Goal: Task Accomplishment & Management: Manage account settings

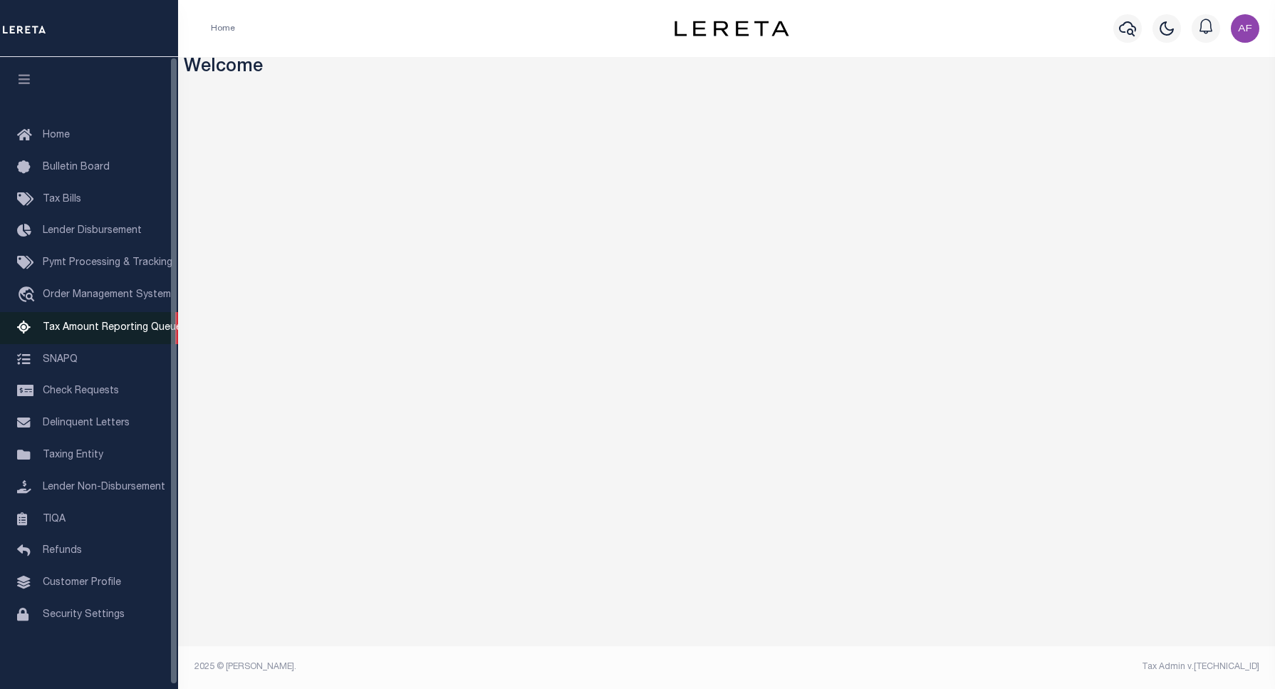
click at [77, 333] on span "Tax Amount Reporting Queue" at bounding box center [112, 328] width 139 height 10
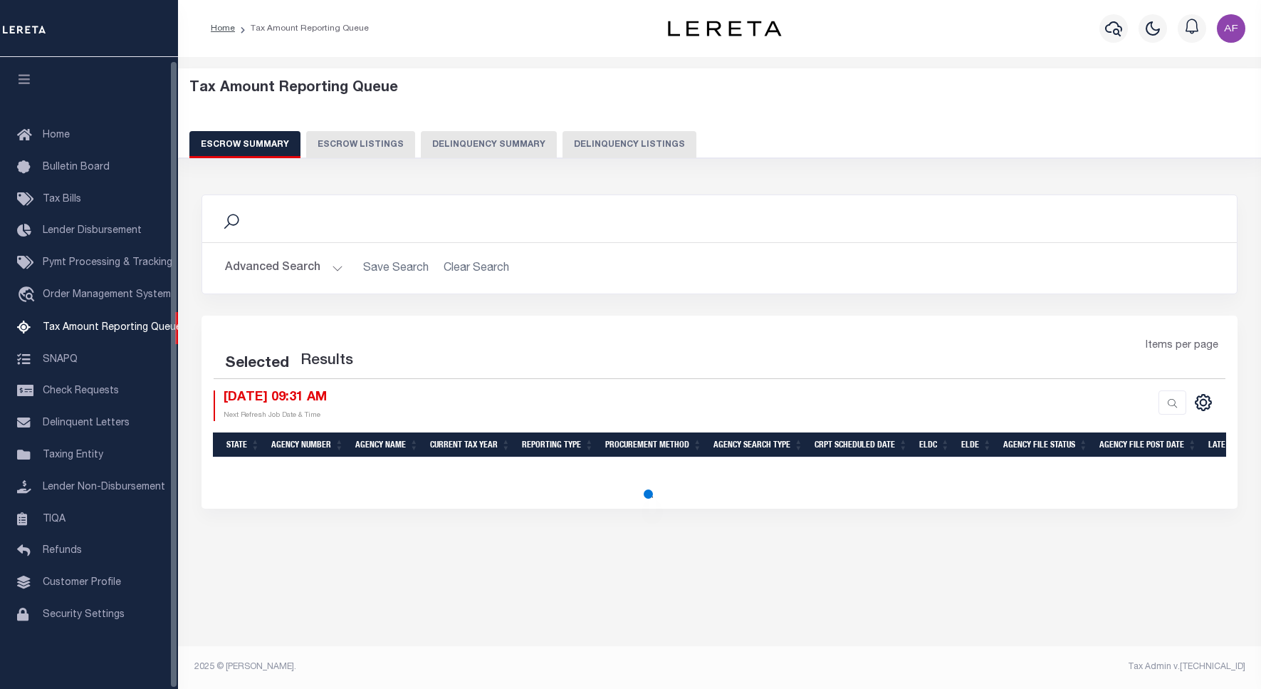
select select "100"
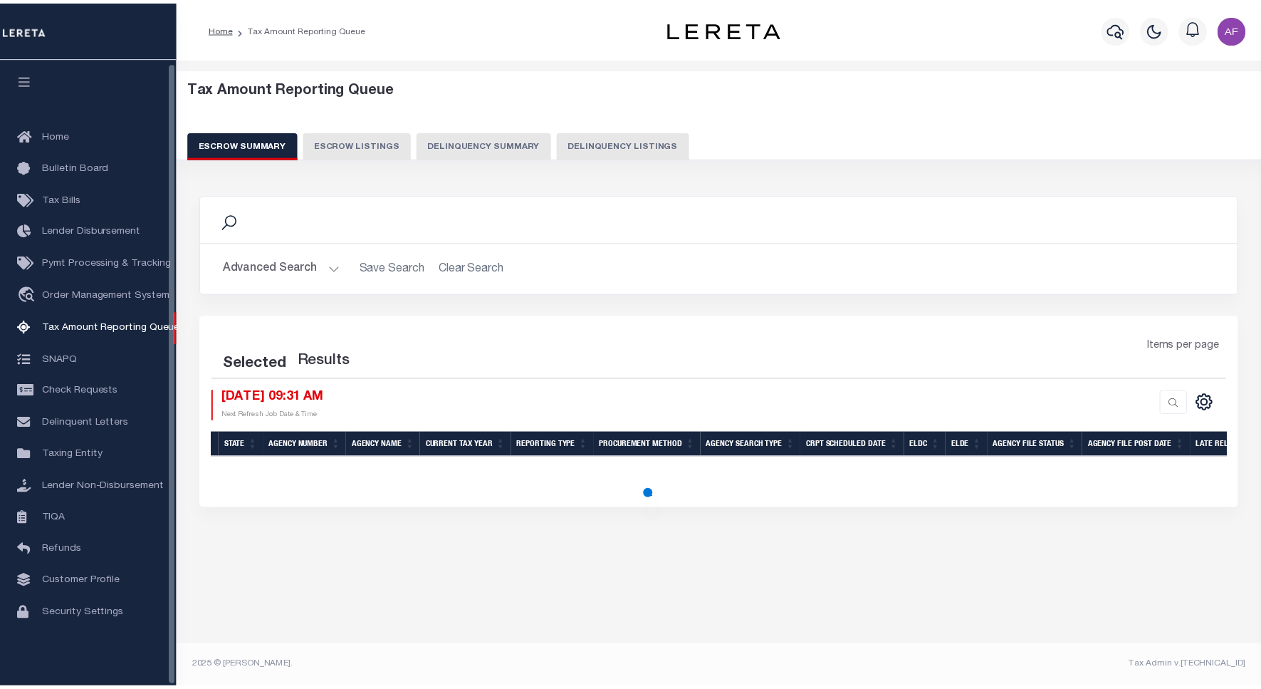
scroll to position [4, 0]
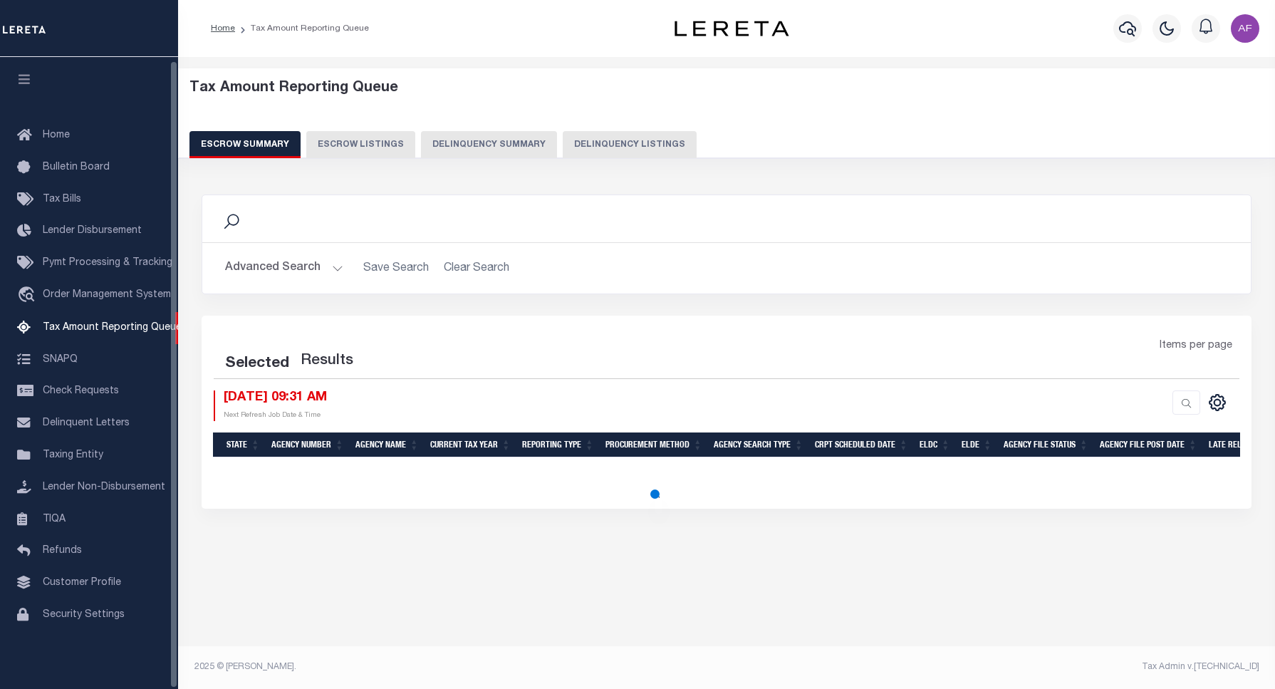
select select "100"
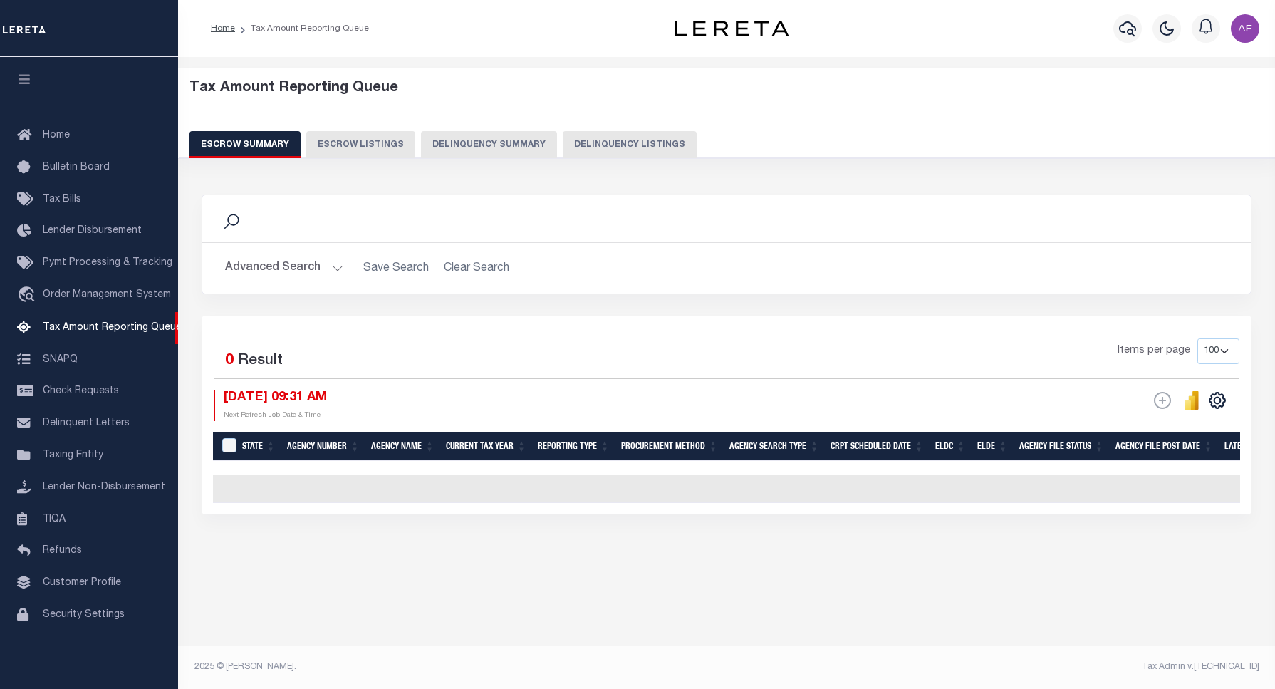
click at [602, 146] on button "Delinquency Listings" at bounding box center [630, 144] width 134 height 27
select select "100"
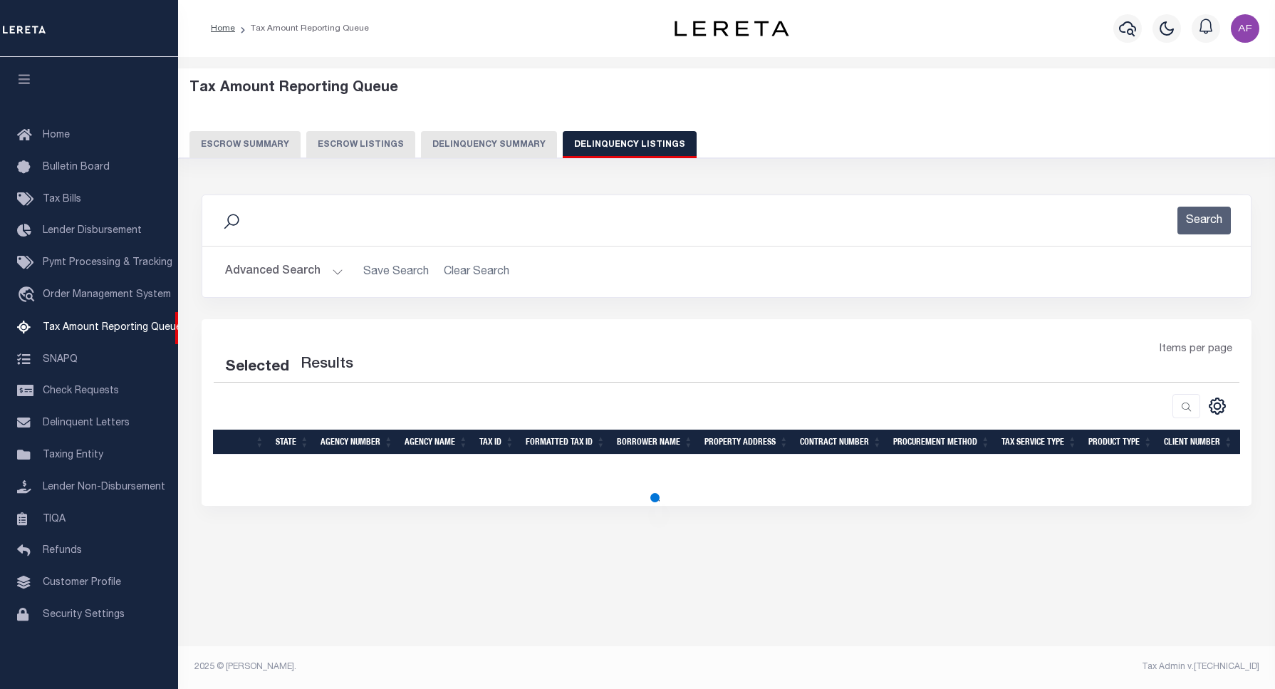
select select "100"
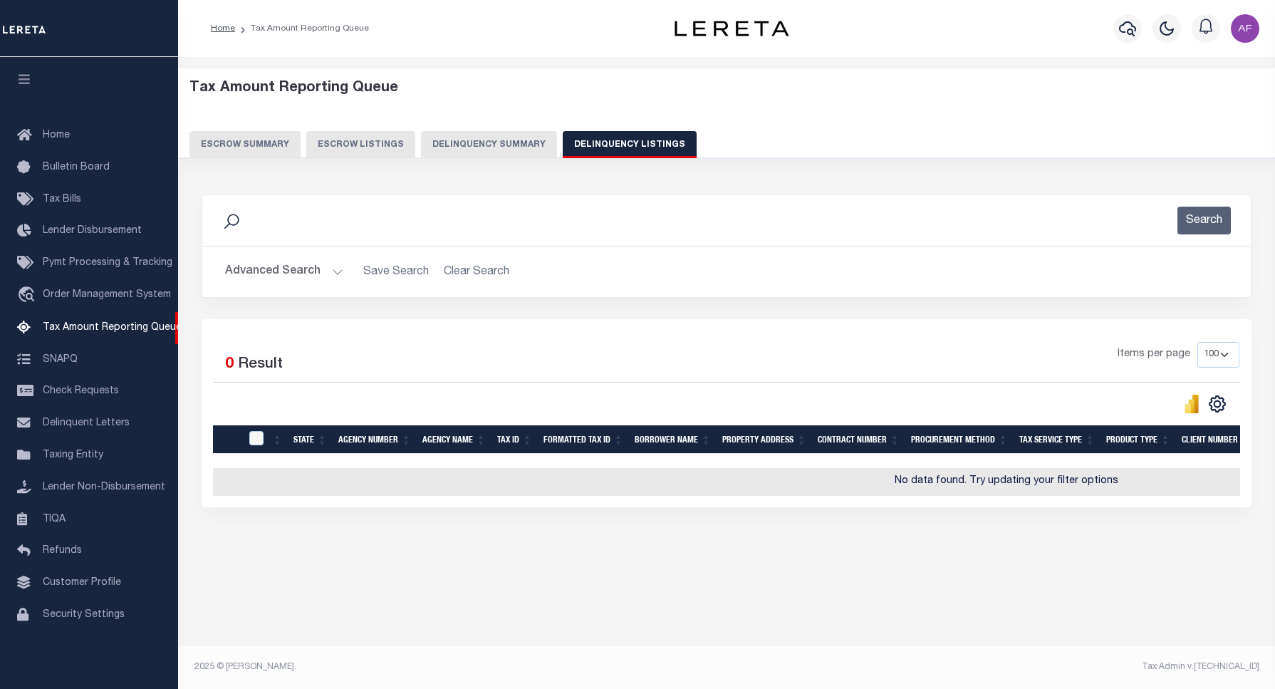
click at [300, 275] on button "Advanced Search" at bounding box center [284, 272] width 118 height 28
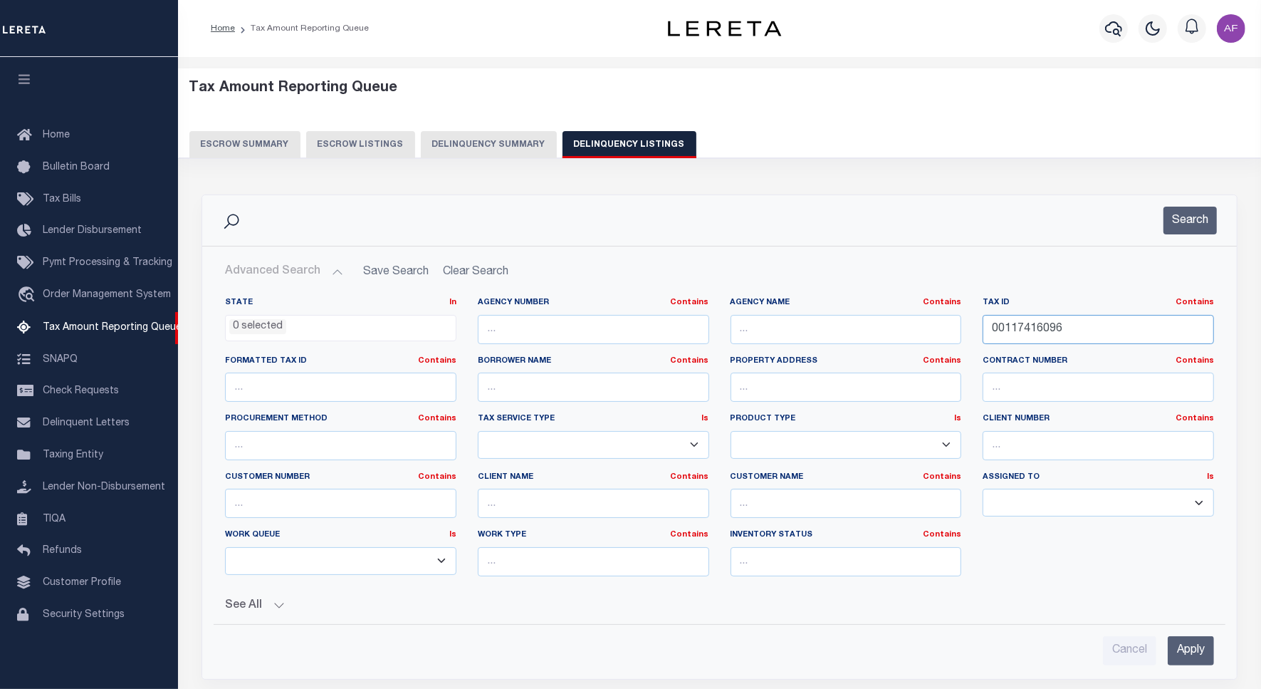
click at [1020, 321] on input "00117416096" at bounding box center [1098, 329] width 231 height 29
paste input "R0101850"
type input "R0101850"
click at [1184, 214] on button "Search" at bounding box center [1190, 221] width 53 height 28
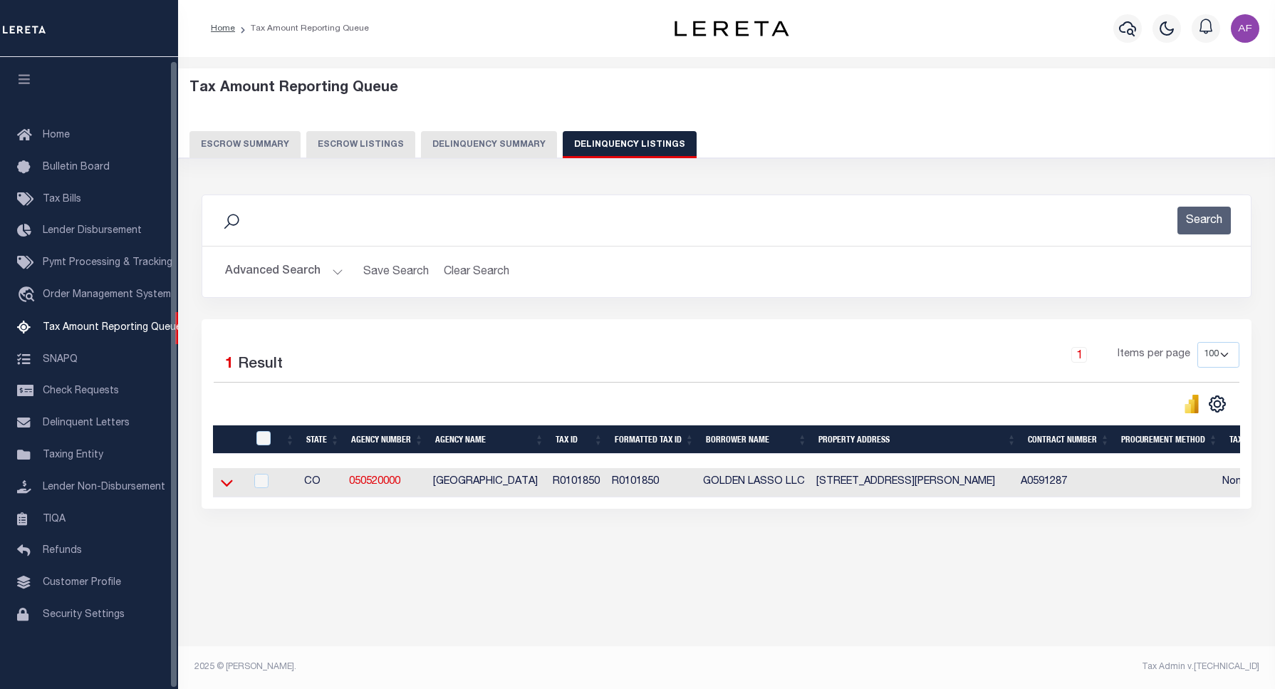
click at [226, 484] on icon at bounding box center [227, 482] width 12 height 15
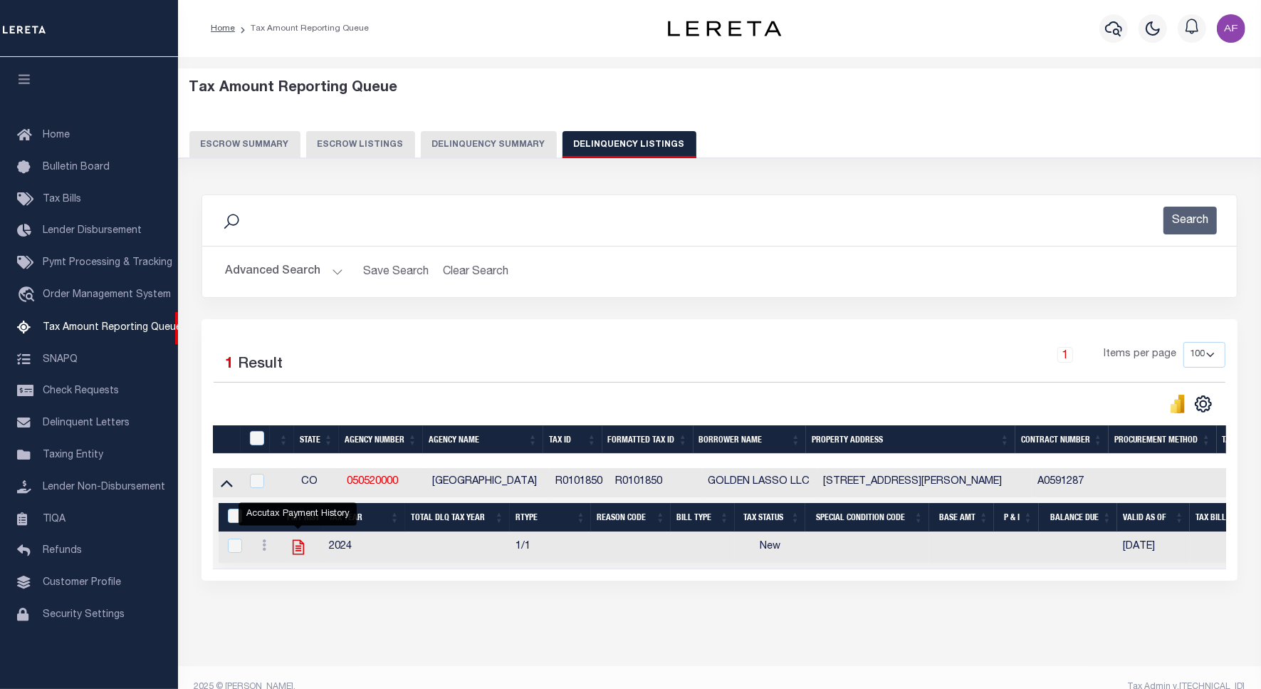
click at [293, 550] on icon "" at bounding box center [298, 547] width 19 height 19
checkbox input "true"
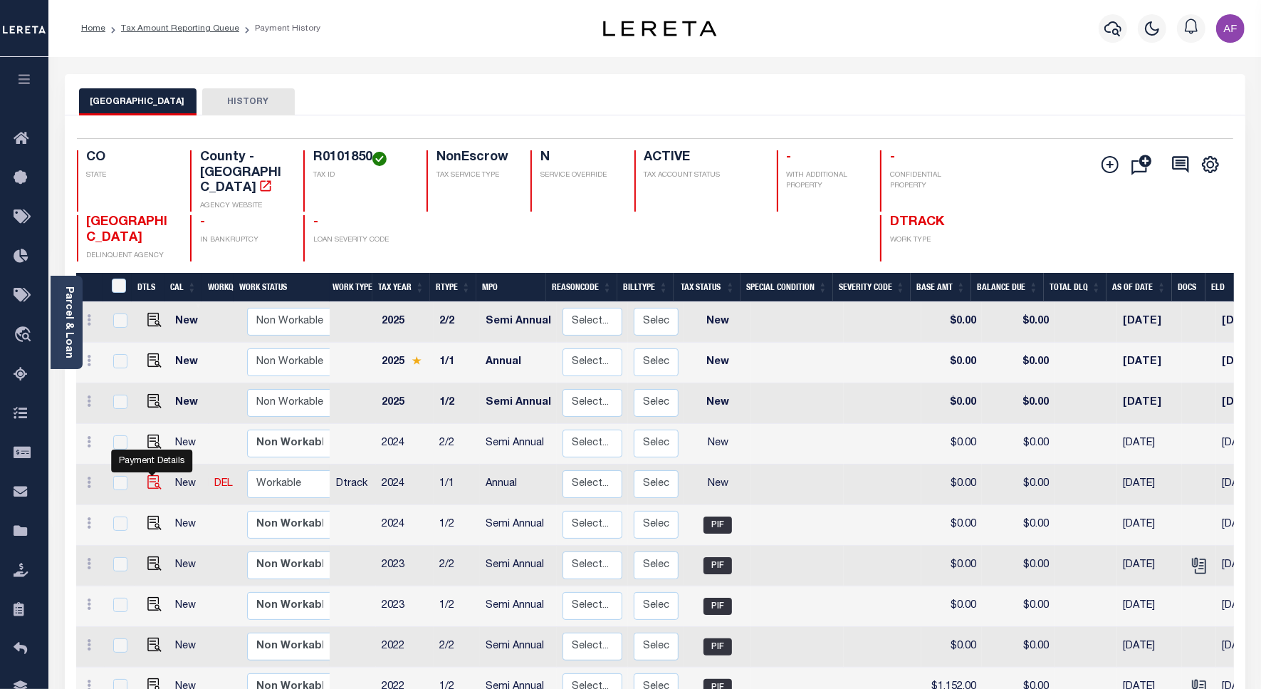
click at [151, 475] on img "" at bounding box center [154, 482] width 14 height 14
checkbox input "true"
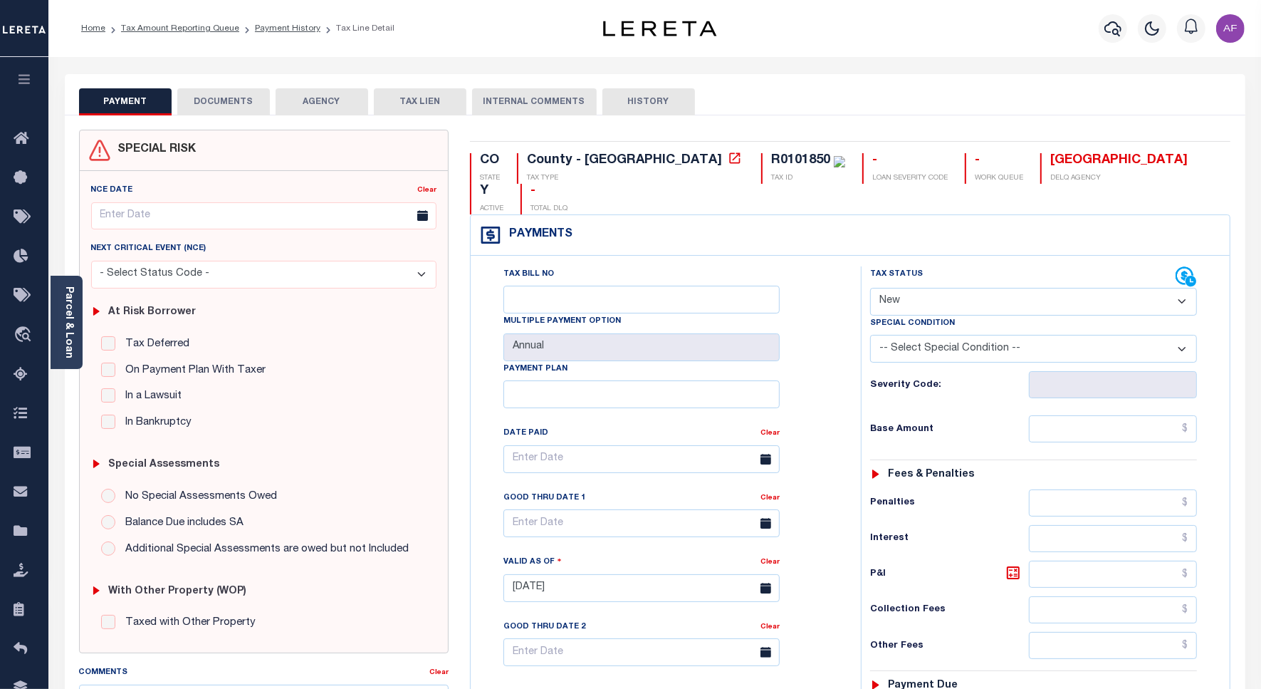
click at [928, 288] on select "- Select Status Code - Open Due/Unpaid Paid Incomplete No Tax Due Internal Refu…" at bounding box center [1033, 302] width 327 height 28
select select "PYD"
click at [870, 288] on select "- Select Status Code - Open Due/Unpaid Paid Incomplete No Tax Due Internal Refu…" at bounding box center [1033, 302] width 327 height 28
type input "[DATE]"
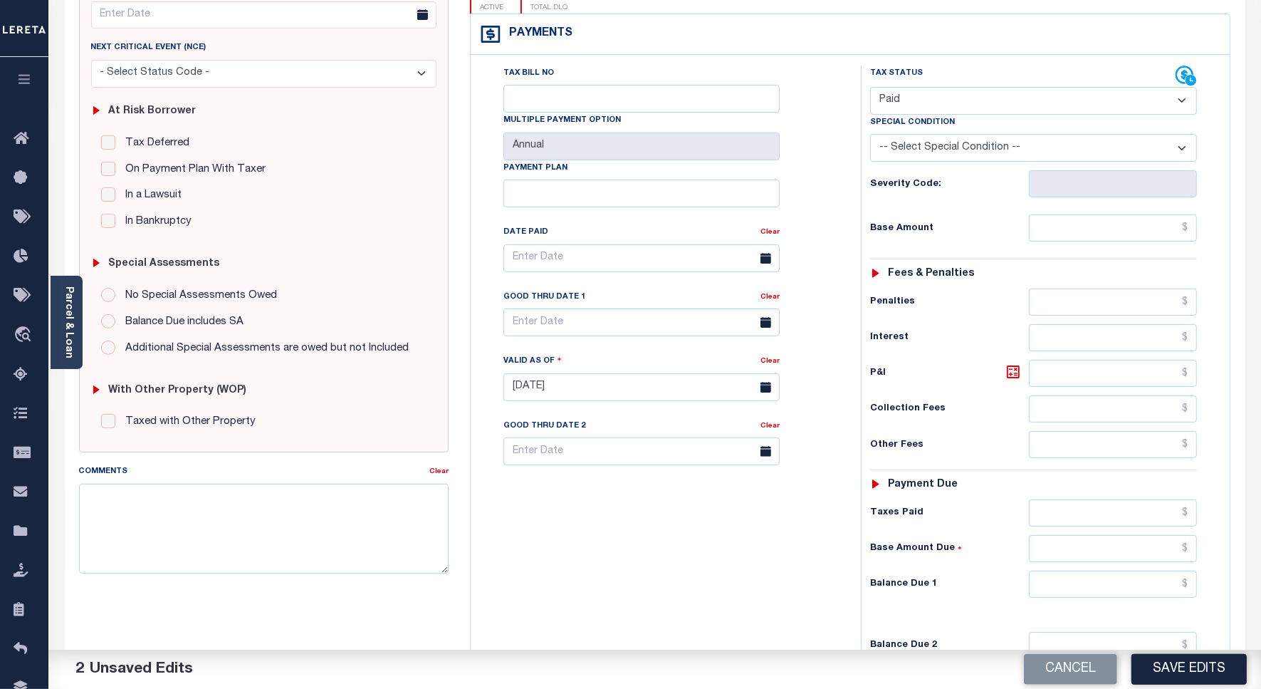
scroll to position [267, 0]
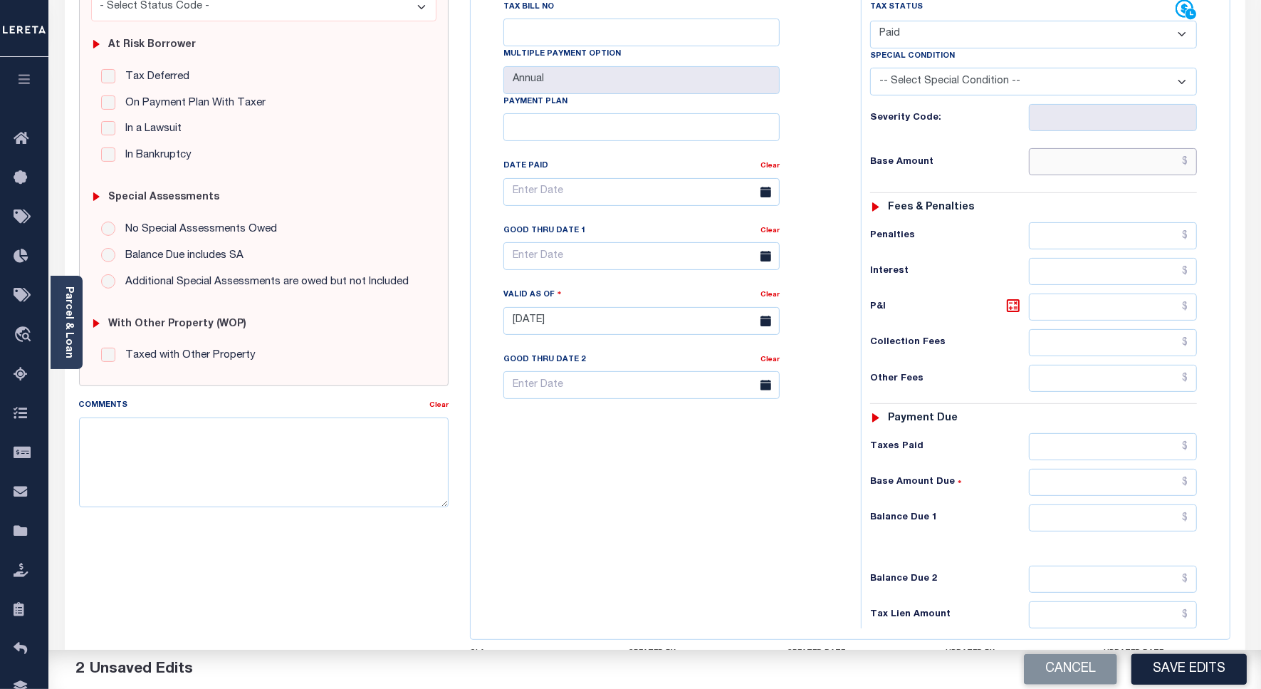
click at [1164, 148] on input "text" at bounding box center [1113, 161] width 168 height 27
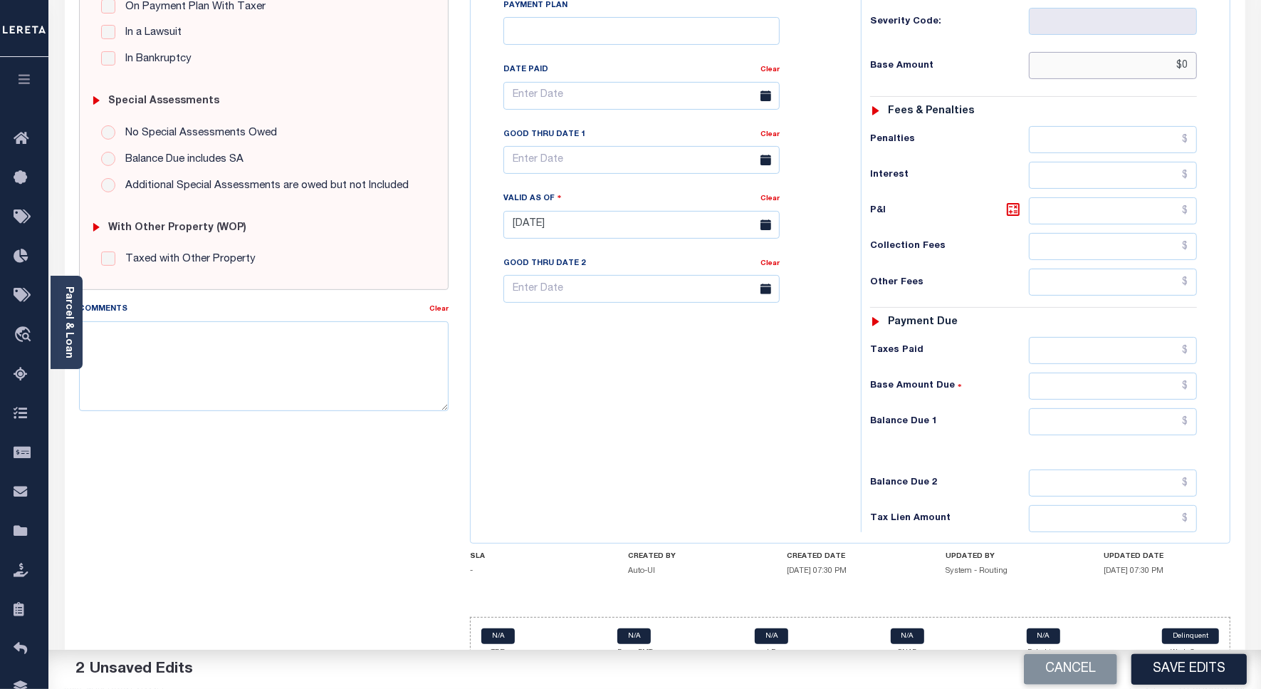
scroll to position [367, 0]
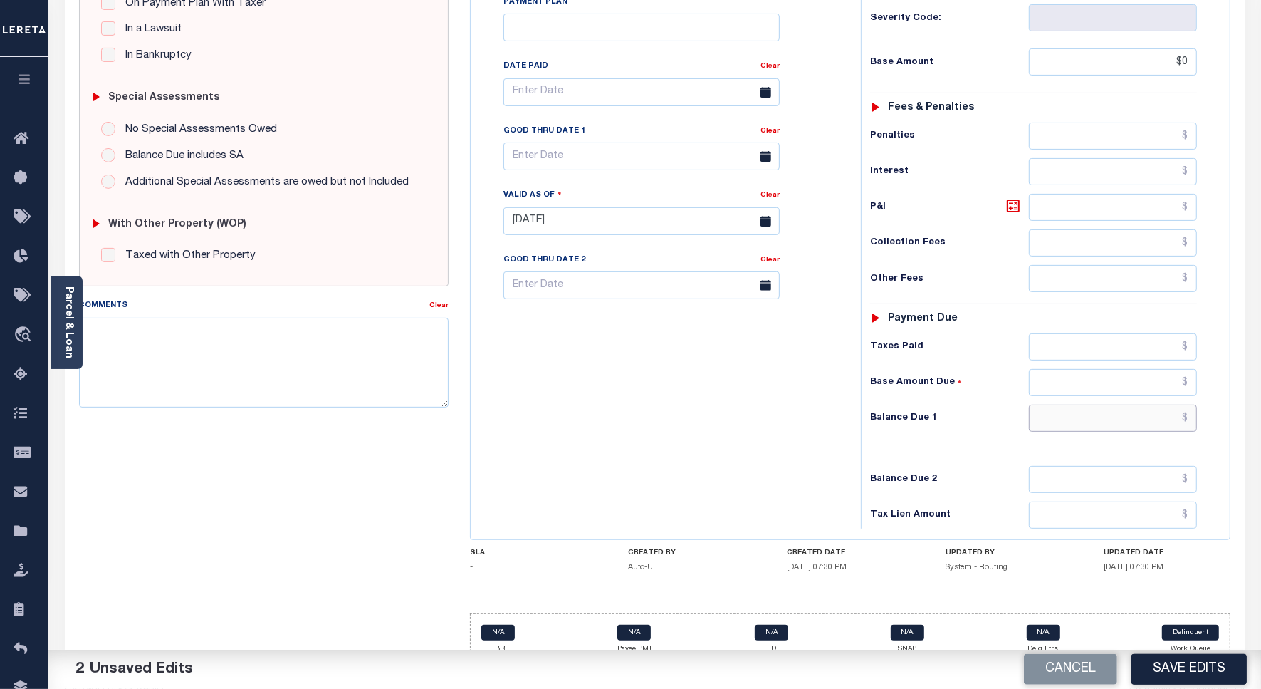
type input "$0.00"
click at [1172, 404] on input "text" at bounding box center [1113, 417] width 168 height 27
type input "$0.00"
click at [229, 364] on textarea "Comments" at bounding box center [264, 363] width 370 height 90
click at [197, 329] on textarea "Per tax collector taxes re paidin full for this parcel" at bounding box center [264, 363] width 370 height 90
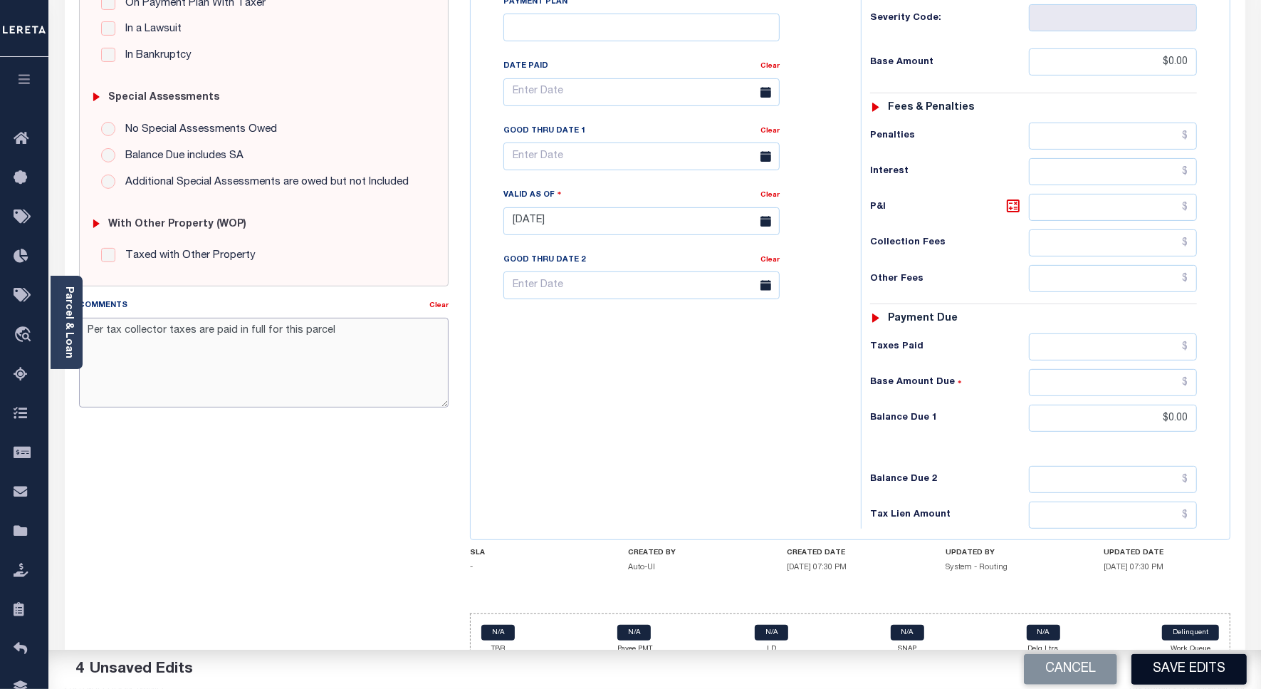
type textarea "Per tax collector taxes are paid in full for this parcel"
click at [1184, 667] on button "Save Edits" at bounding box center [1189, 669] width 115 height 31
checkbox input "false"
type input "$0"
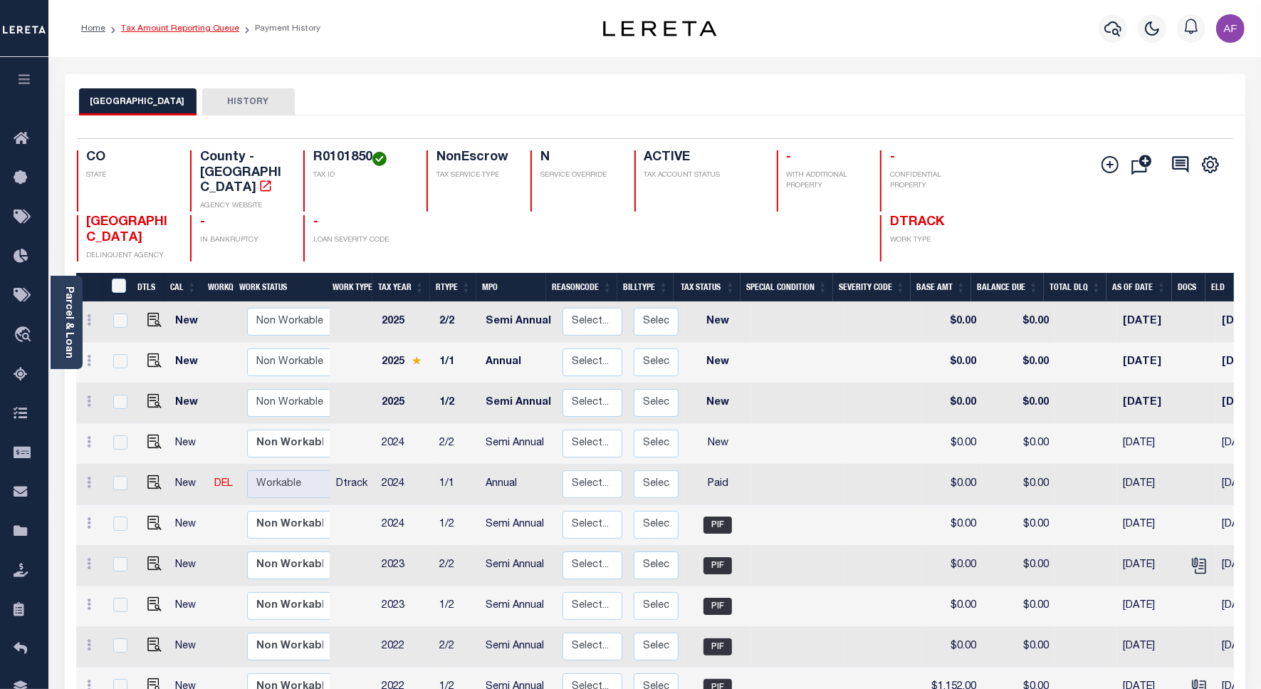
click at [157, 26] on link "Tax Amount Reporting Queue" at bounding box center [180, 28] width 118 height 9
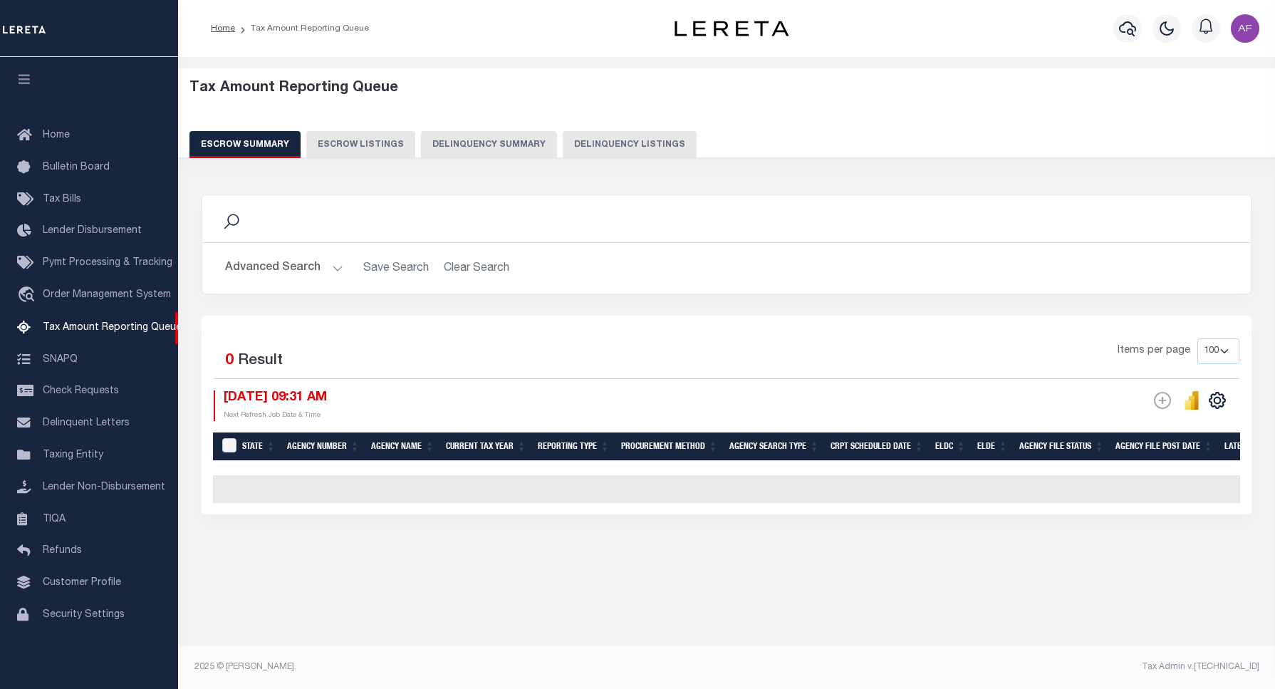
select select "100"
click at [622, 151] on button "Delinquency Listings" at bounding box center [630, 144] width 134 height 27
select select "100"
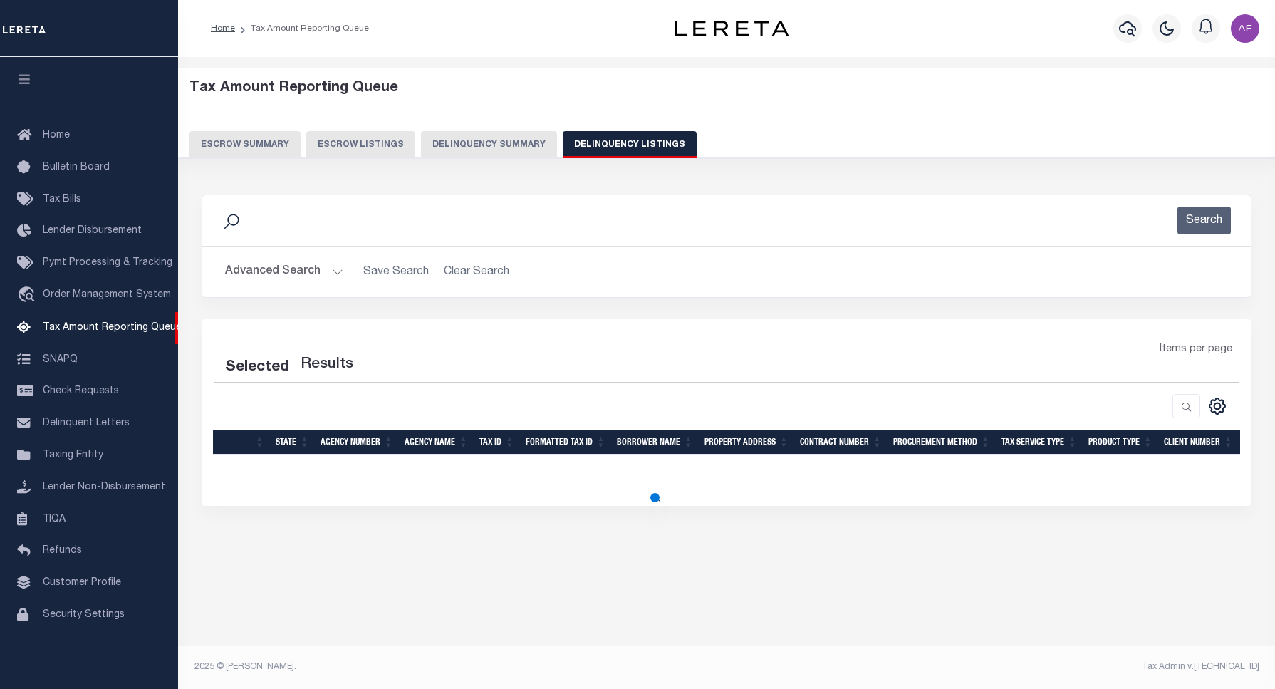
select select "100"
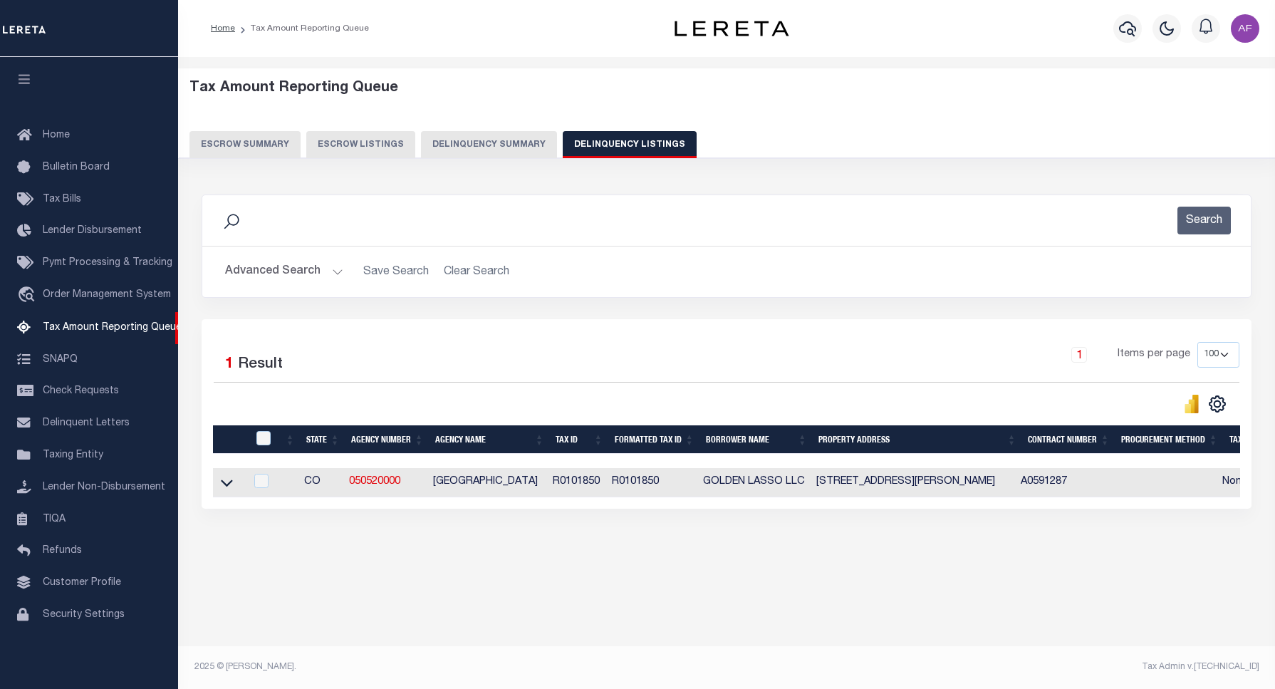
click at [261, 432] on th at bounding box center [261, 439] width 29 height 29
click at [261, 438] on input "checkbox" at bounding box center [263, 438] width 14 height 14
checkbox input "true"
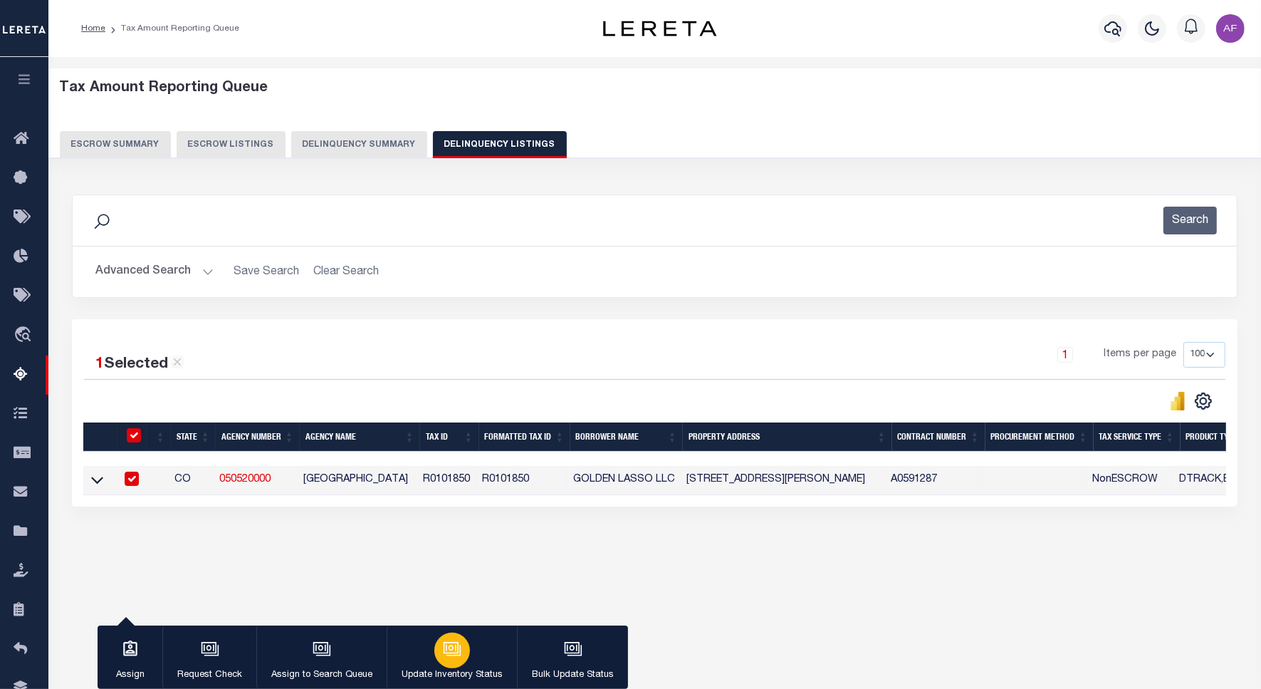
click at [431, 645] on button "Update Inventory Status" at bounding box center [452, 657] width 130 height 64
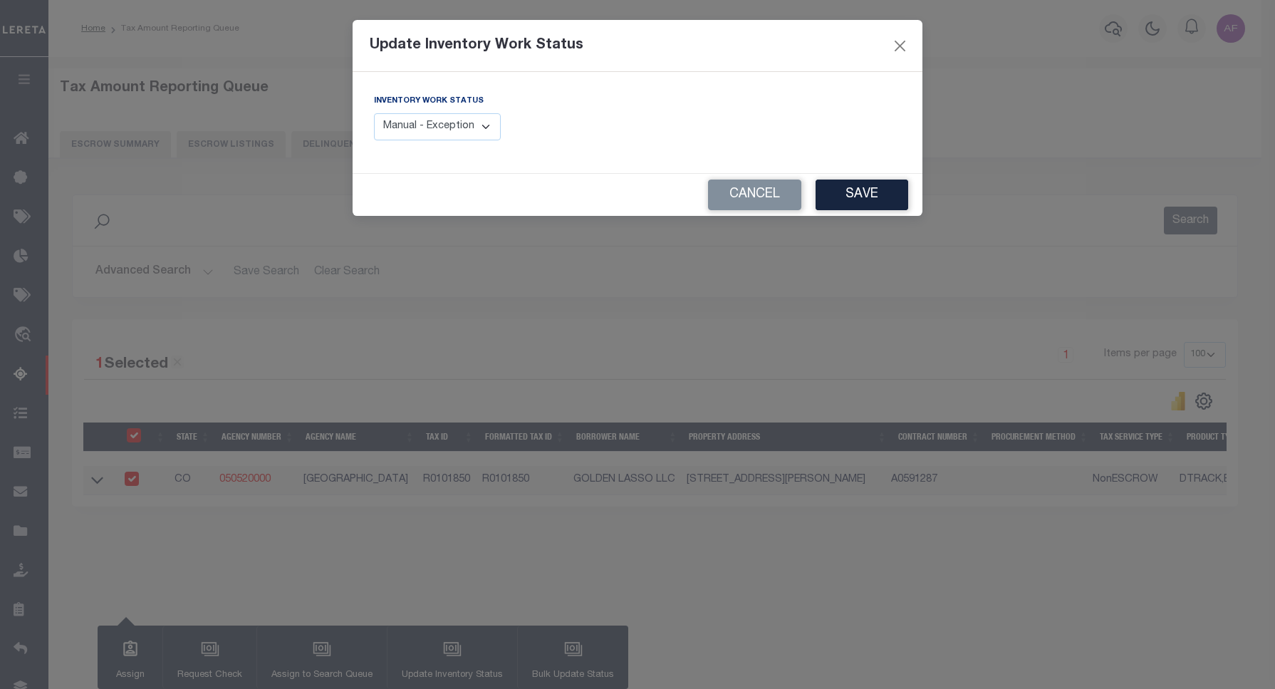
click at [435, 118] on select "Manual - Exception Pended - Awaiting Search Late Add Exception Completed" at bounding box center [437, 127] width 127 height 28
select select "4"
click at [374, 113] on select "Manual - Exception Pended - Awaiting Search Late Add Exception Completed" at bounding box center [437, 127] width 127 height 28
click at [858, 194] on button "Save" at bounding box center [861, 194] width 93 height 31
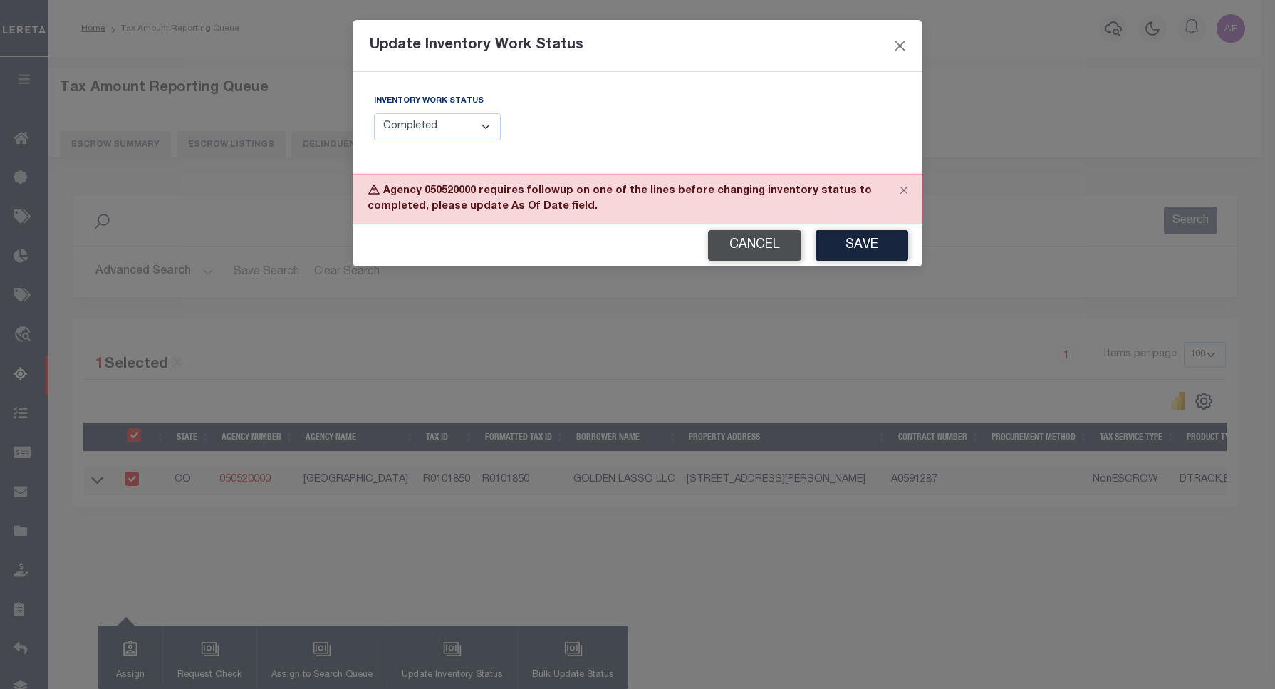
click at [763, 248] on button "Cancel" at bounding box center [754, 245] width 93 height 31
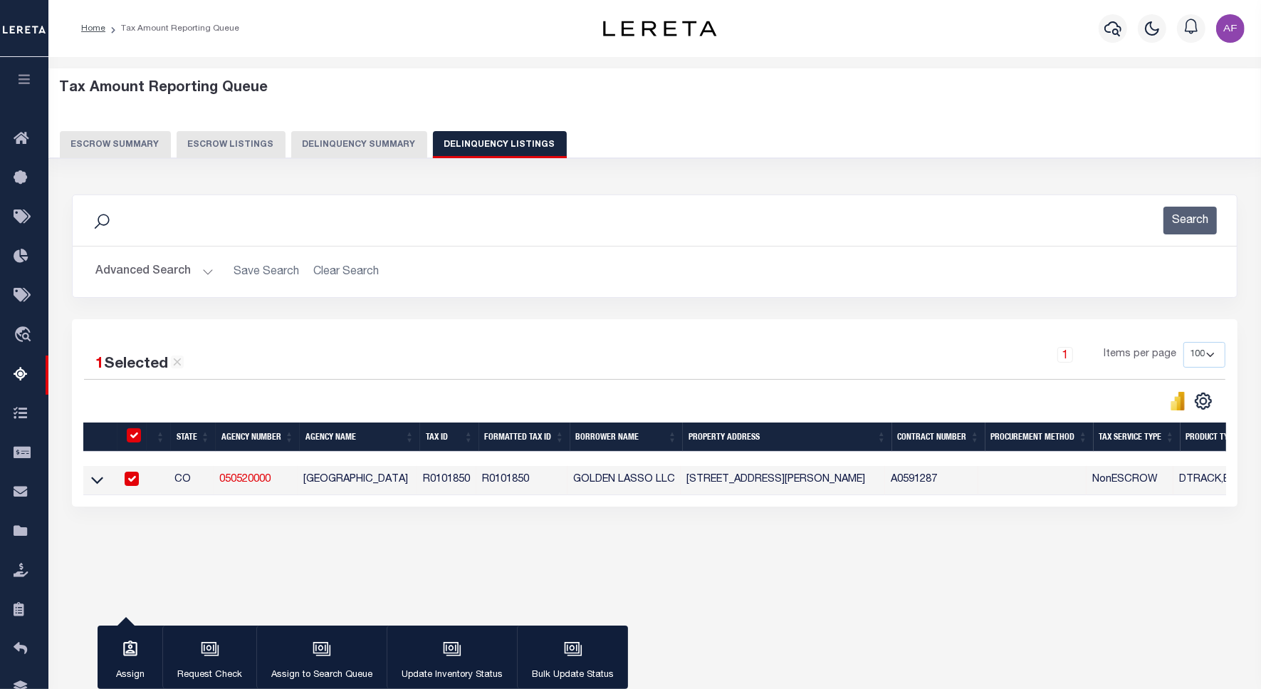
click at [100, 479] on icon at bounding box center [97, 479] width 12 height 15
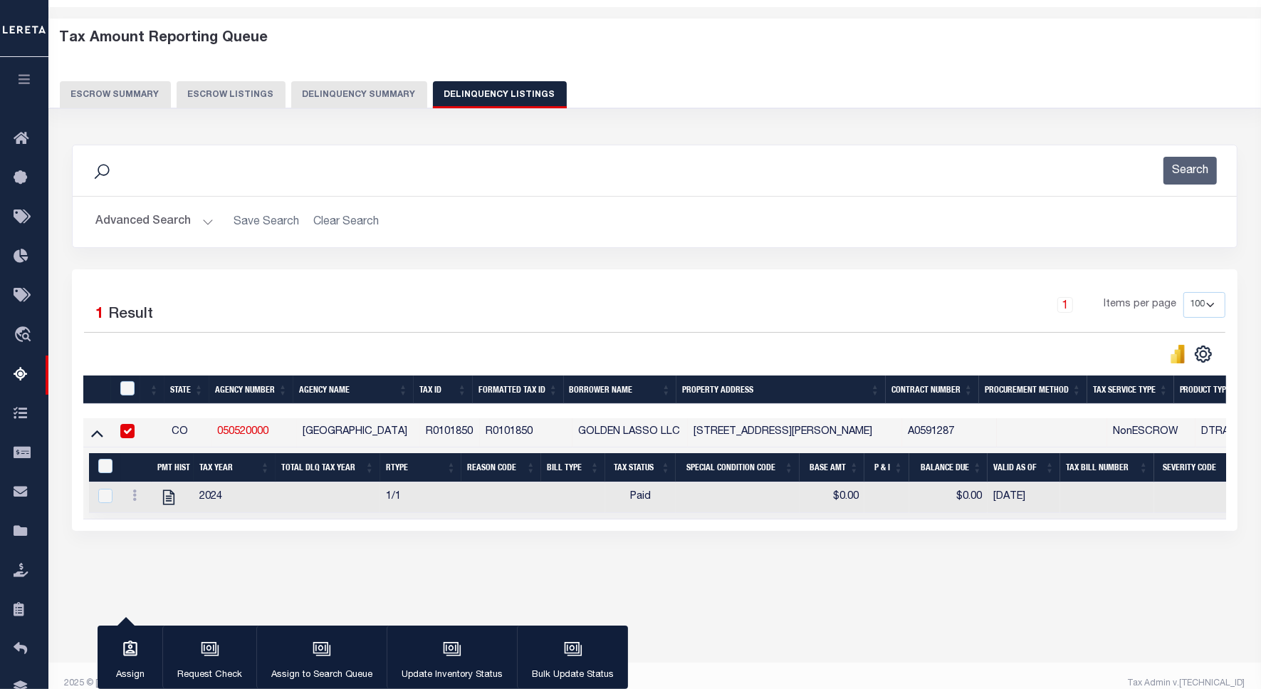
scroll to position [66, 0]
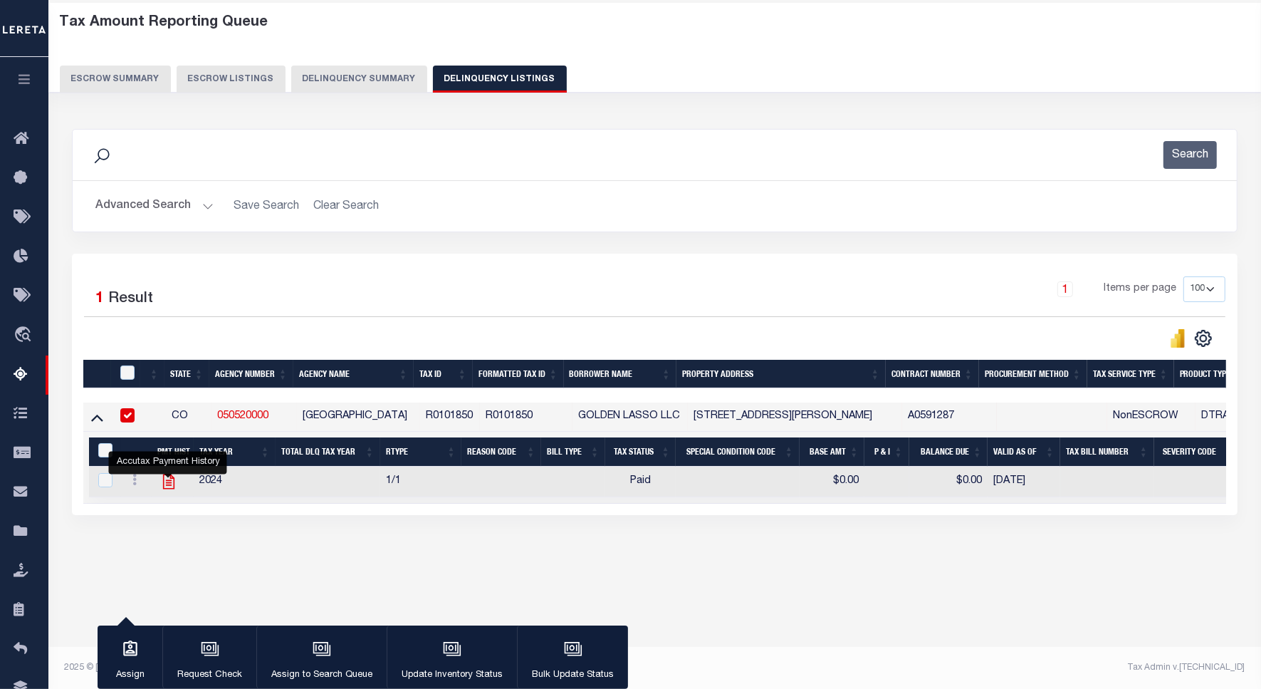
click at [167, 489] on icon "" at bounding box center [167, 481] width 11 height 15
checkbox input "true"
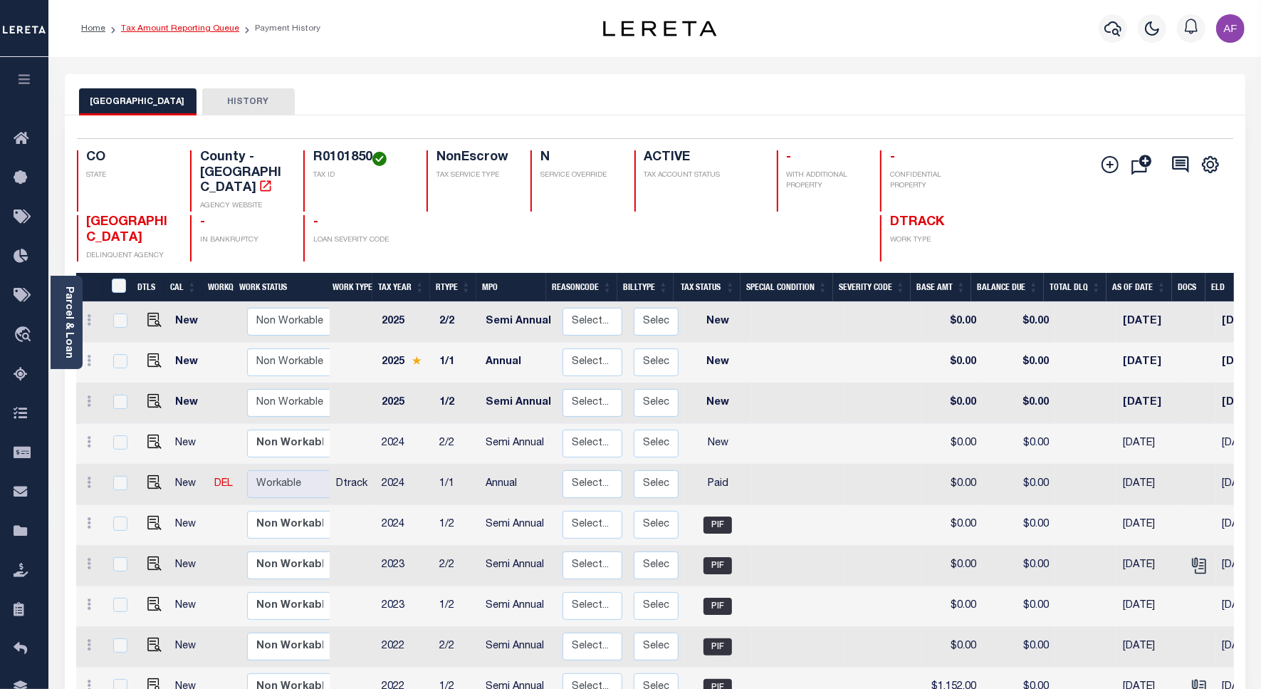
click at [165, 25] on link "Tax Amount Reporting Queue" at bounding box center [180, 28] width 118 height 9
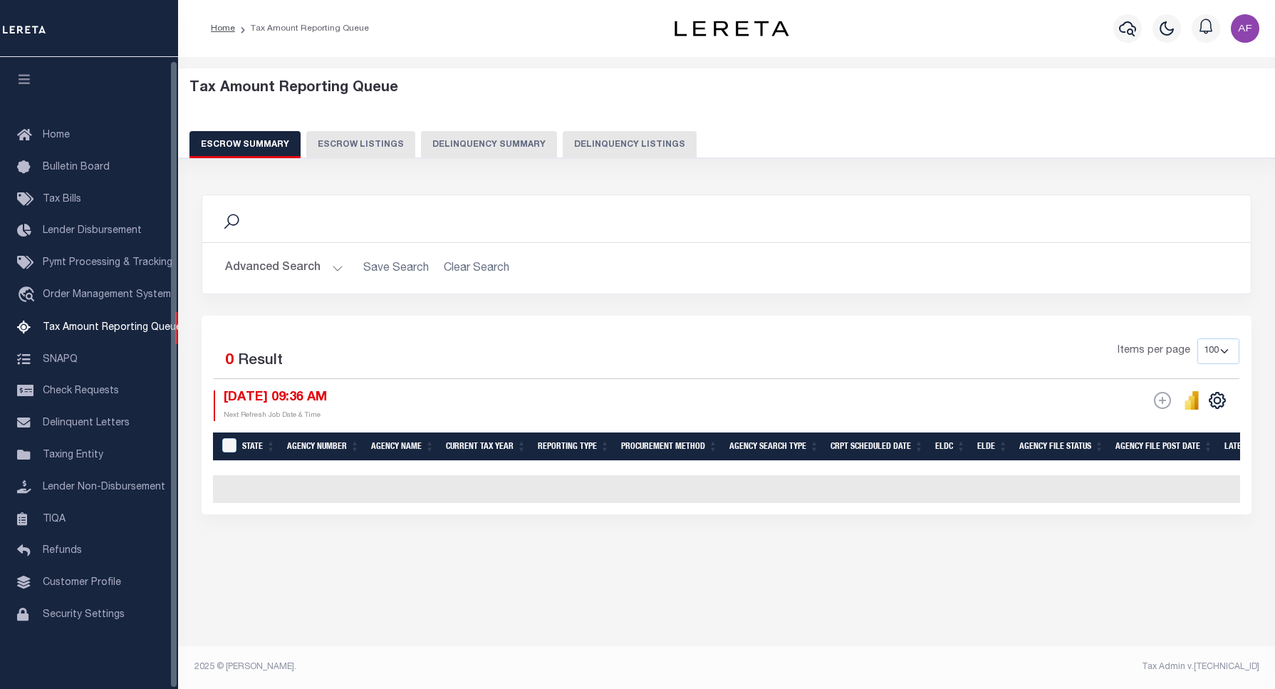
select select "100"
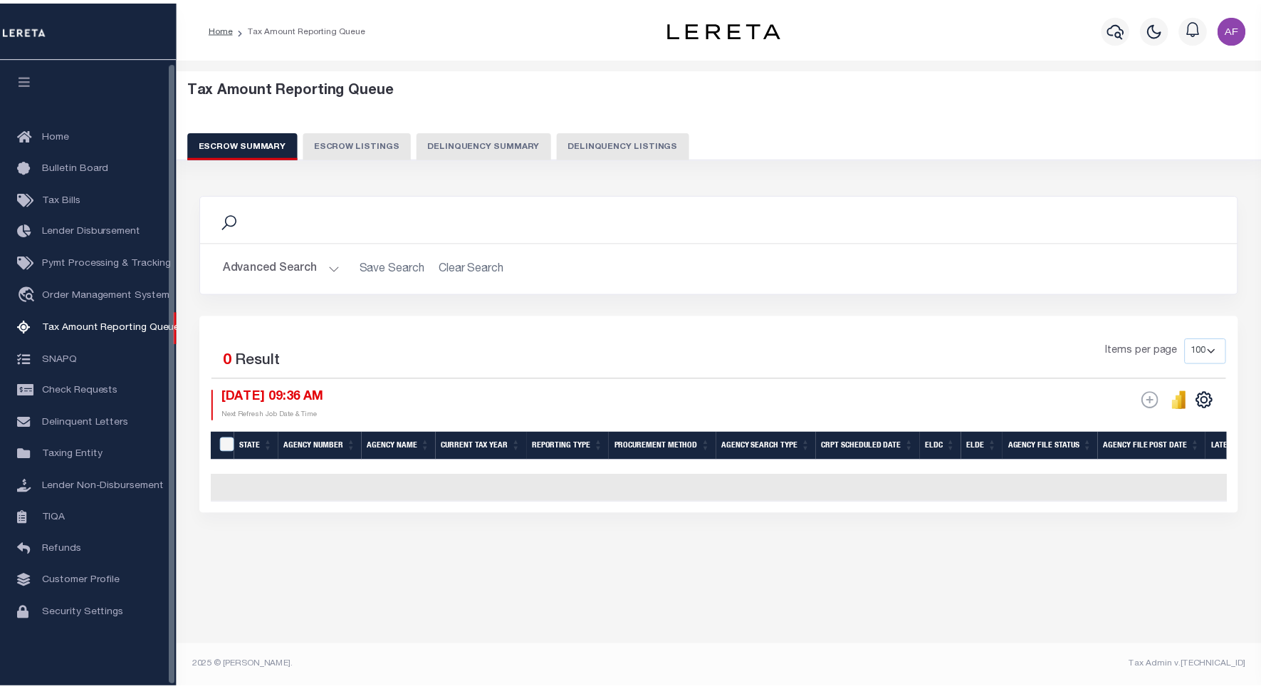
scroll to position [4, 0]
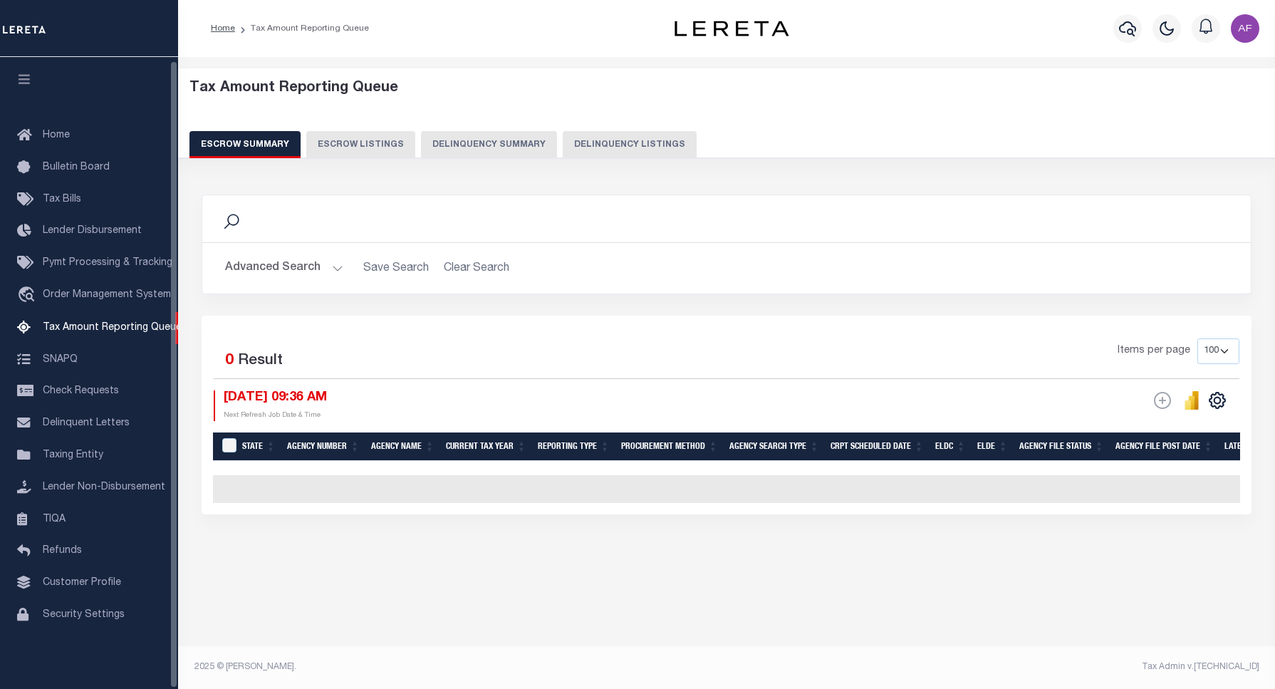
click at [620, 142] on button "Delinquency Listings" at bounding box center [630, 144] width 134 height 27
select select "100"
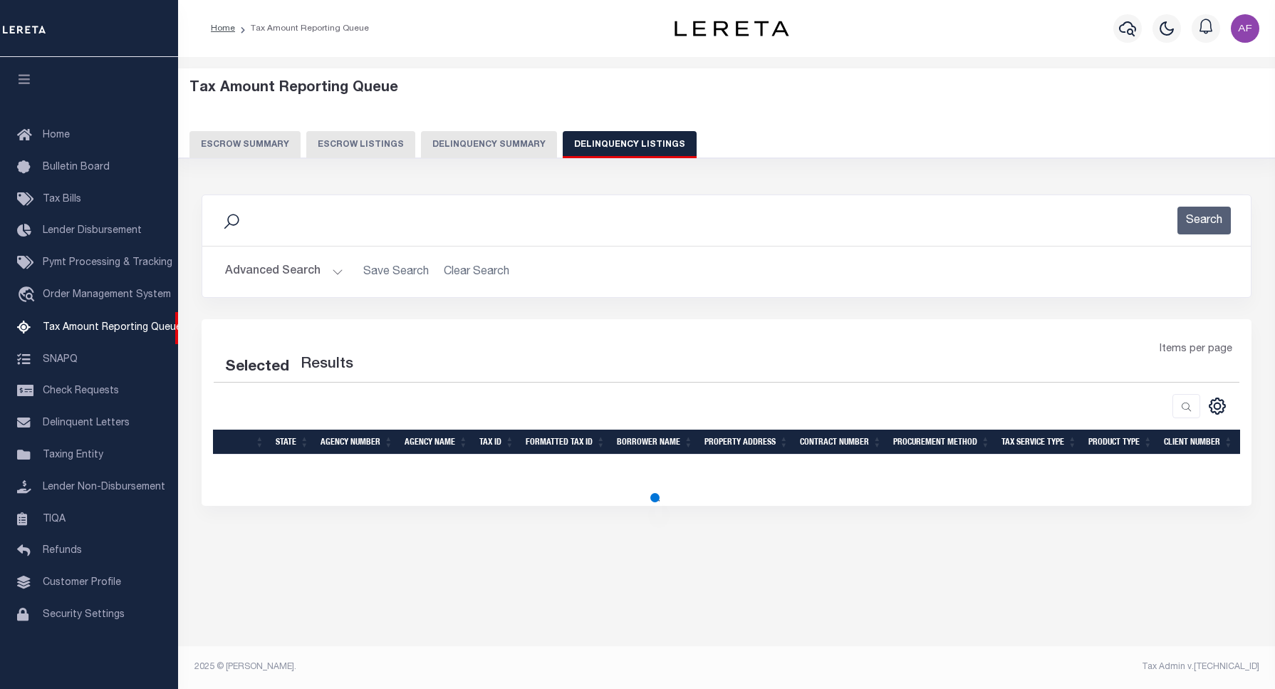
select select "100"
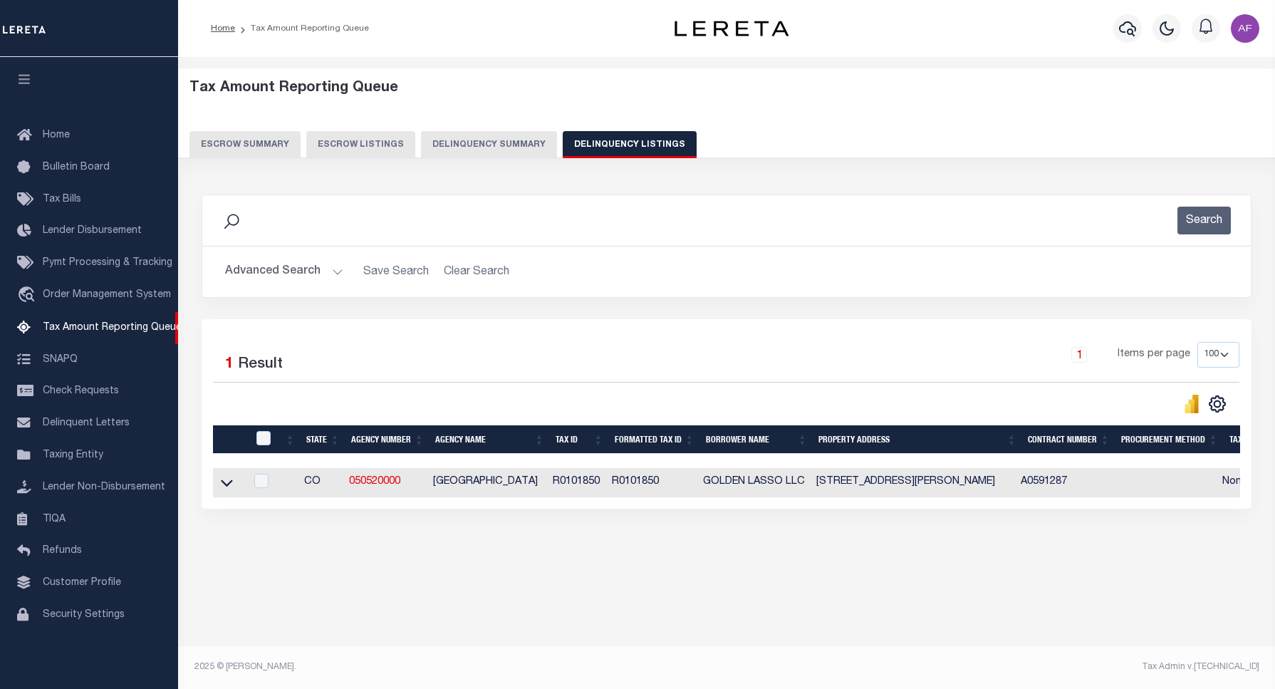
click at [257, 274] on button "Advanced Search" at bounding box center [284, 272] width 118 height 28
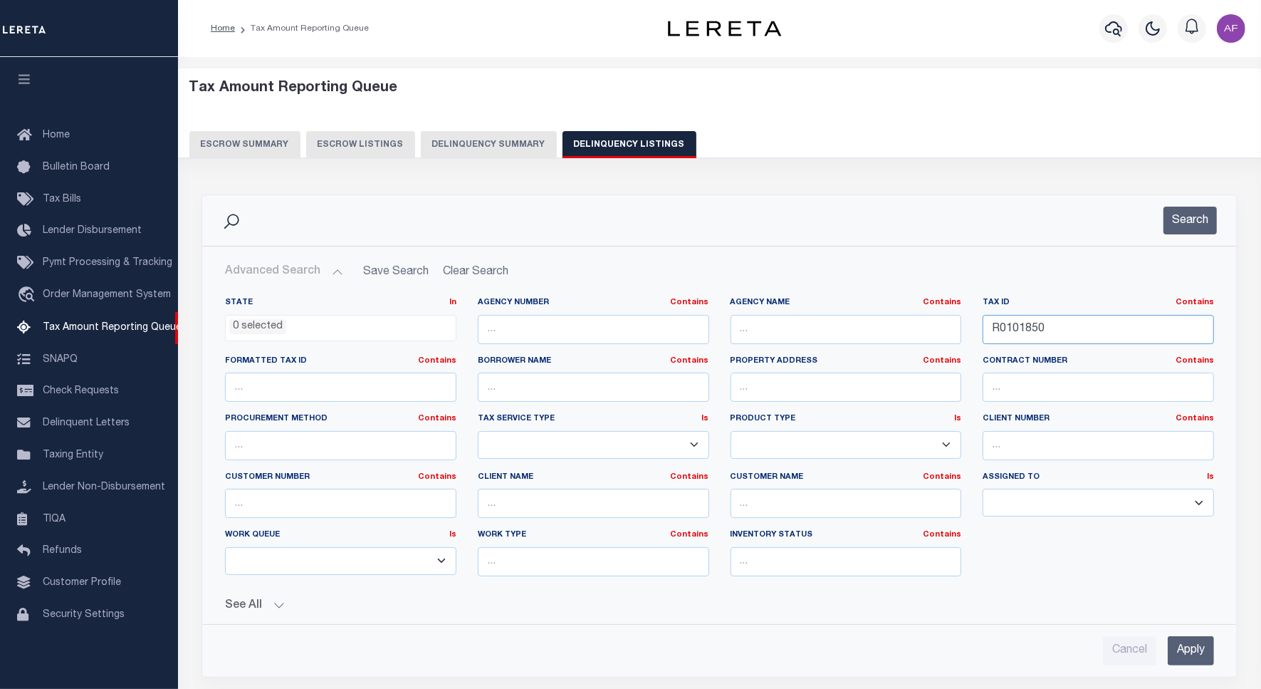
drag, startPoint x: 1044, startPoint y: 333, endPoint x: 927, endPoint y: 333, distance: 116.8
click at [927, 333] on div "State In In AK AL AR AZ CA CO CT DC DE FL GA GU HI IA ID IL IN KS [GEOGRAPHIC_D…" at bounding box center [719, 442] width 1011 height 291
paste input "0173 0115"
type input "0173 0115"
click at [1181, 214] on button "Search" at bounding box center [1190, 221] width 53 height 28
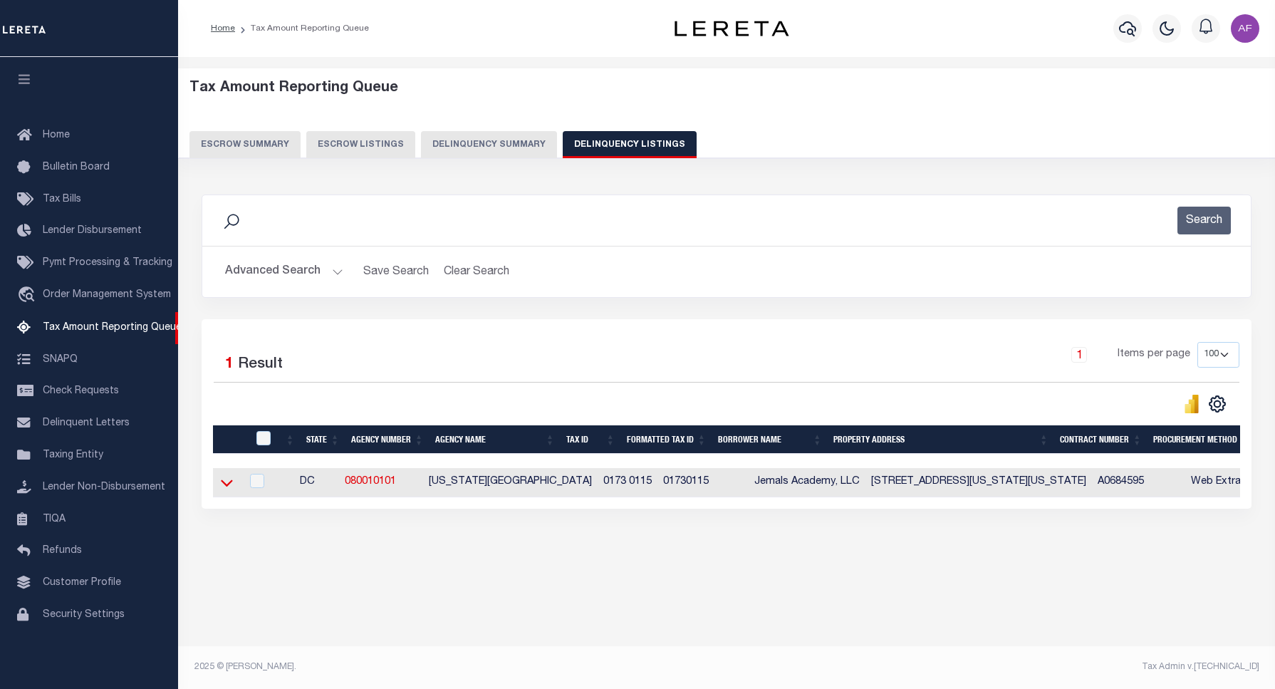
click at [222, 490] on icon at bounding box center [227, 482] width 12 height 15
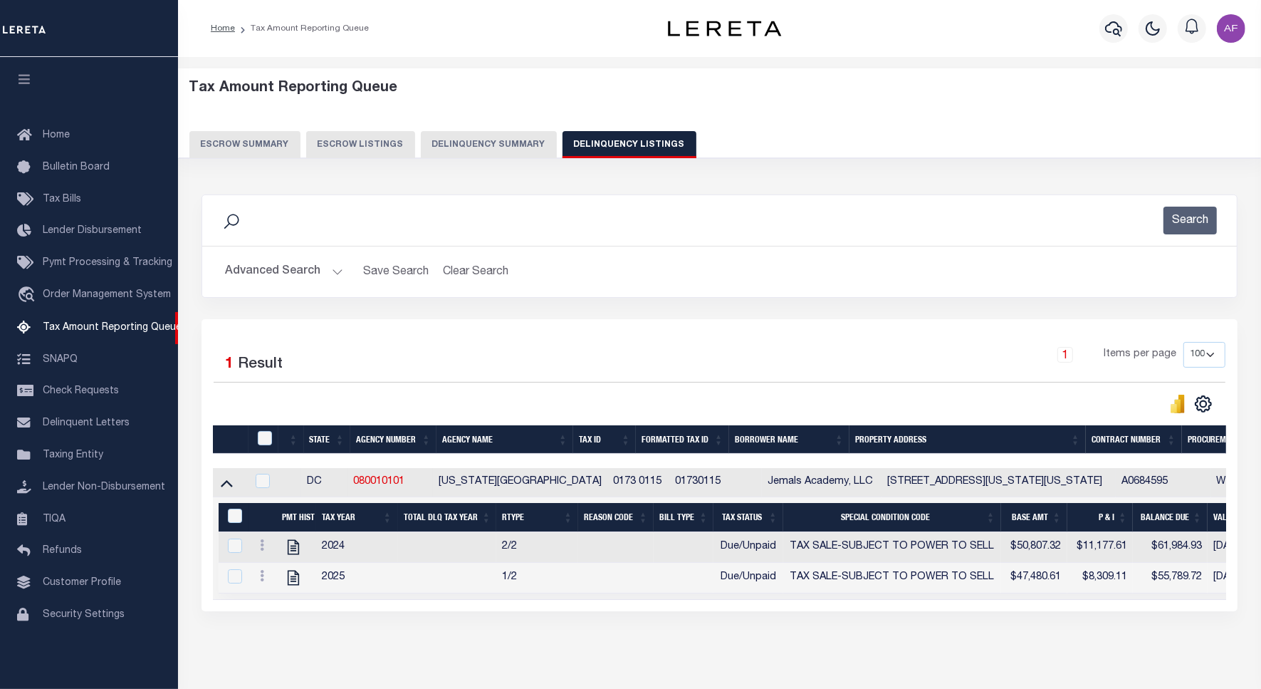
scroll to position [66, 0]
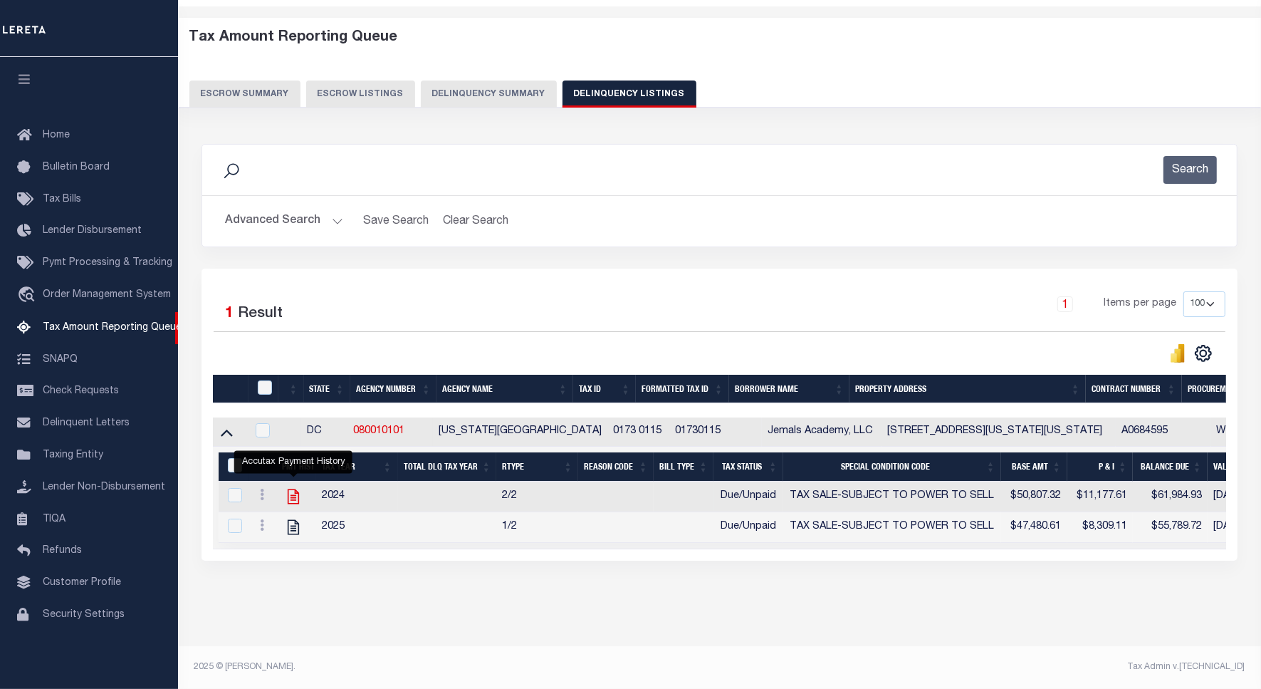
click at [294, 487] on icon "" at bounding box center [293, 496] width 19 height 19
checkbox input "true"
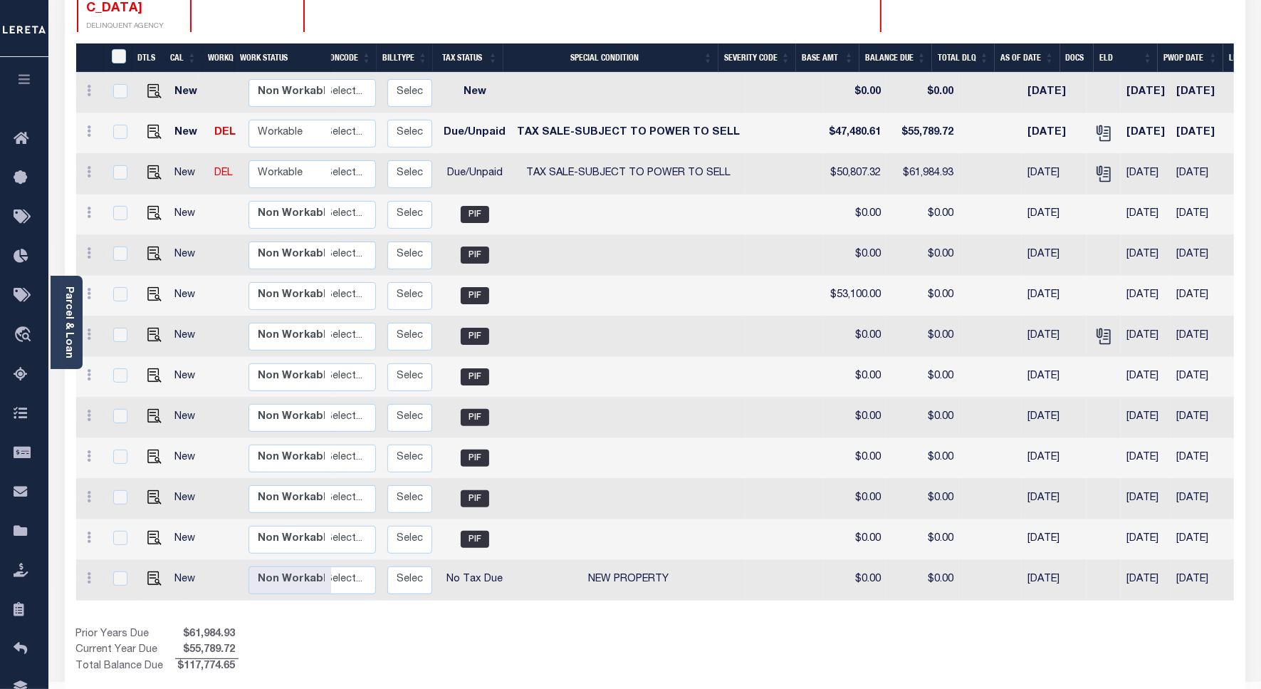
scroll to position [0, 210]
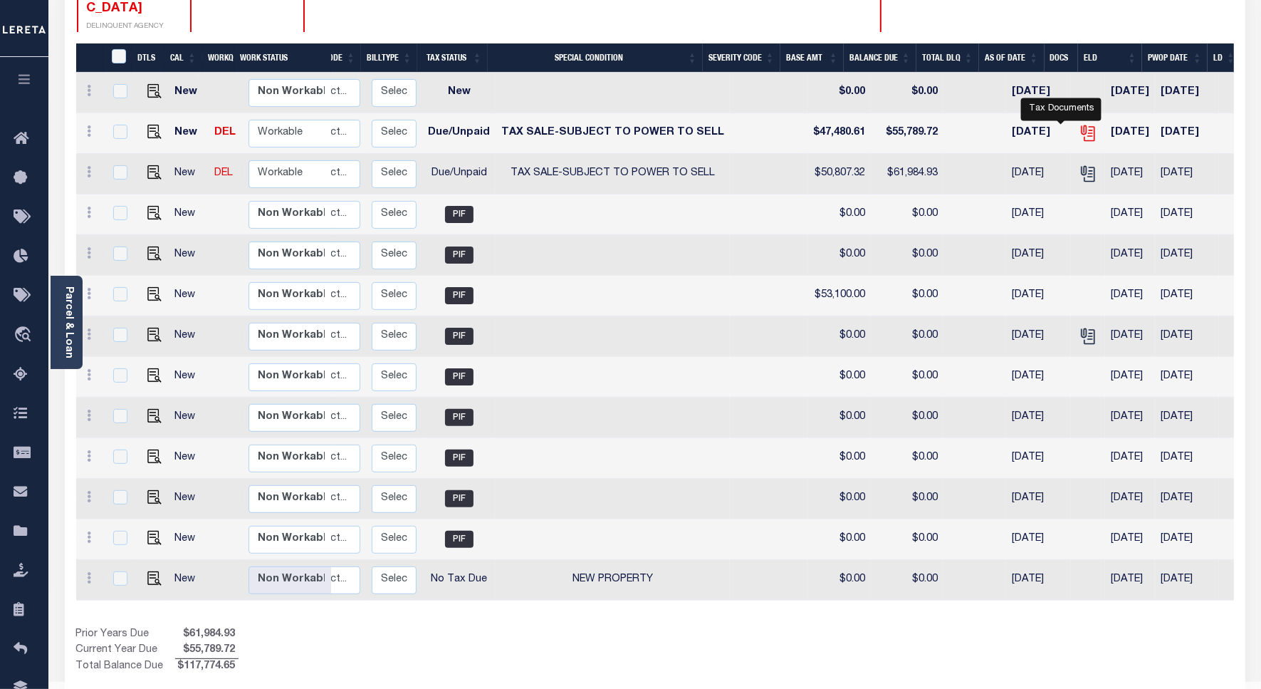
click at [1079, 124] on icon "" at bounding box center [1088, 133] width 19 height 19
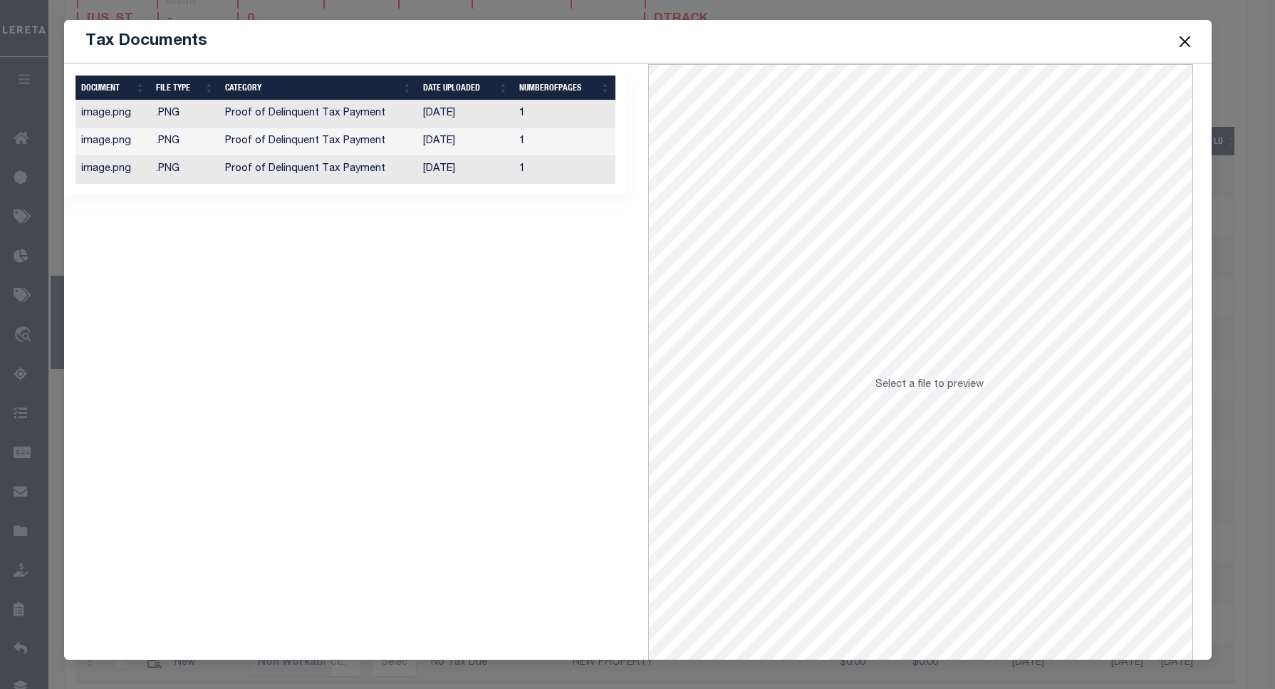
click at [357, 165] on td "Proof of Delinquent Tax Payment" at bounding box center [318, 170] width 198 height 28
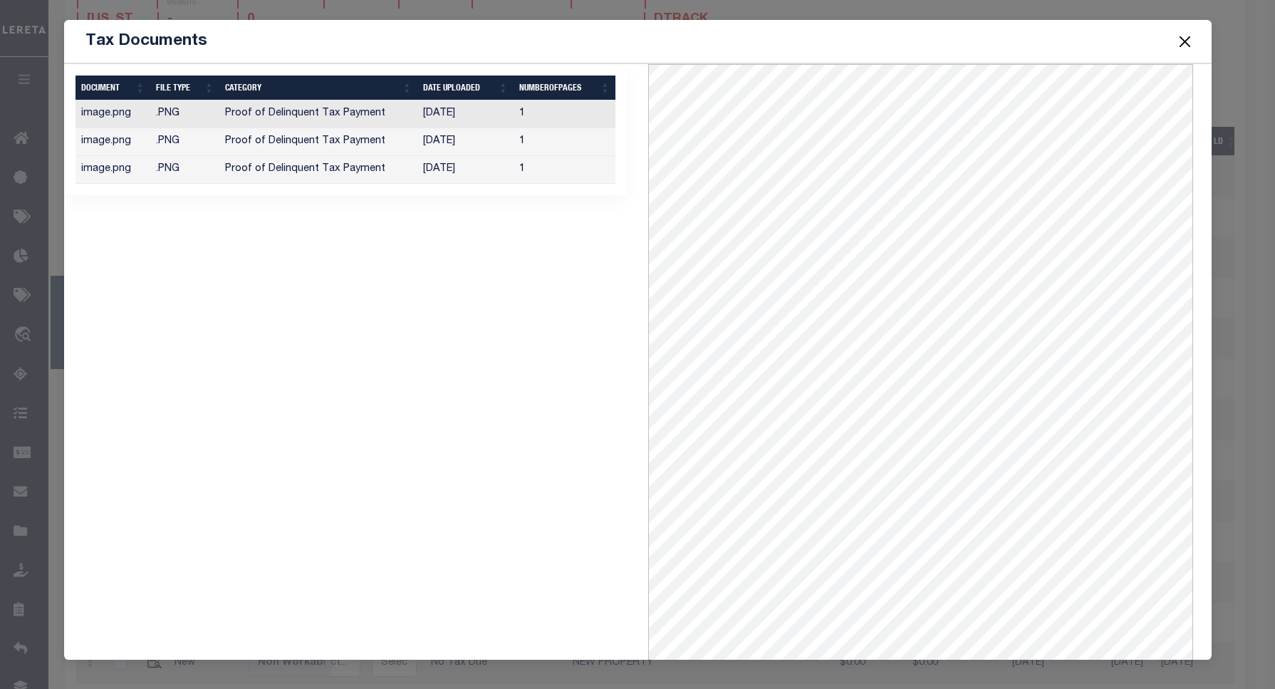
click at [1179, 33] on button "Close" at bounding box center [1184, 41] width 19 height 19
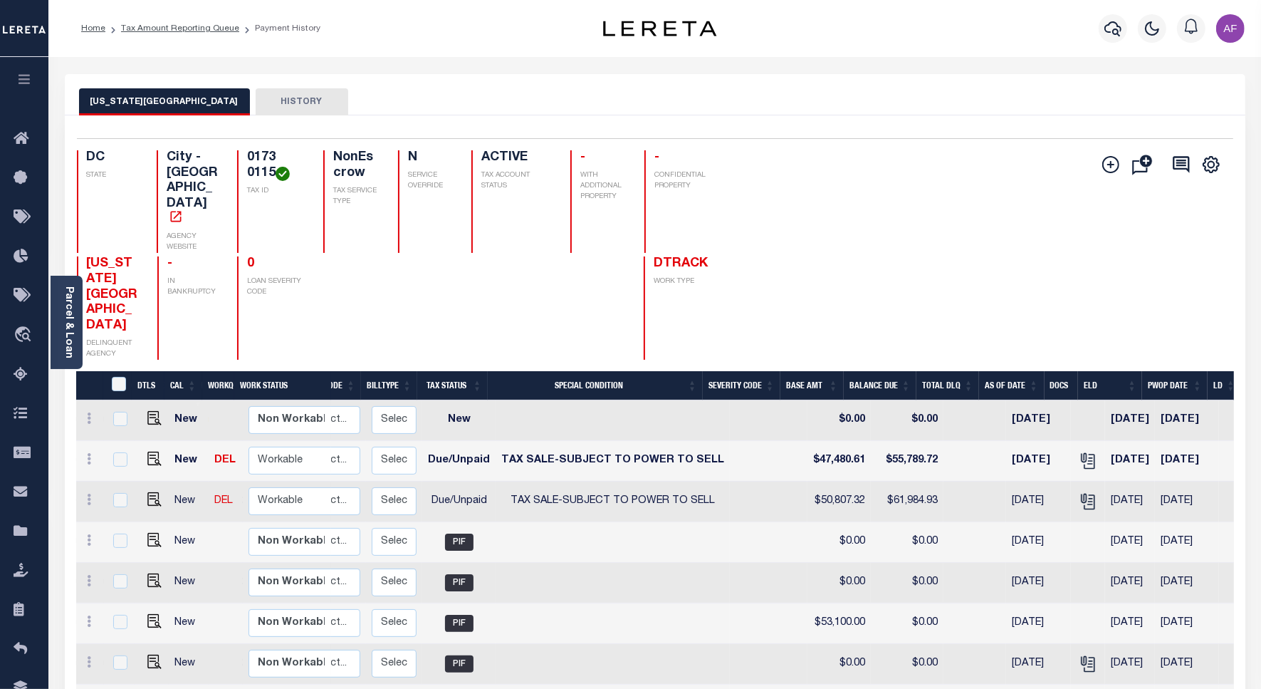
scroll to position [312, 0]
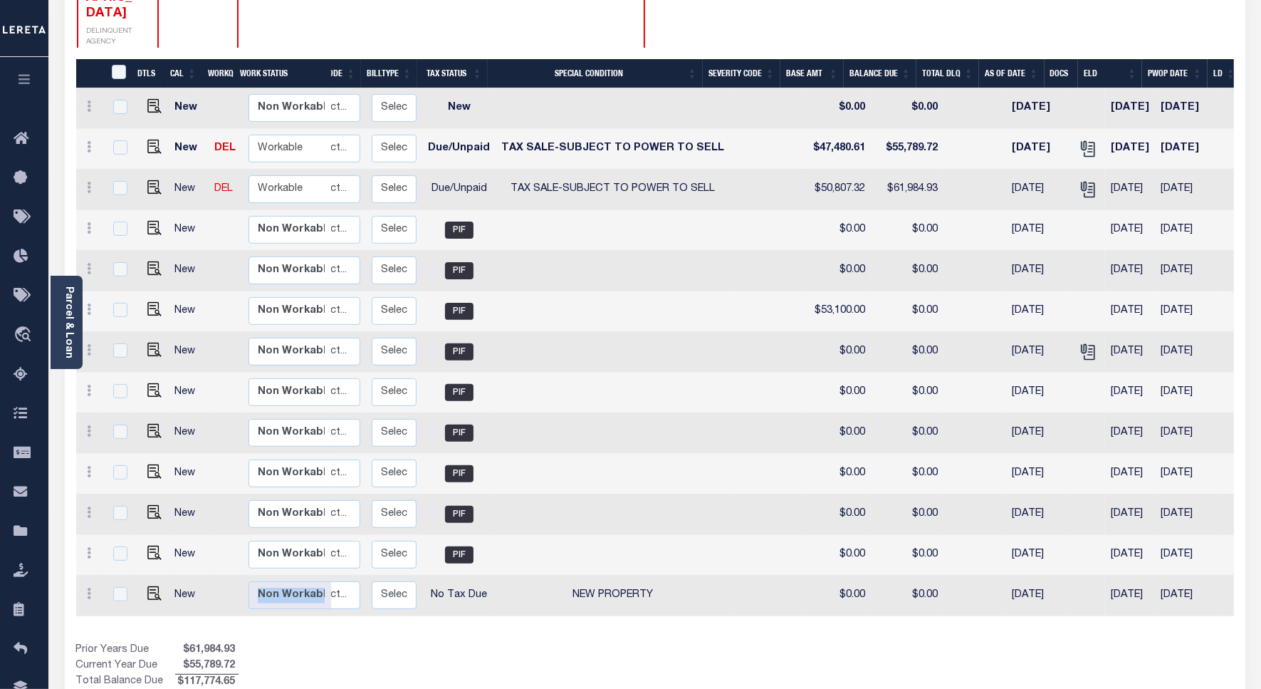
drag, startPoint x: 597, startPoint y: 574, endPoint x: 436, endPoint y: 574, distance: 160.9
click at [192, 552] on div "DTLS CAL WorkQ Work Status Work Type Tax Year RType MPO ReasonCode BillType Tax…" at bounding box center [655, 374] width 1158 height 631
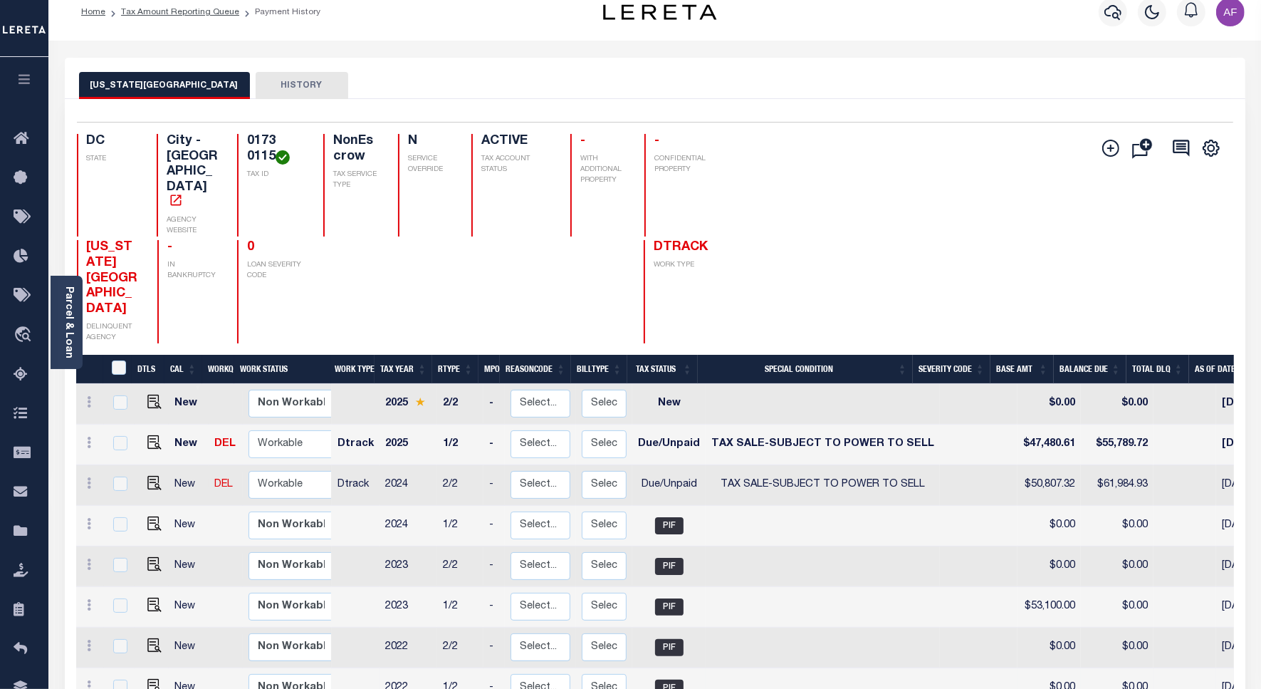
scroll to position [0, 0]
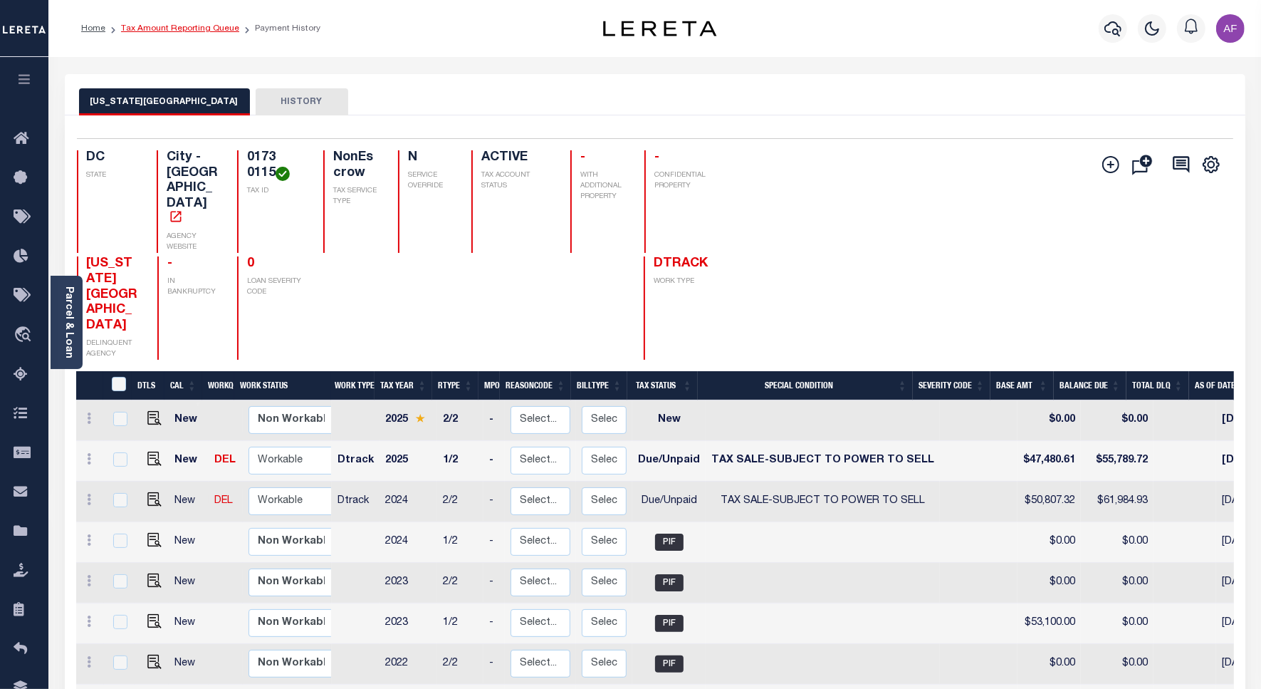
click at [167, 24] on link "Tax Amount Reporting Queue" at bounding box center [180, 28] width 118 height 9
click at [152, 492] on img "" at bounding box center [154, 499] width 14 height 14
checkbox input "true"
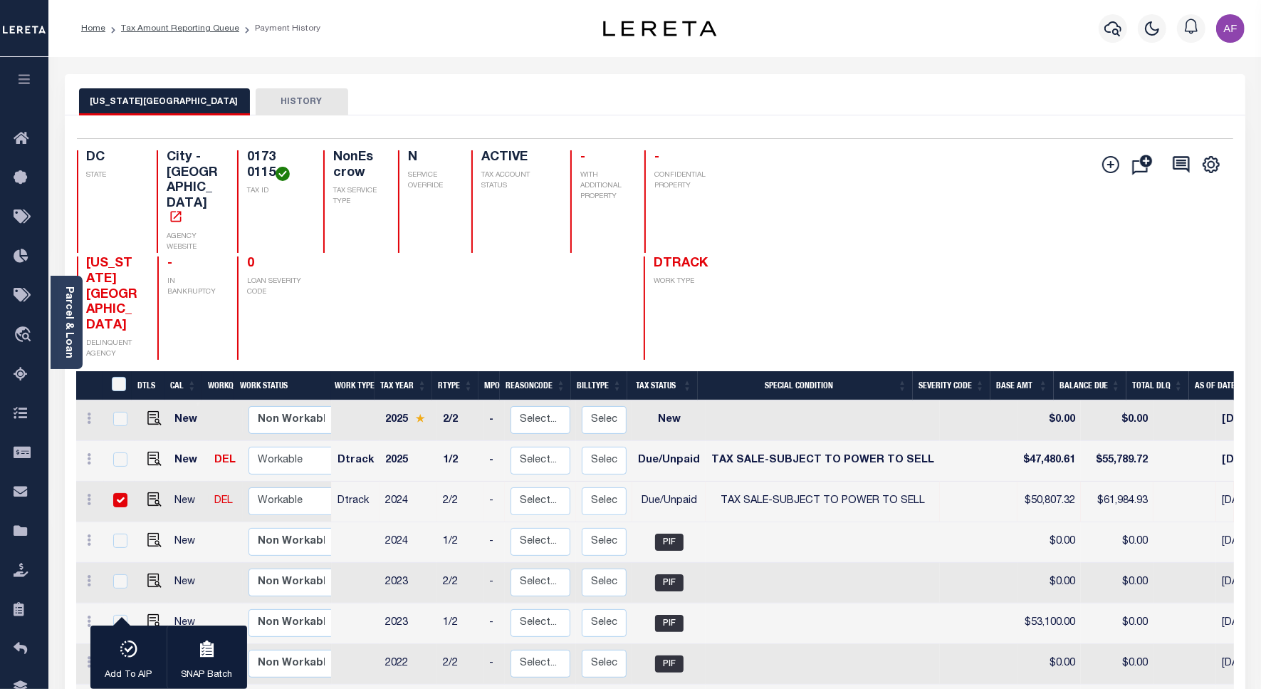
click at [136, 481] on td at bounding box center [152, 501] width 34 height 41
checkbox input "false"
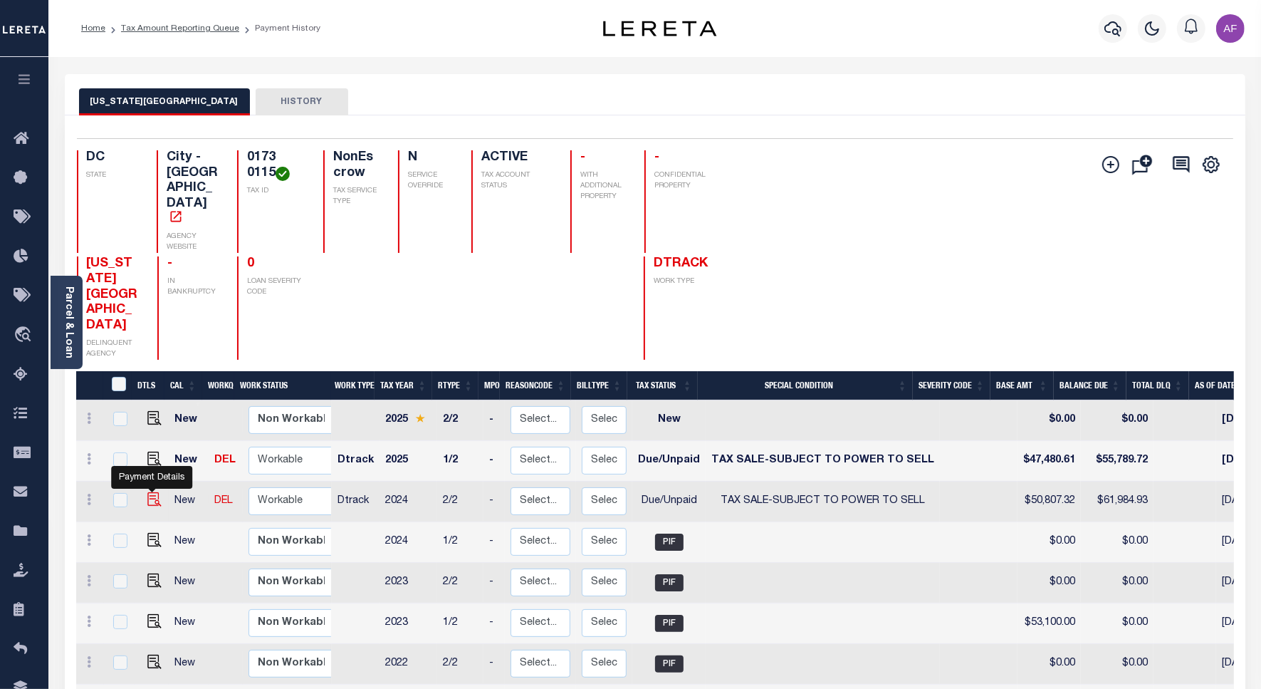
click at [150, 492] on img "" at bounding box center [154, 499] width 14 height 14
checkbox input "true"
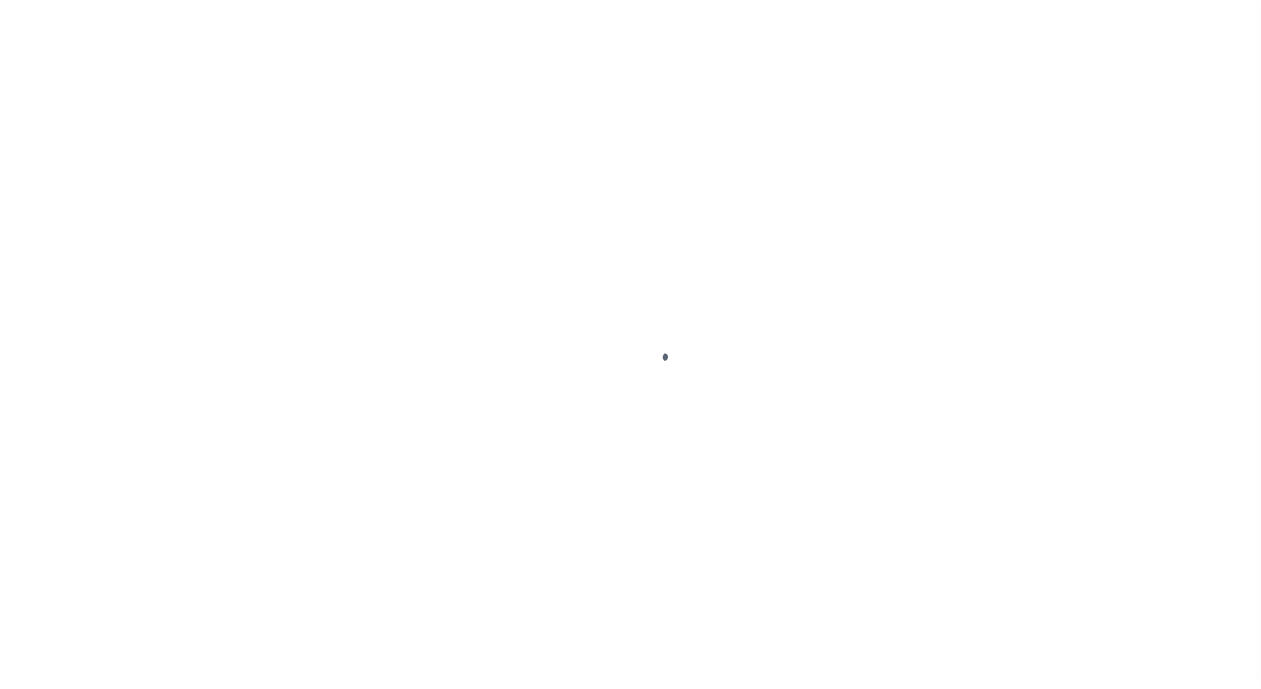
select select "Tax lien sale"
select select "DUE"
select select "29"
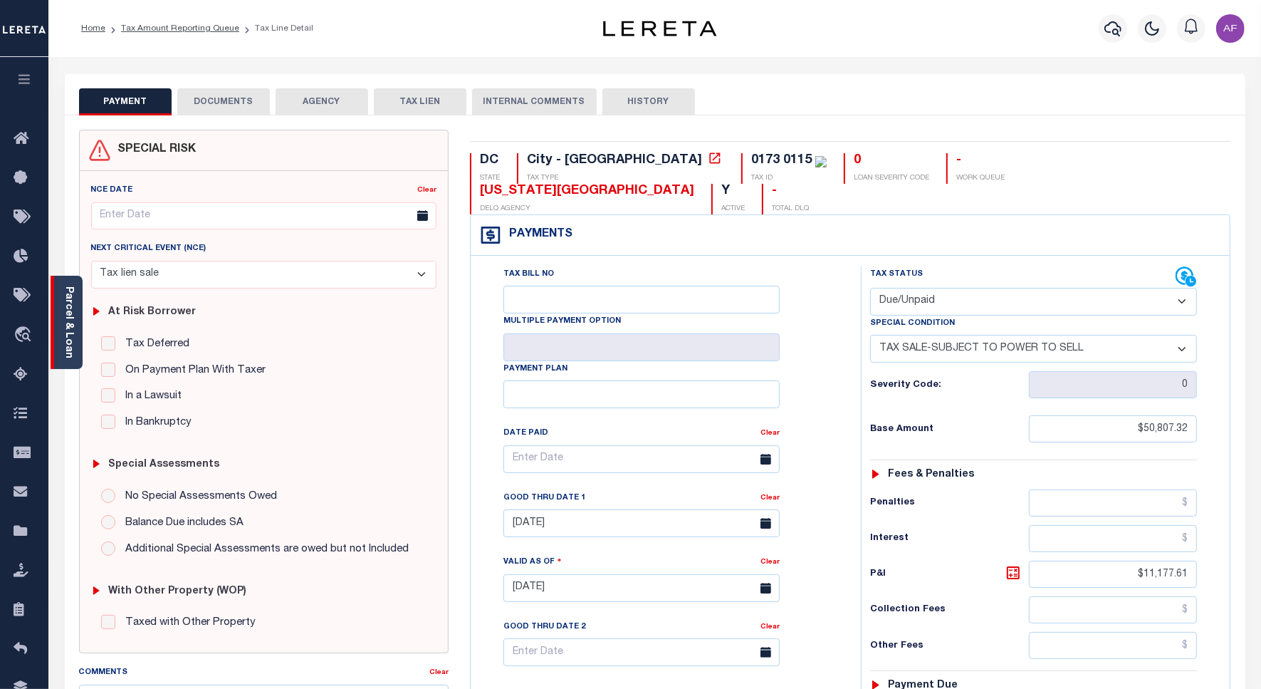
click at [75, 335] on div "Parcel & Loan" at bounding box center [67, 322] width 32 height 93
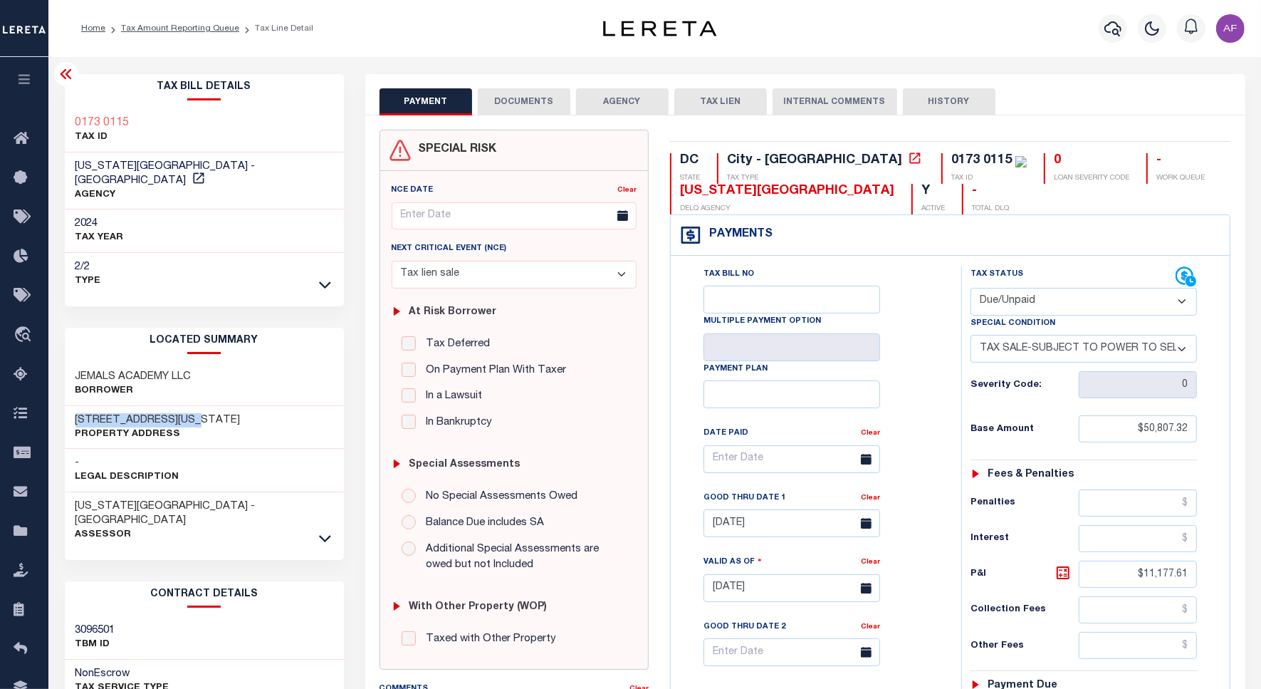
drag, startPoint x: 73, startPoint y: 401, endPoint x: 230, endPoint y: 403, distance: 157.4
click at [230, 406] on div "[STREET_ADDRESS][US_STATE] Property Address" at bounding box center [204, 427] width 279 height 43
copy h3 "[STREET_ADDRESS][US_STATE]"
click at [328, 531] on icon at bounding box center [325, 538] width 12 height 15
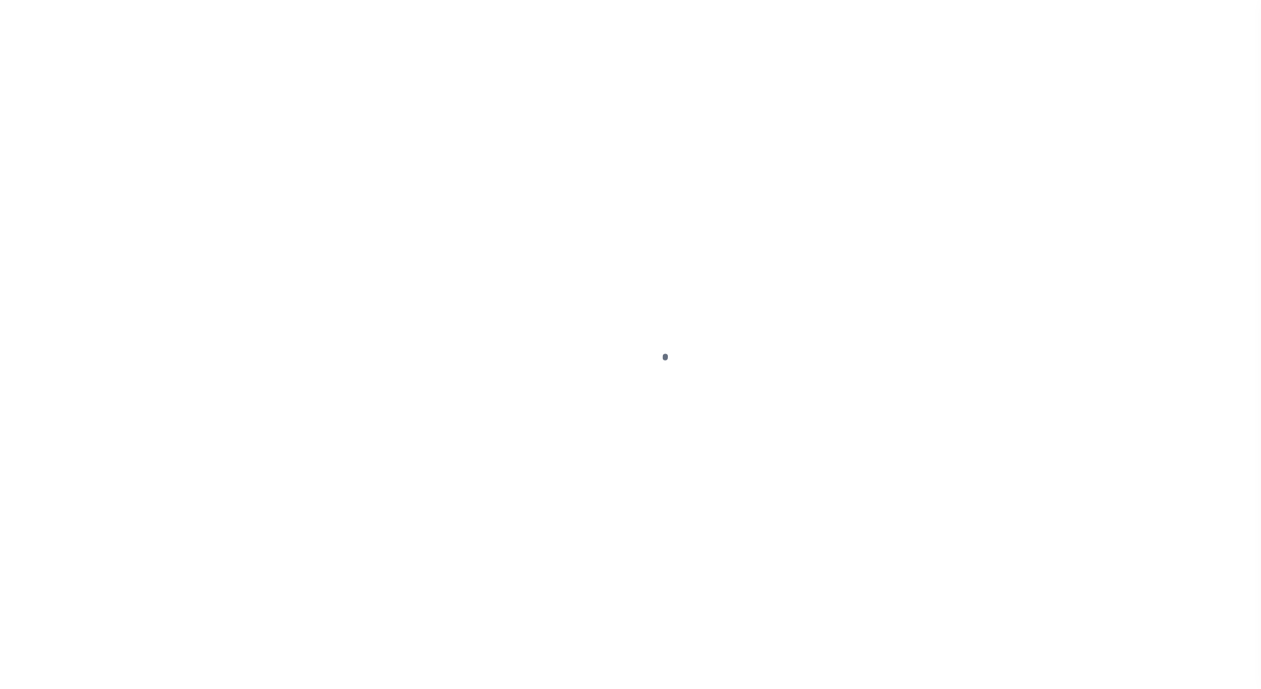
select select "Tax lien sale"
select select "DUE"
select select "29"
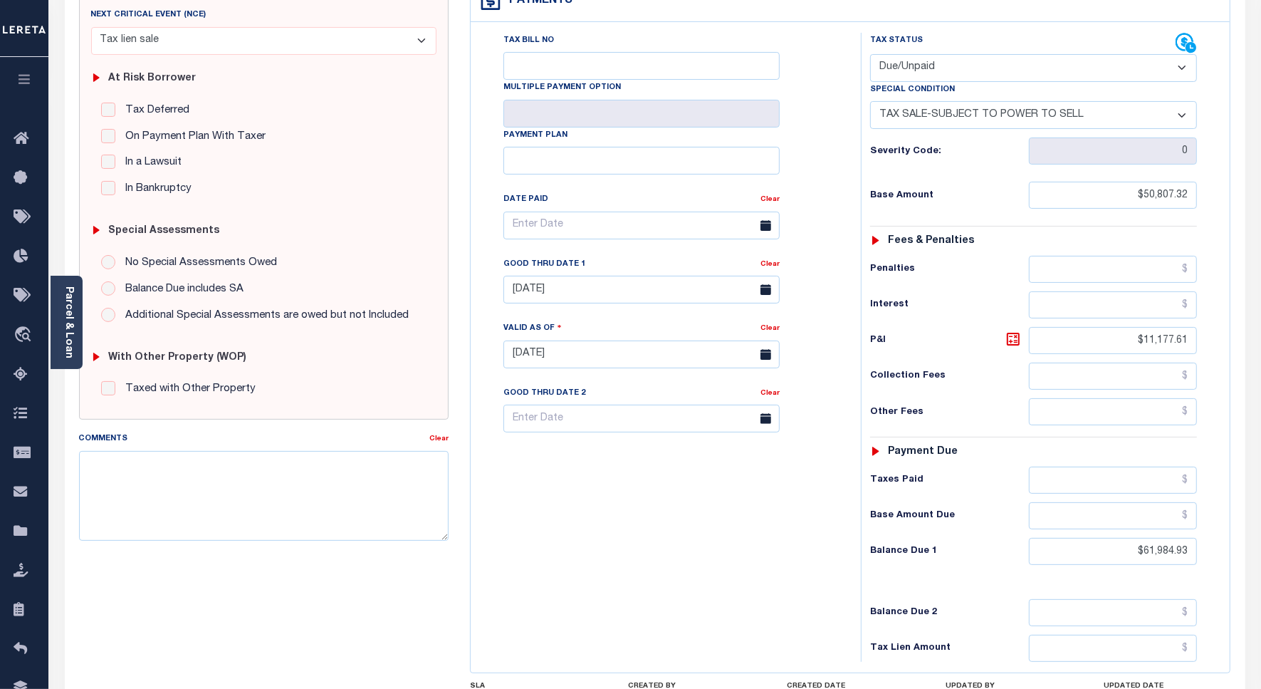
scroll to position [368, 0]
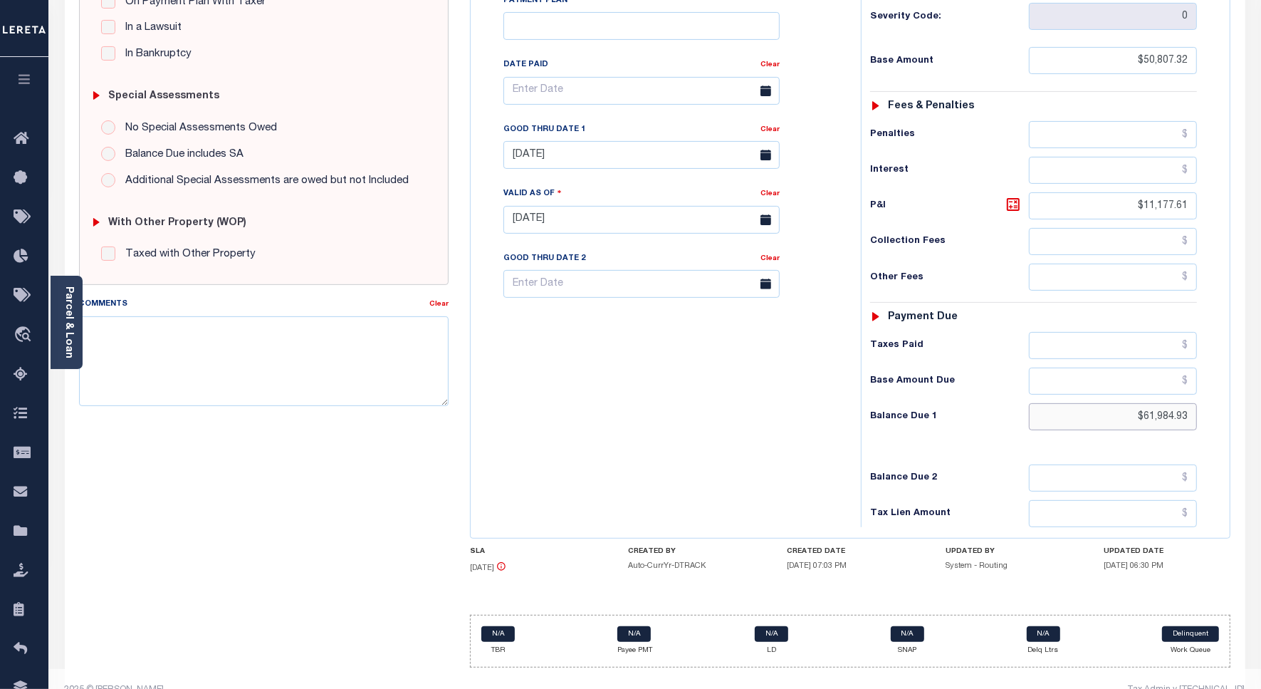
click at [1173, 403] on input "$61,984.93" at bounding box center [1113, 416] width 168 height 27
paste input "7,372.47"
type input "$67,372.47"
type input "[DATE]"
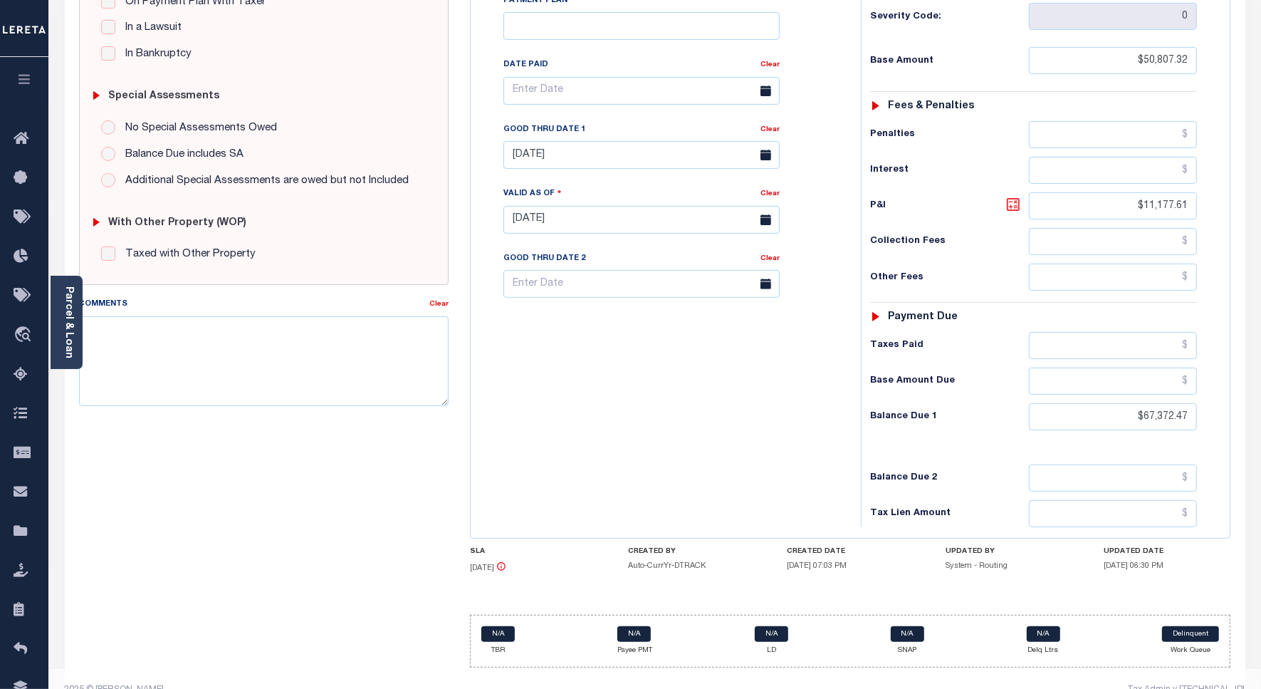
click at [1008, 198] on icon at bounding box center [1013, 204] width 13 height 13
type input "$16,565.15"
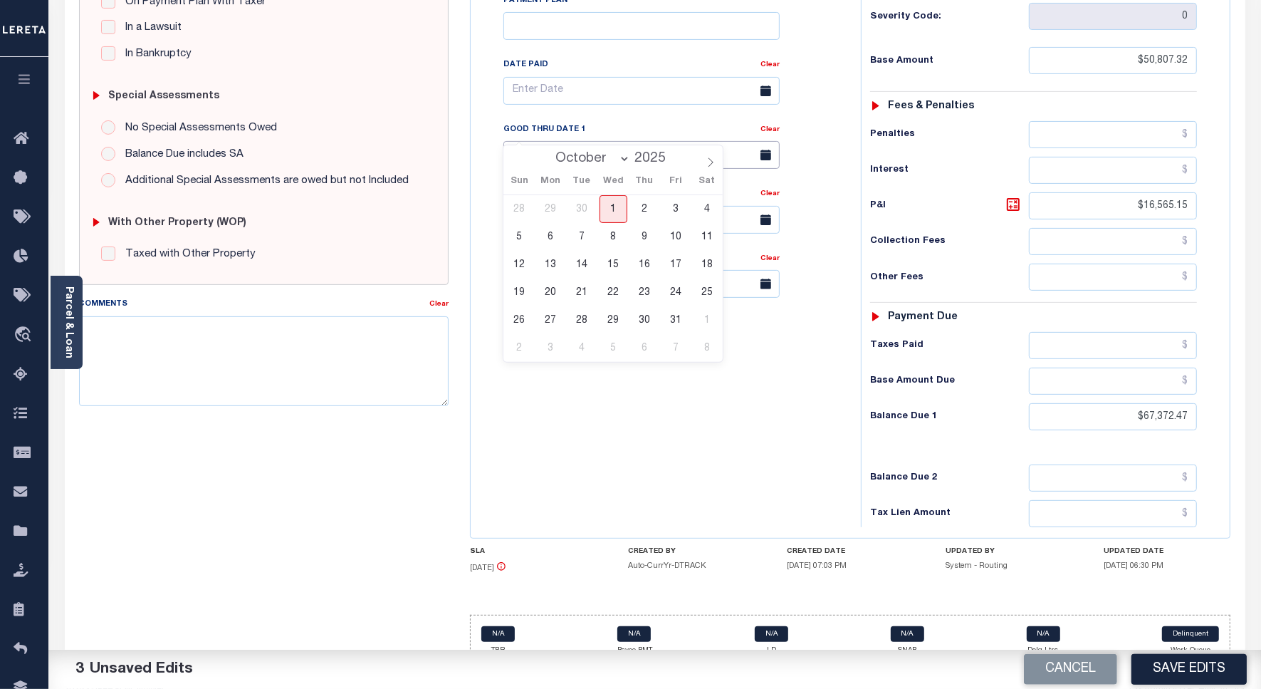
click at [563, 141] on input "08/31/2025" at bounding box center [641, 155] width 276 height 28
click at [610, 204] on span "1" at bounding box center [614, 209] width 28 height 28
type input "[DATE]"
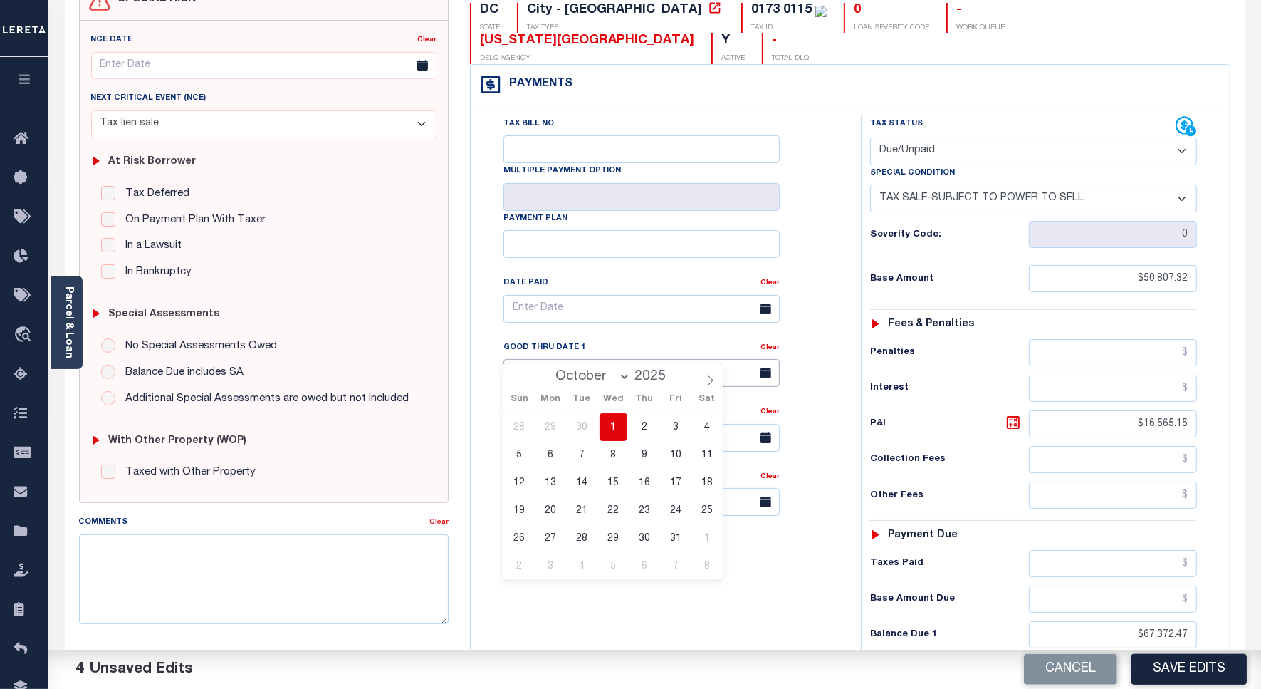
scroll to position [0, 0]
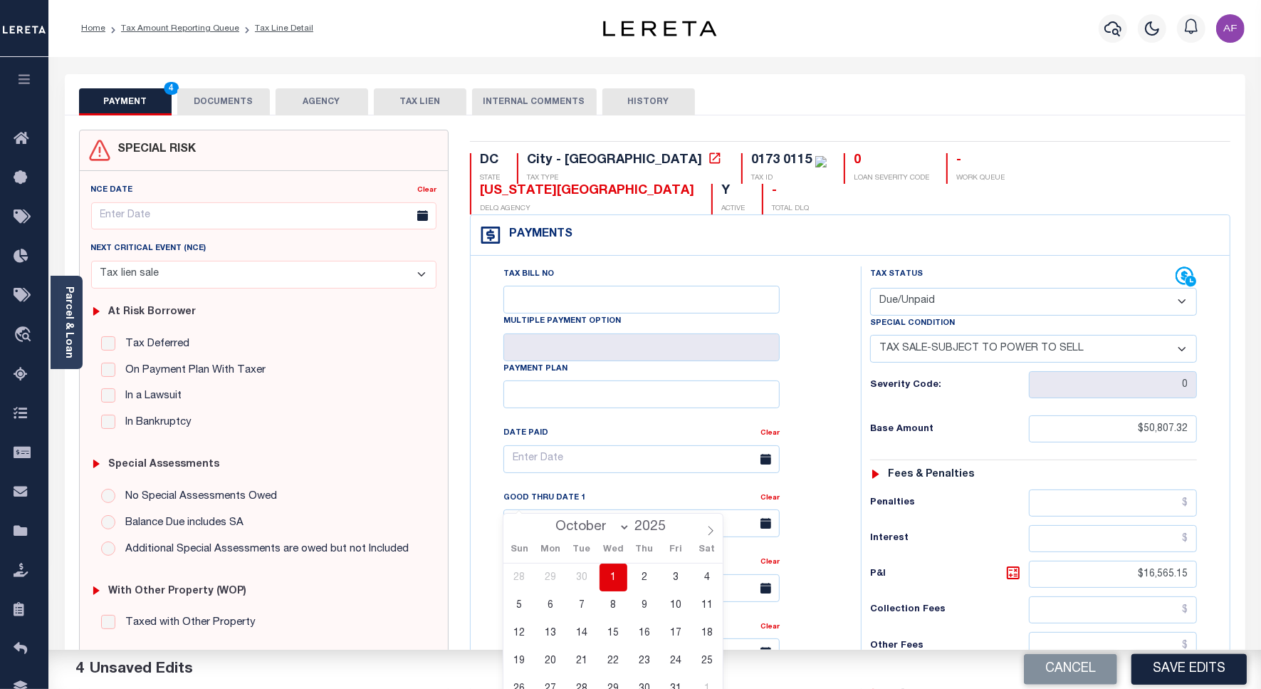
click at [212, 101] on button "DOCUMENTS" at bounding box center [223, 101] width 93 height 27
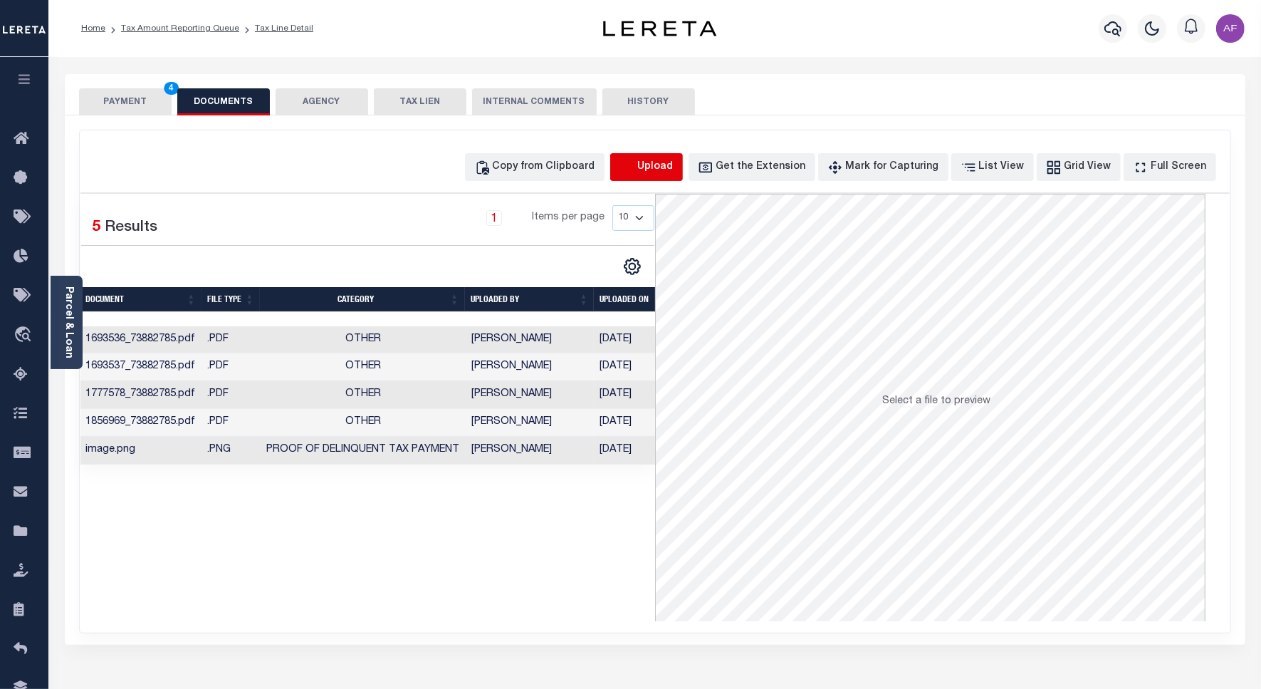
click at [635, 168] on icon "button" at bounding box center [628, 168] width 16 height 16
select select "POP"
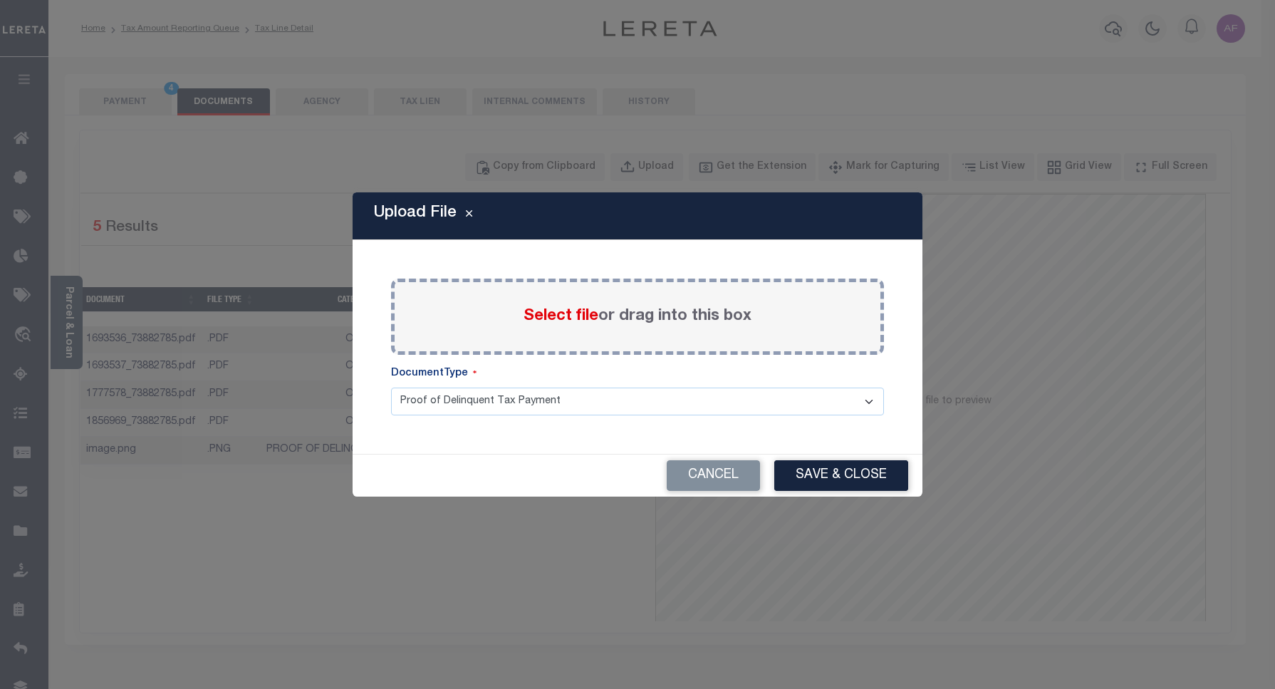
click at [553, 315] on span "Select file" at bounding box center [560, 316] width 75 height 16
click at [0, 0] on input "Select file or drag into this box" at bounding box center [0, 0] width 0 height 0
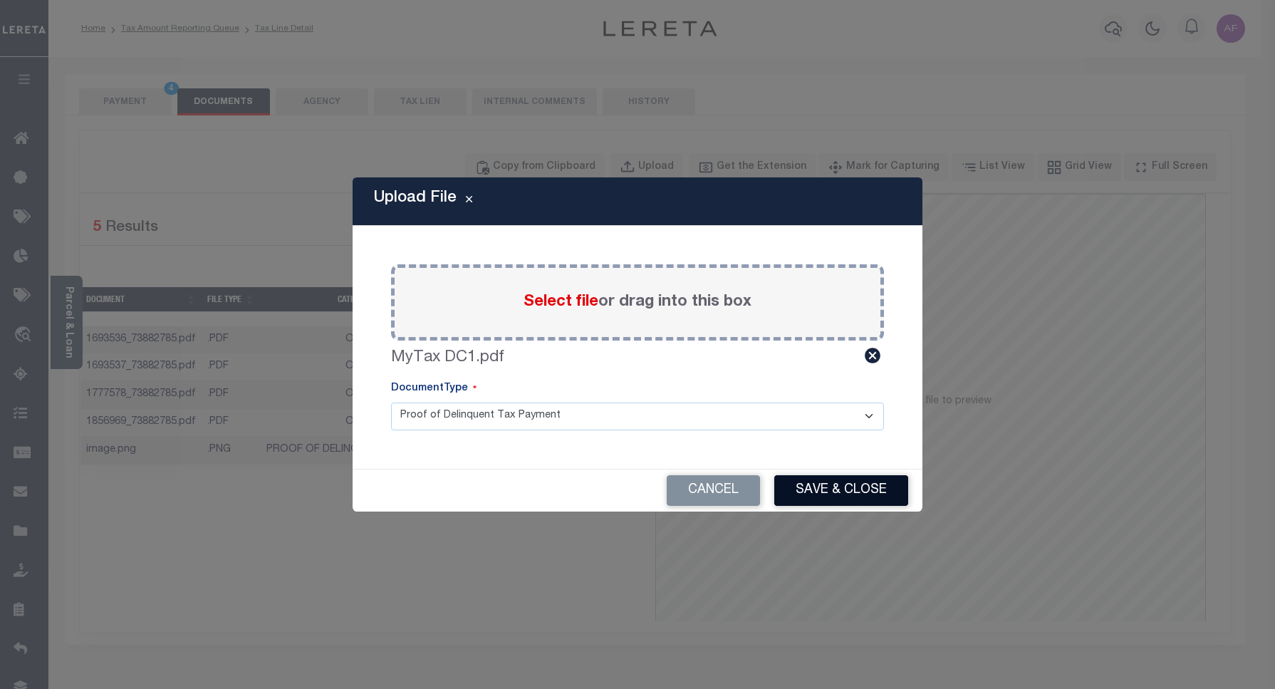
click at [851, 496] on button "Save & Close" at bounding box center [841, 490] width 134 height 31
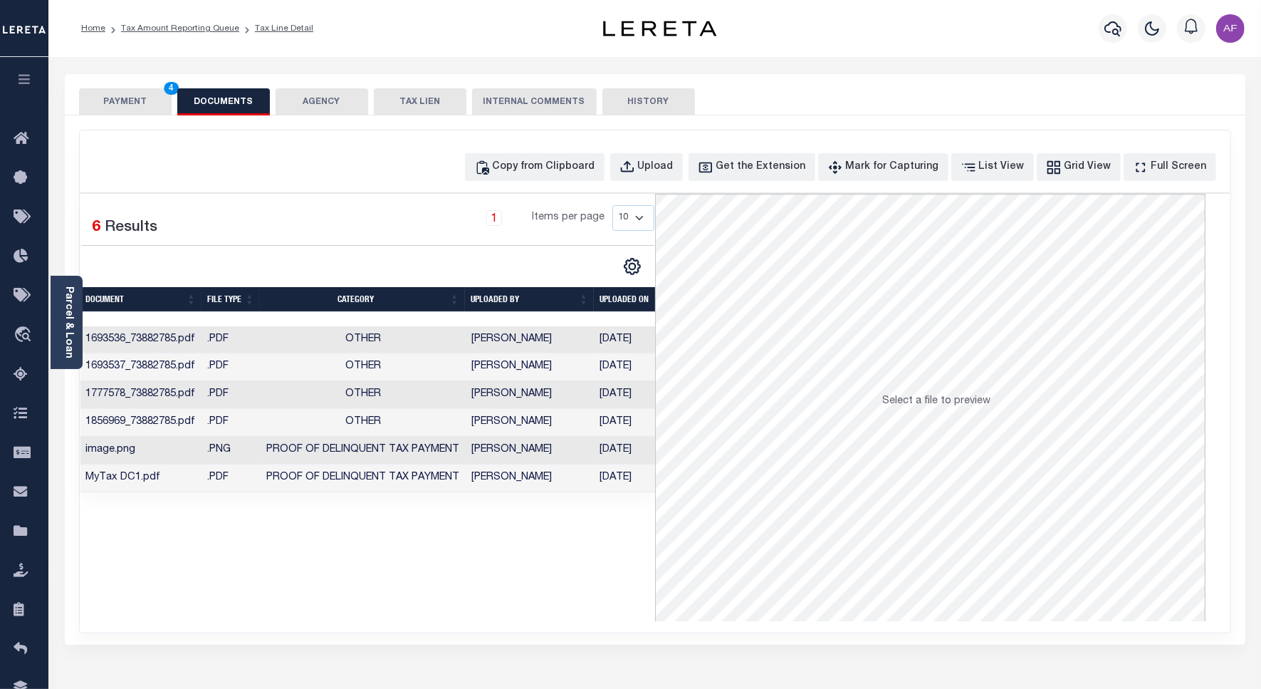
click at [119, 109] on button "PAYMENT 4" at bounding box center [125, 101] width 93 height 27
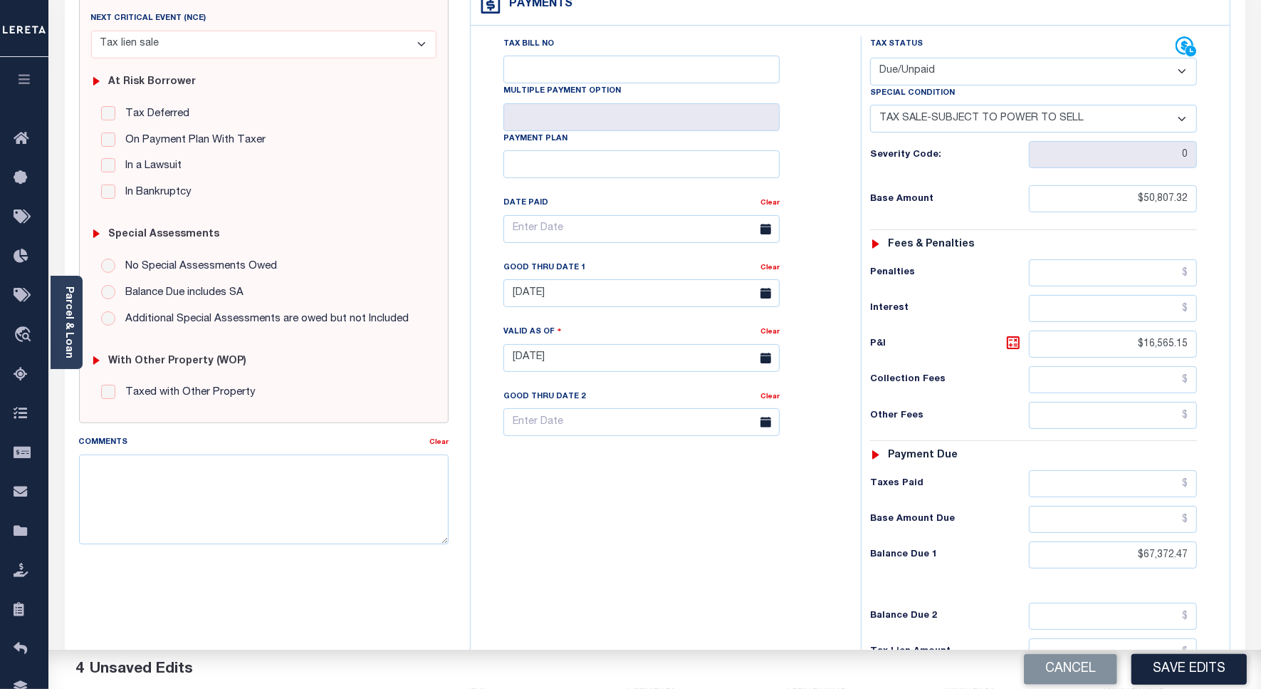
scroll to position [267, 0]
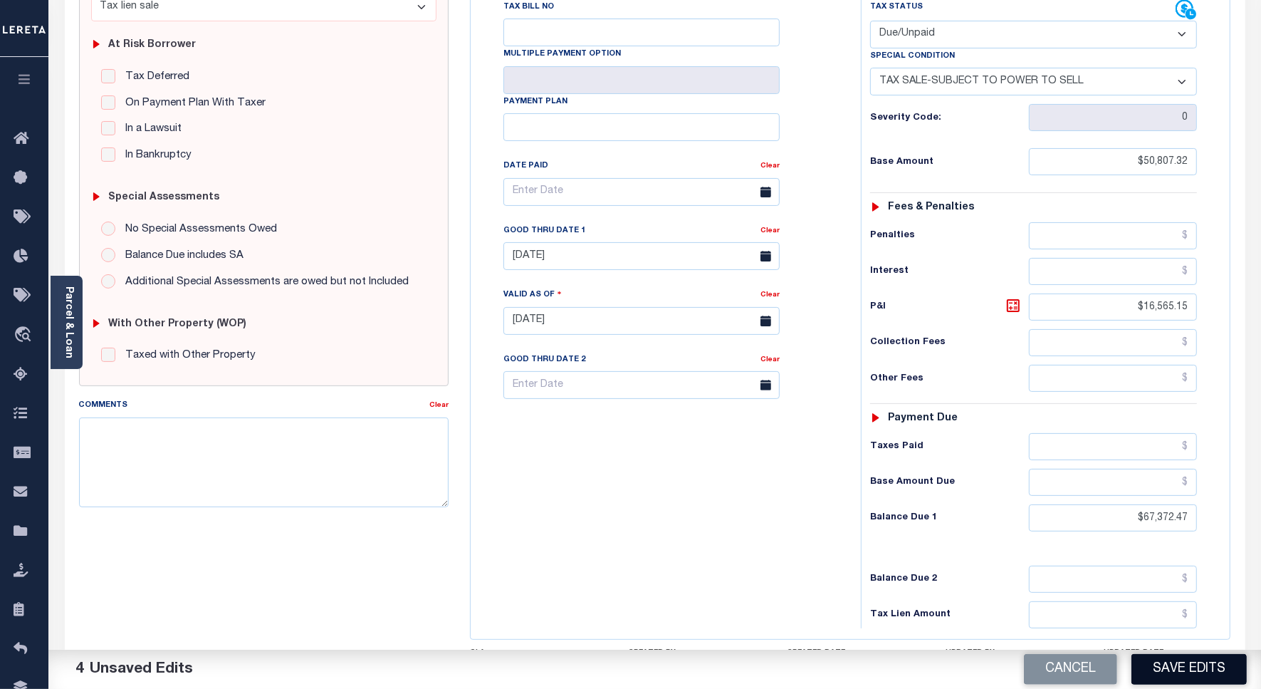
click at [1161, 680] on button "Save Edits" at bounding box center [1189, 669] width 115 height 31
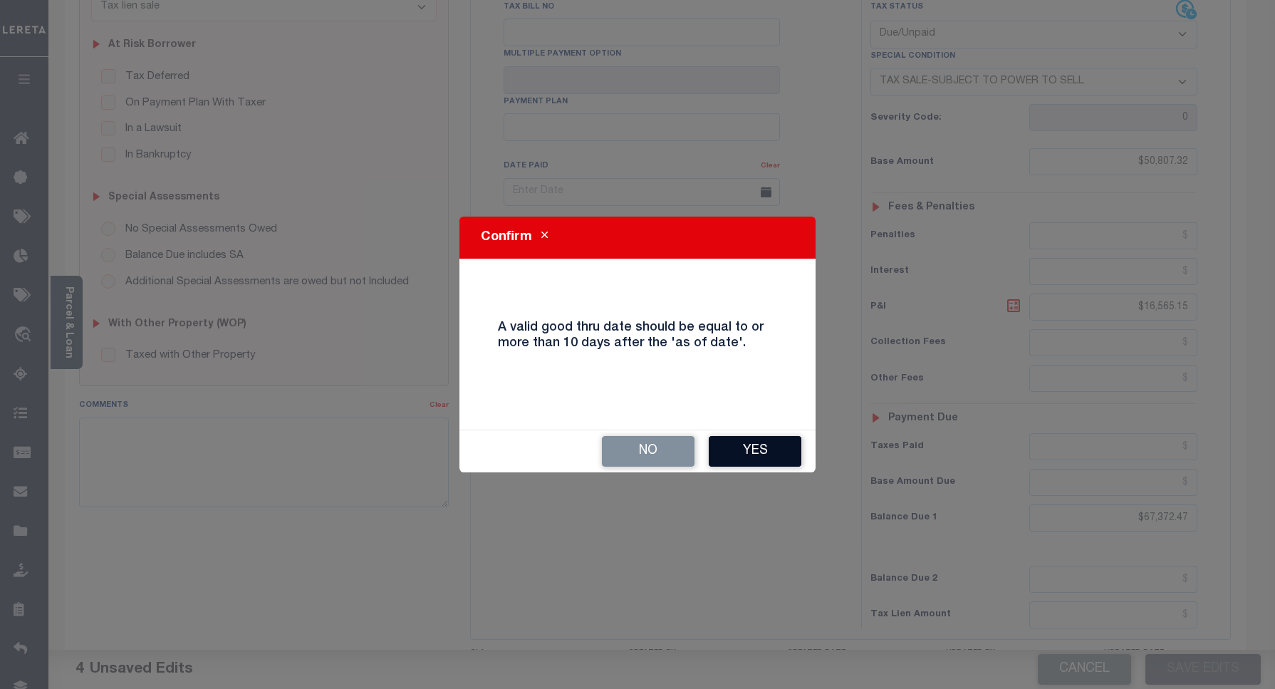
click at [718, 438] on button "Yes" at bounding box center [755, 451] width 93 height 31
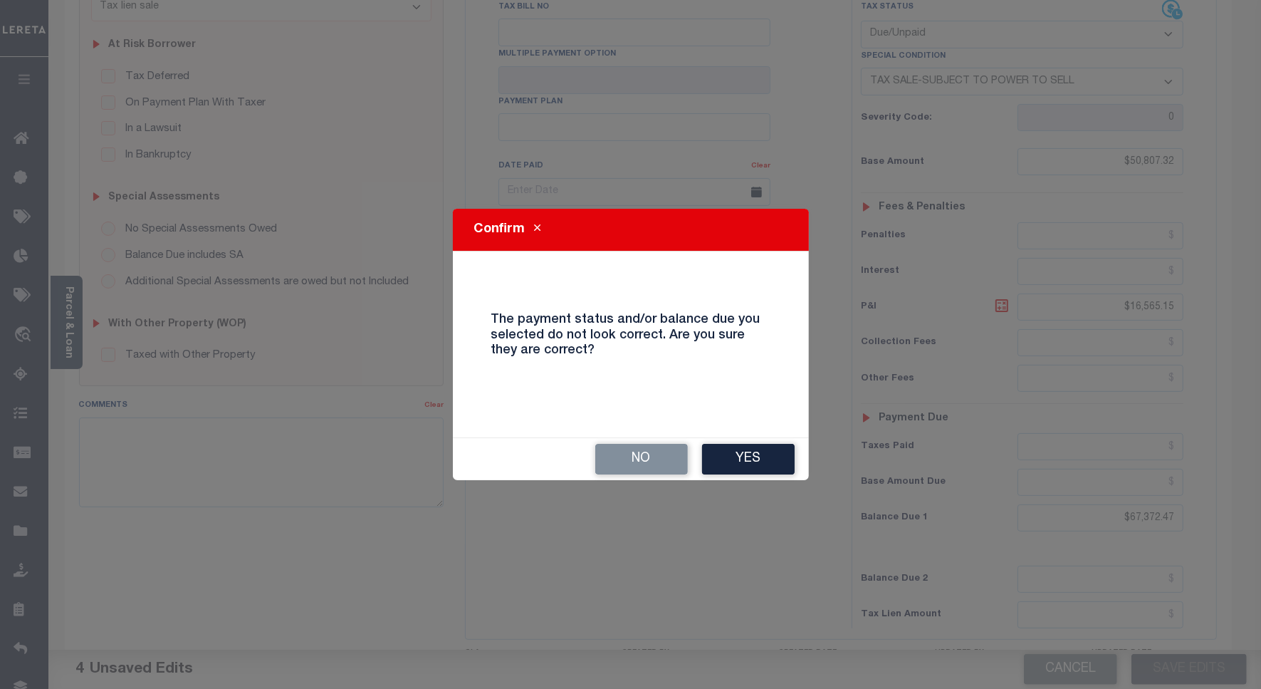
click at [734, 444] on button "Yes" at bounding box center [748, 459] width 93 height 31
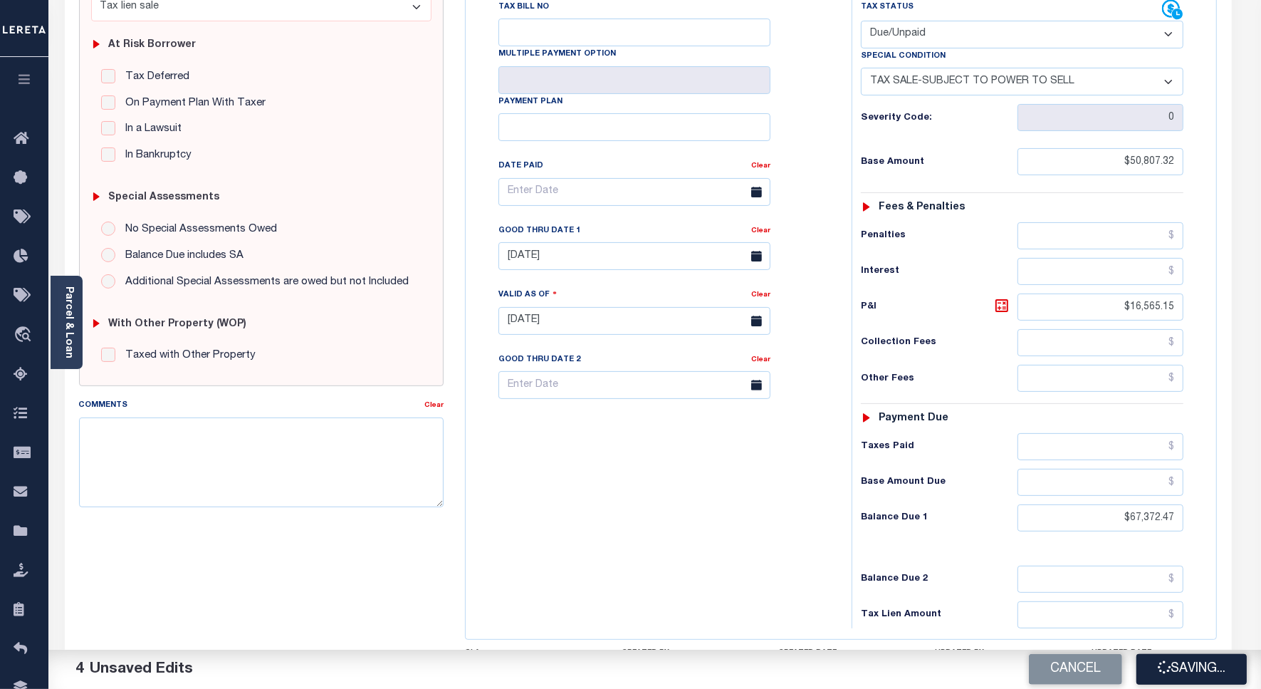
checkbox input "false"
type input "$50,807.32"
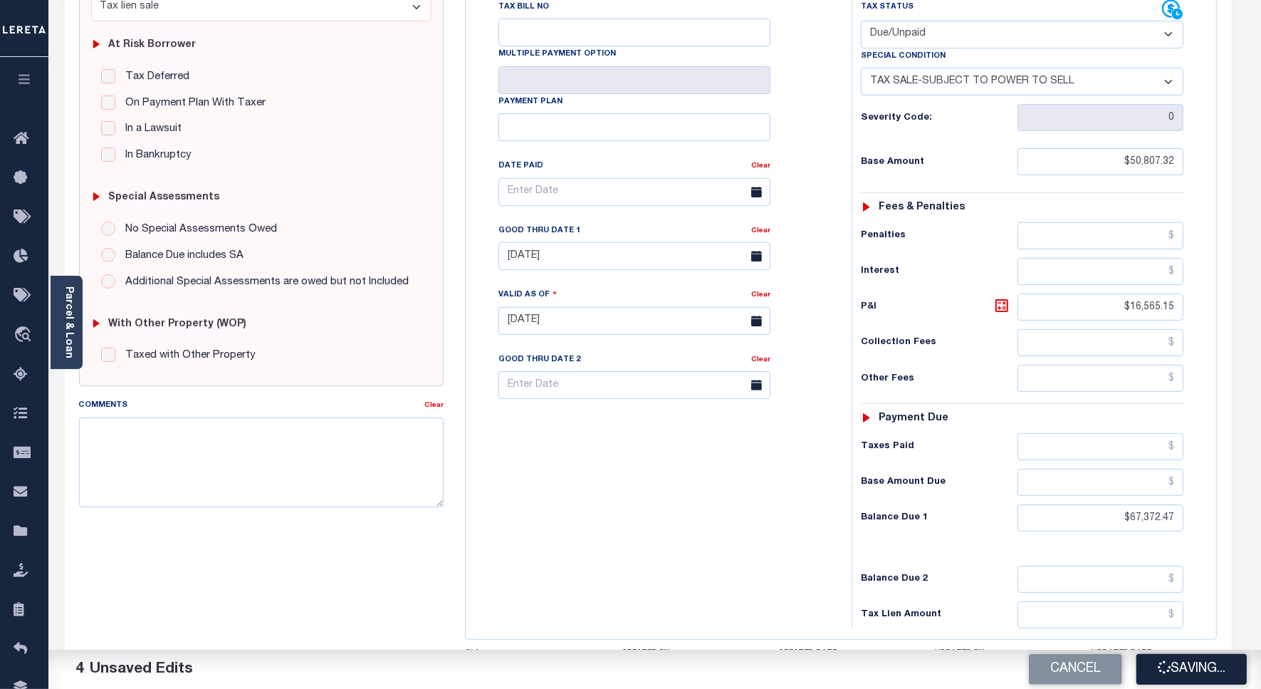
type input "$16,565.15"
type input "$67,372.47"
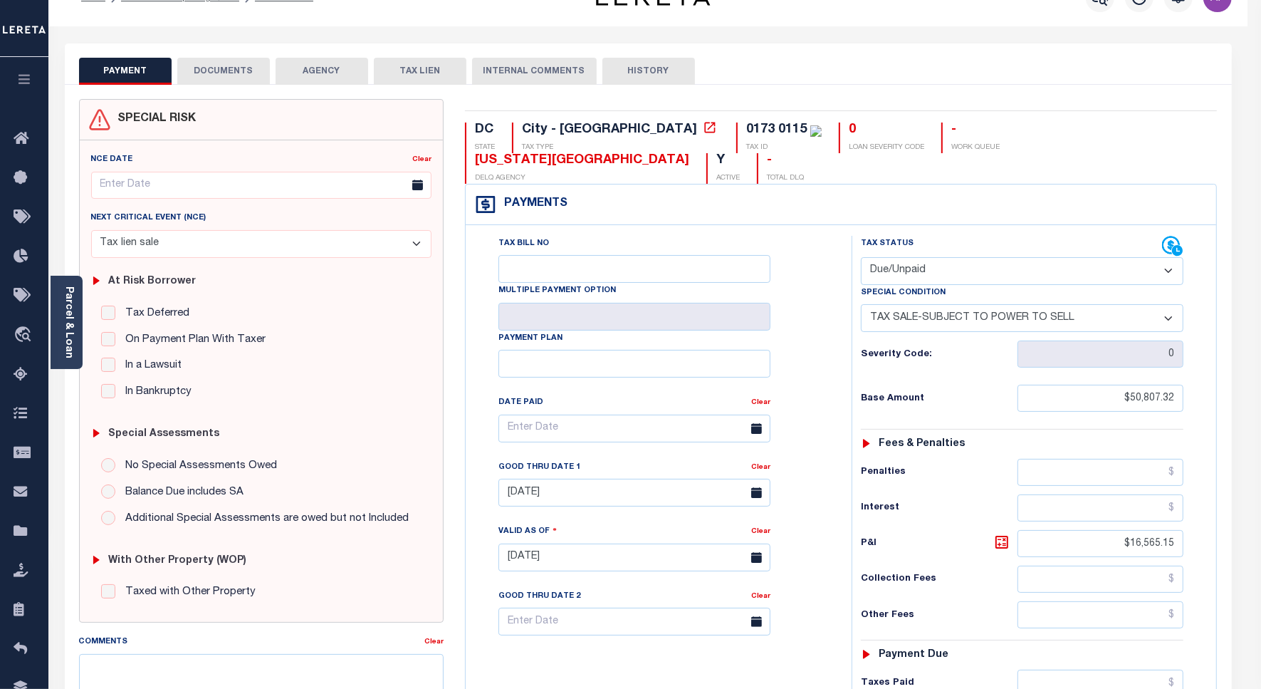
scroll to position [0, 0]
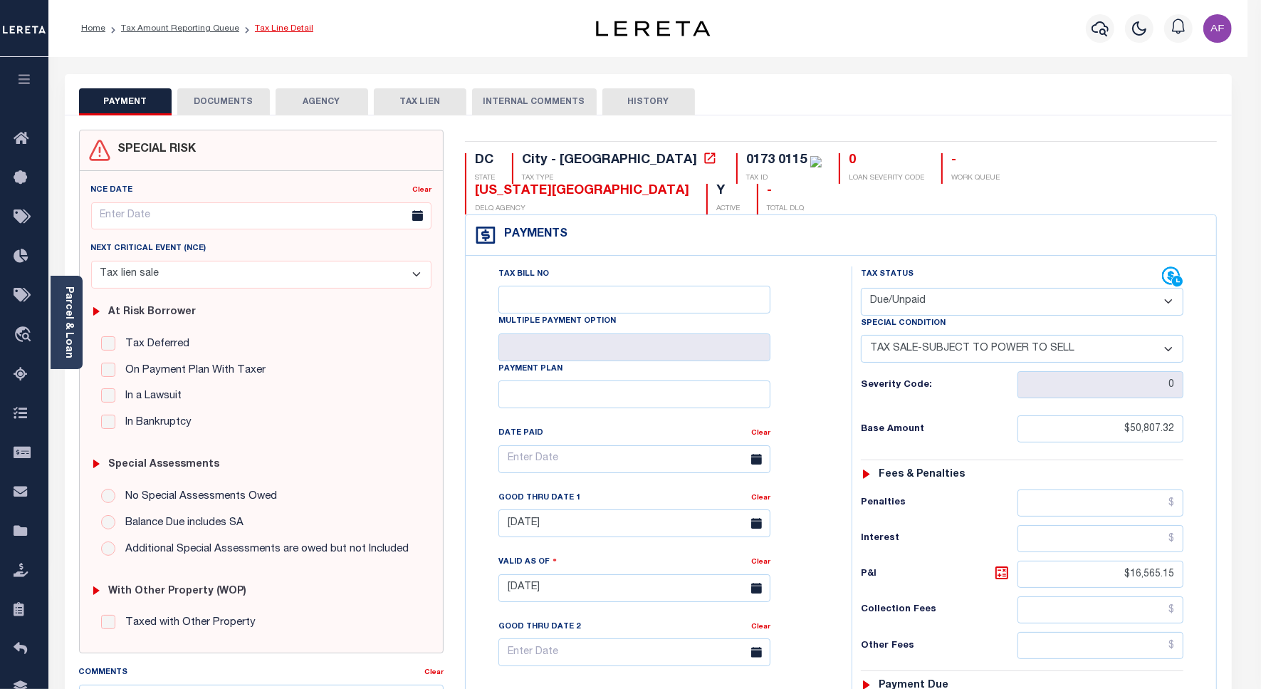
click at [282, 32] on link "Tax Line Detail" at bounding box center [284, 28] width 58 height 9
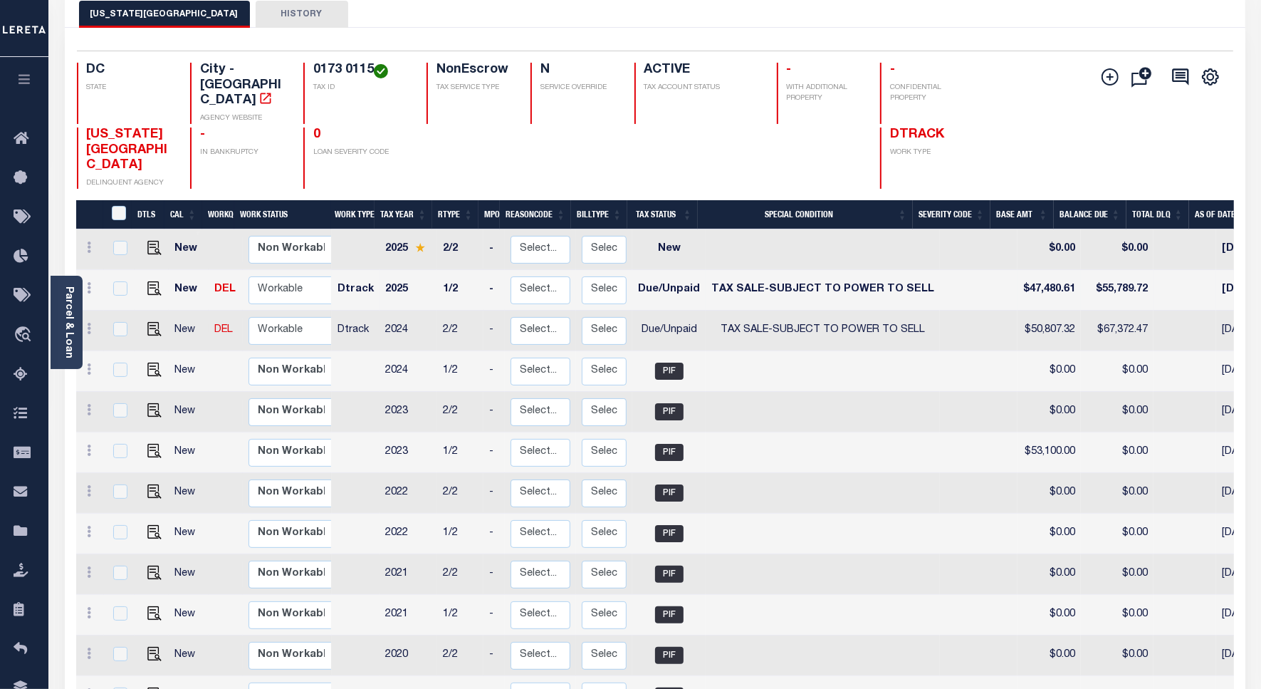
scroll to position [89, 0]
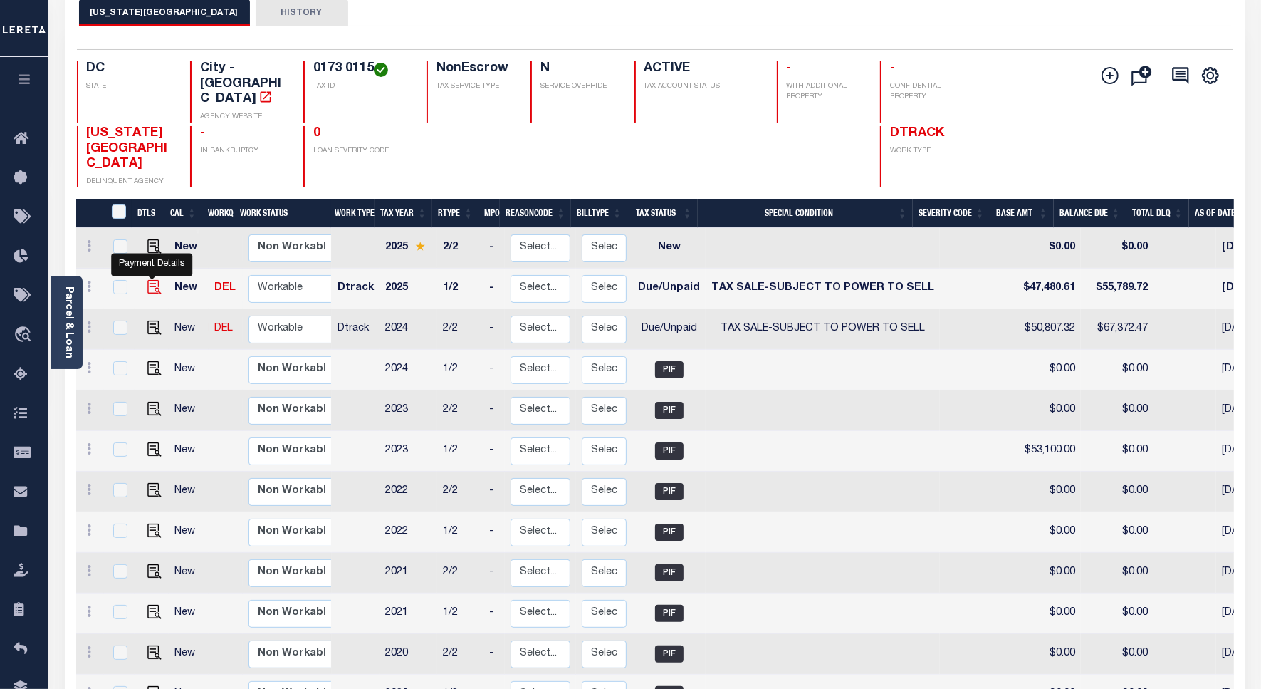
click at [152, 280] on img "" at bounding box center [154, 287] width 14 height 14
checkbox input "true"
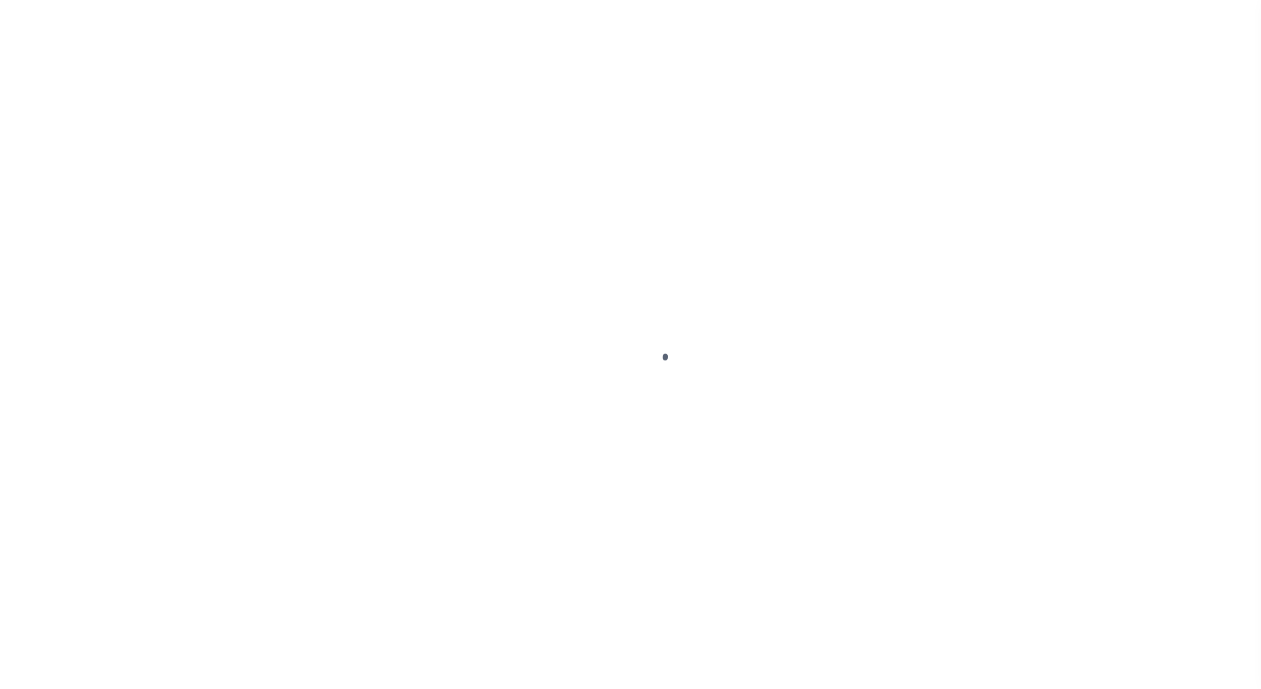
select select "Tax lien sale"
select select "DUE"
select select "29"
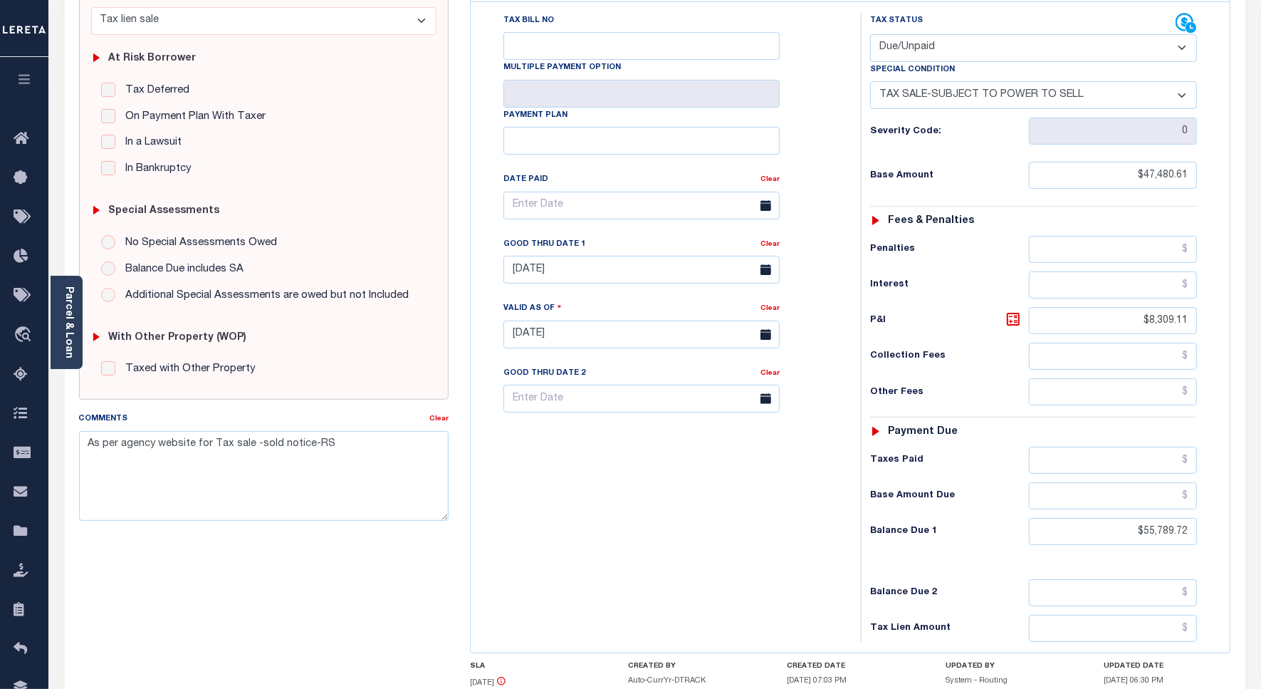
scroll to position [267, 0]
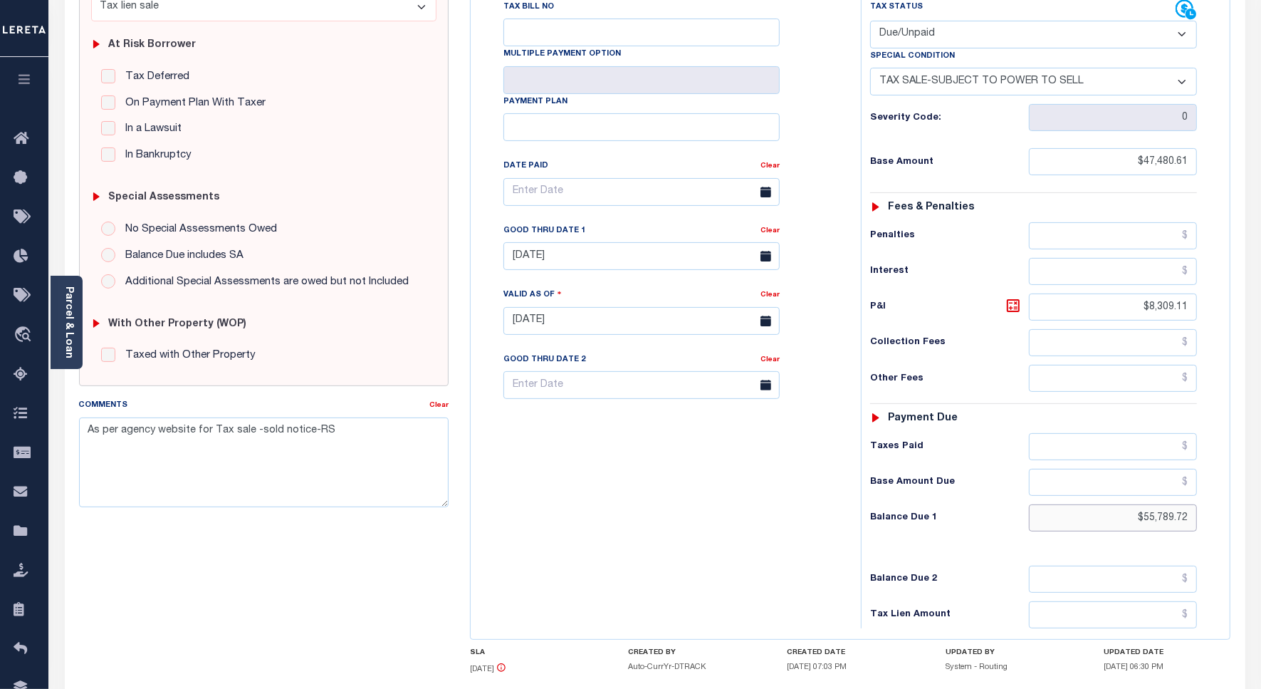
click at [1161, 504] on input "$55,789.72" at bounding box center [1113, 517] width 168 height 27
paste input "7,214.14"
type input "$57,214.14"
type input "[DATE]"
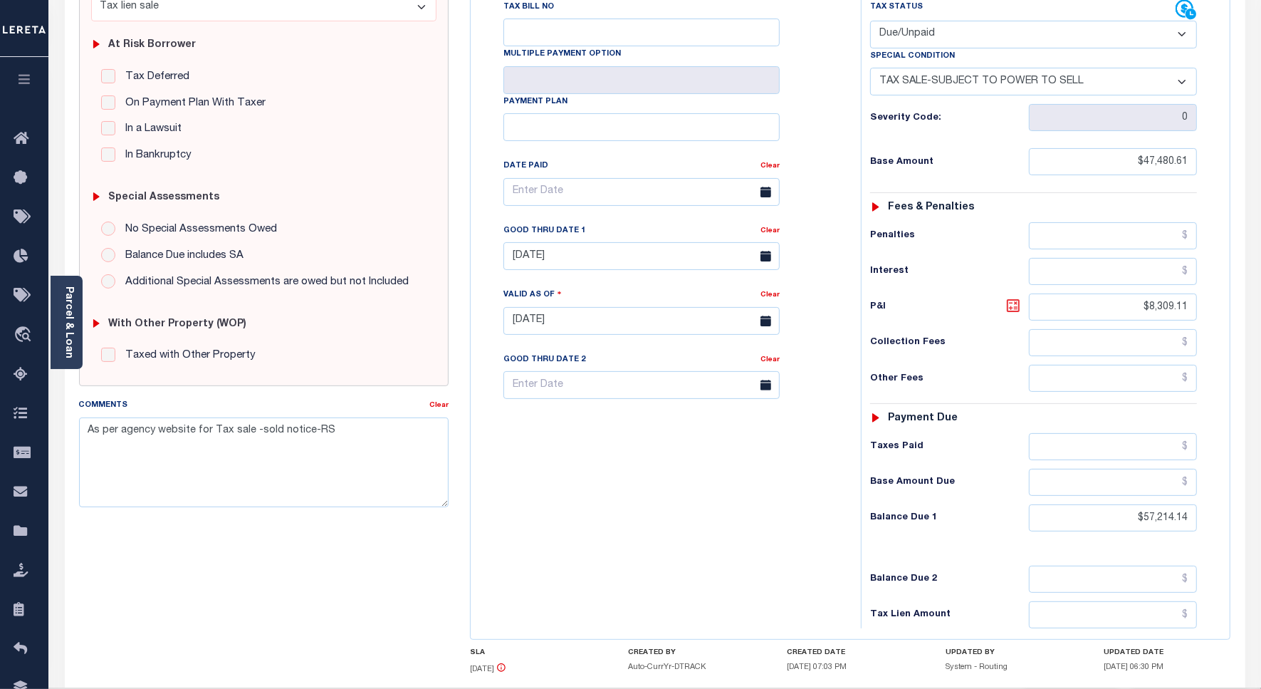
click at [1016, 299] on icon at bounding box center [1013, 305] width 13 height 13
type input "$9,733.53"
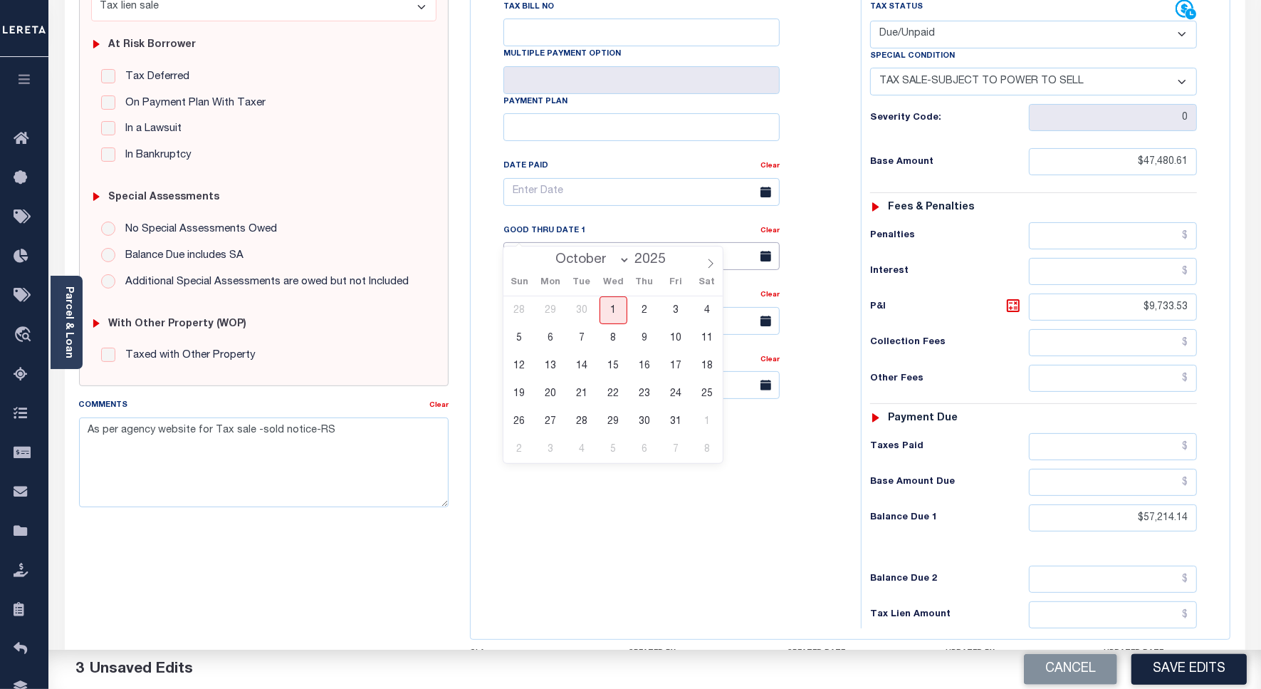
click at [588, 242] on input "08/31/2025" at bounding box center [641, 256] width 276 height 28
click at [605, 308] on span "1" at bounding box center [614, 310] width 28 height 28
type input "[DATE]"
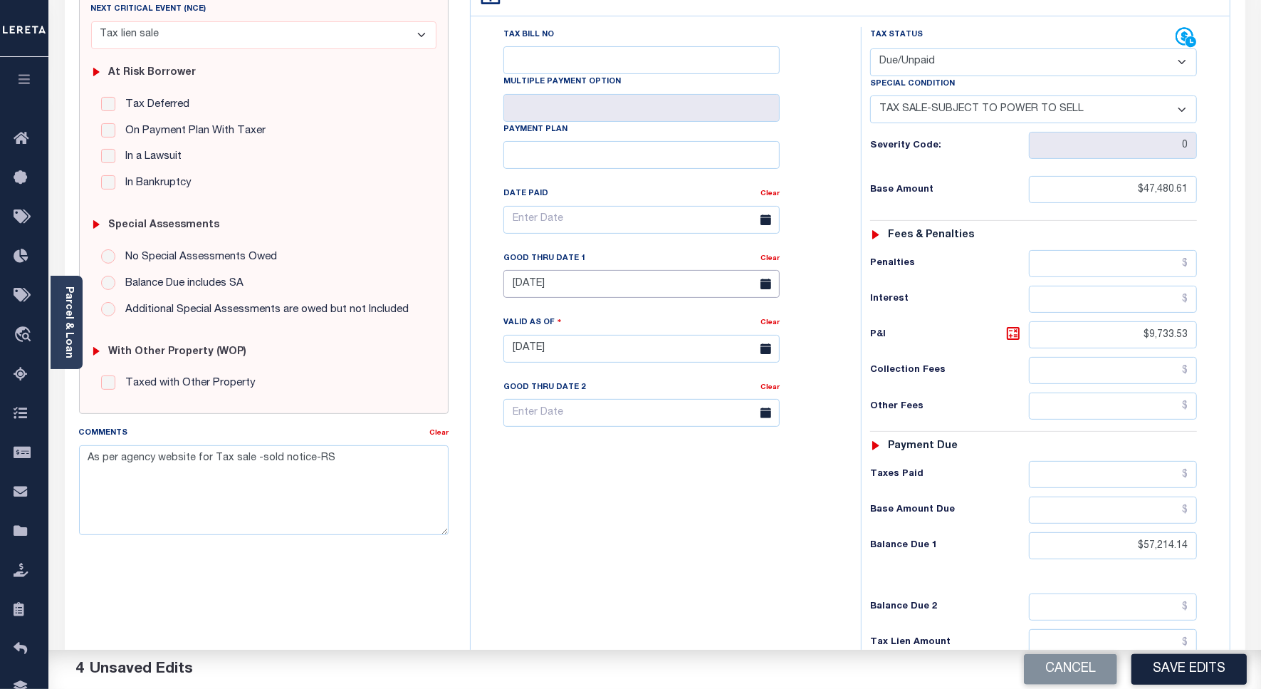
scroll to position [0, 0]
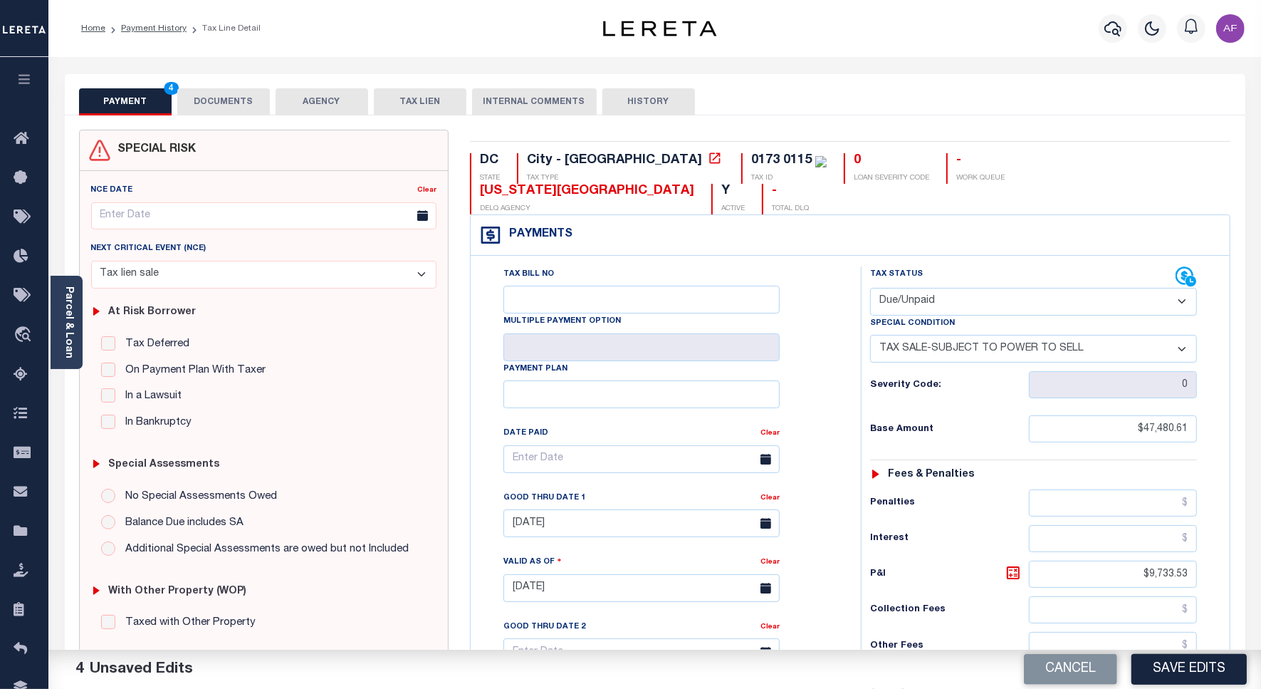
click at [239, 95] on button "DOCUMENTS" at bounding box center [223, 101] width 93 height 27
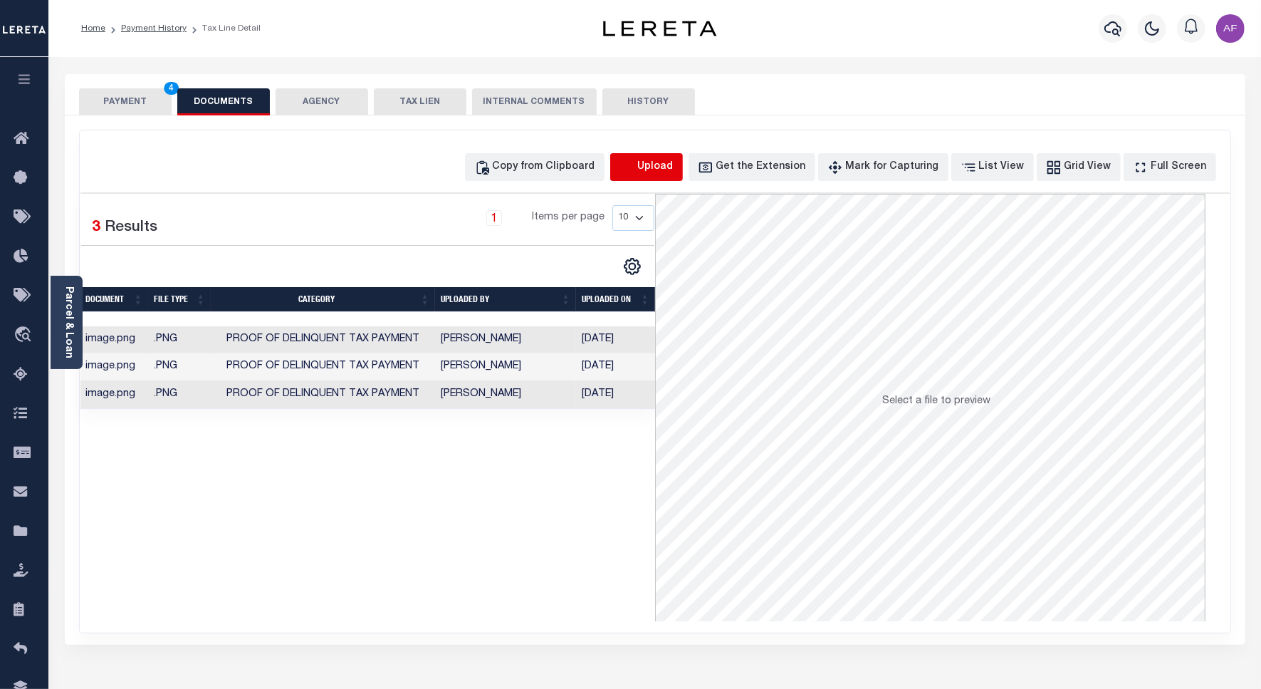
click at [635, 166] on icon "button" at bounding box center [628, 168] width 16 height 16
select select "POP"
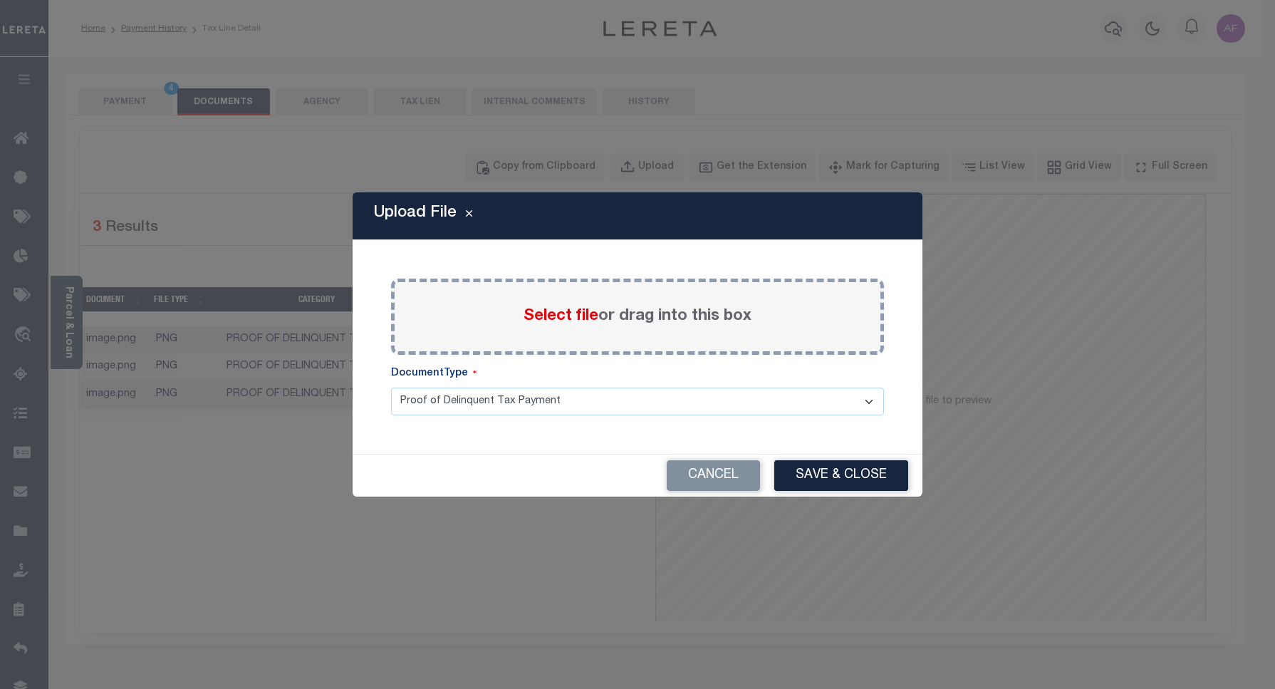
click at [568, 313] on span "Select file" at bounding box center [560, 316] width 75 height 16
click at [0, 0] on input "Select file or drag into this box" at bounding box center [0, 0] width 0 height 0
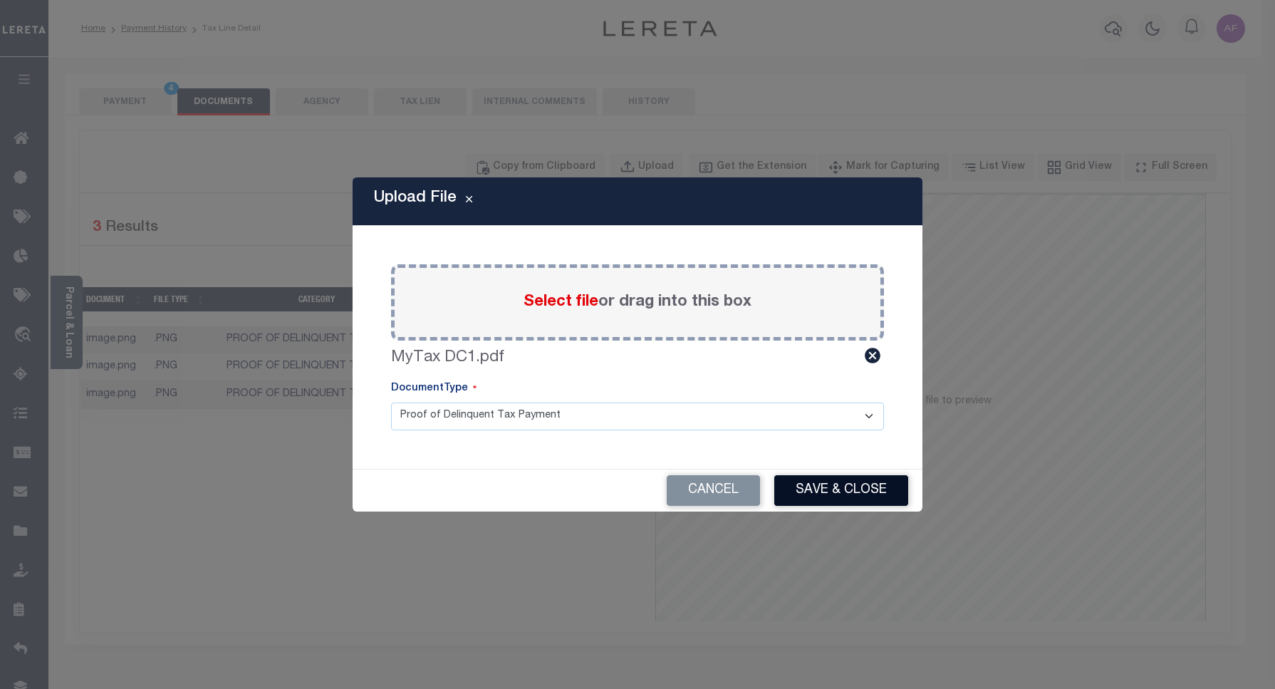
click at [857, 498] on button "Save & Close" at bounding box center [841, 490] width 134 height 31
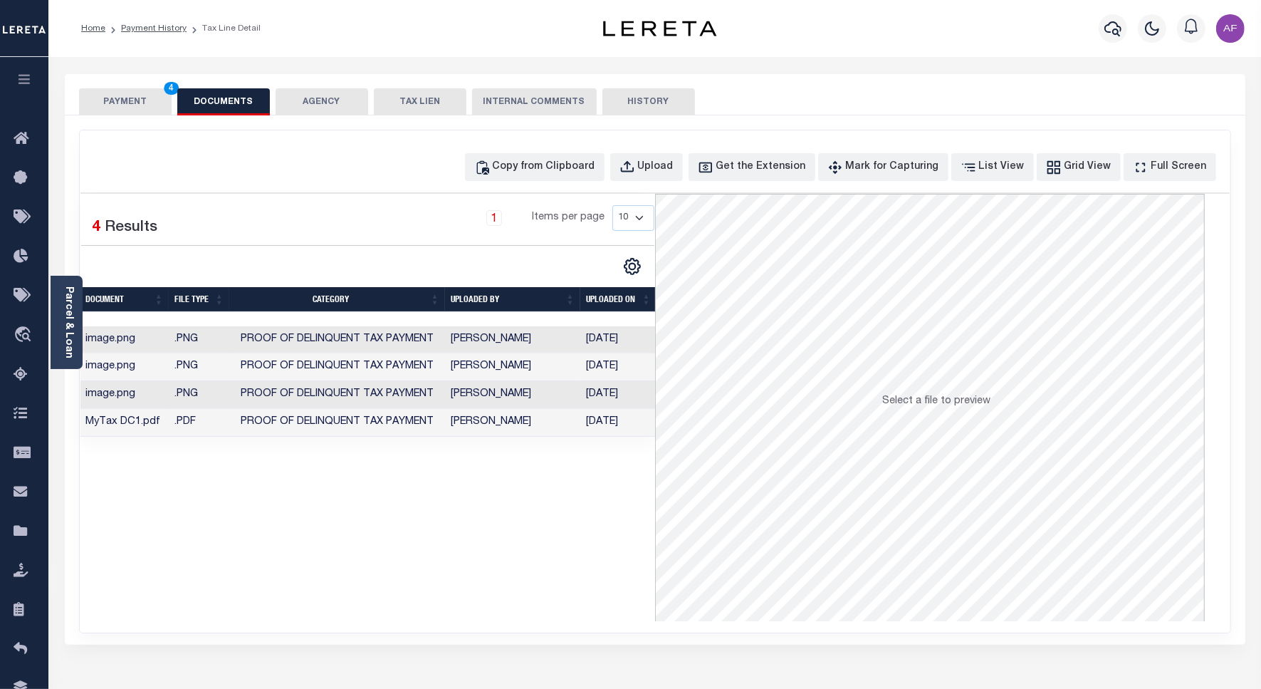
click at [122, 96] on button "PAYMENT 4" at bounding box center [125, 101] width 93 height 27
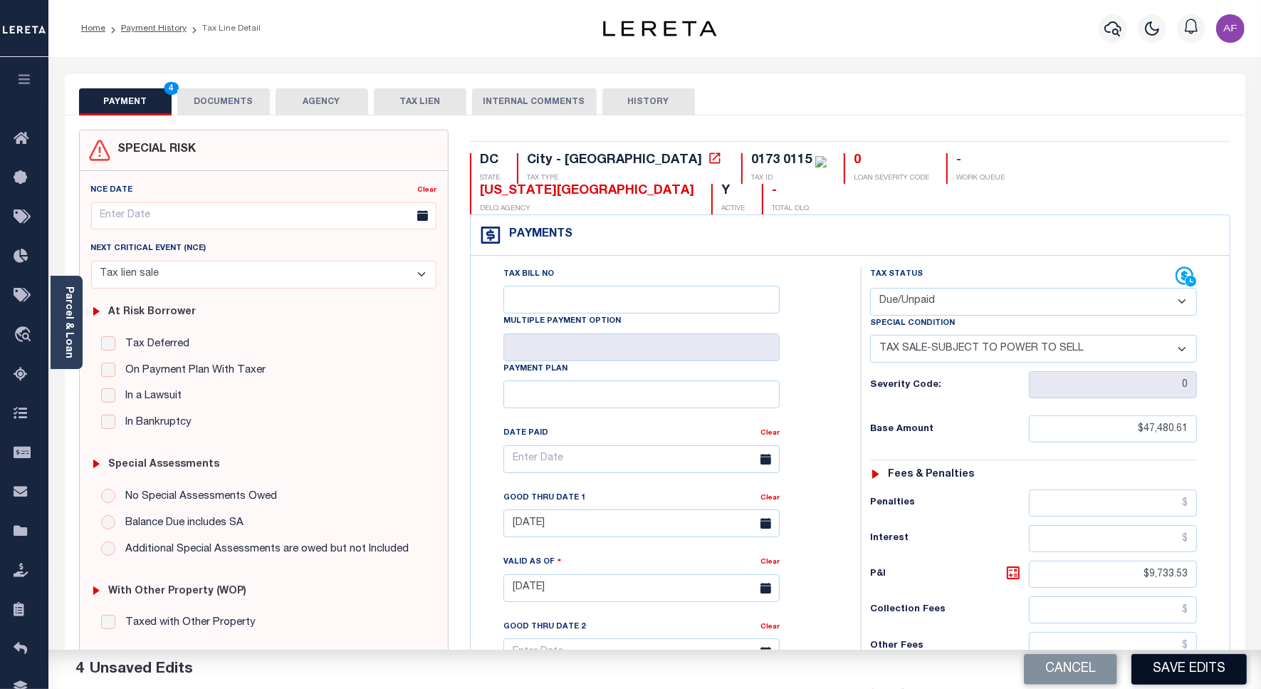
click at [1181, 667] on button "Save Edits" at bounding box center [1189, 669] width 115 height 31
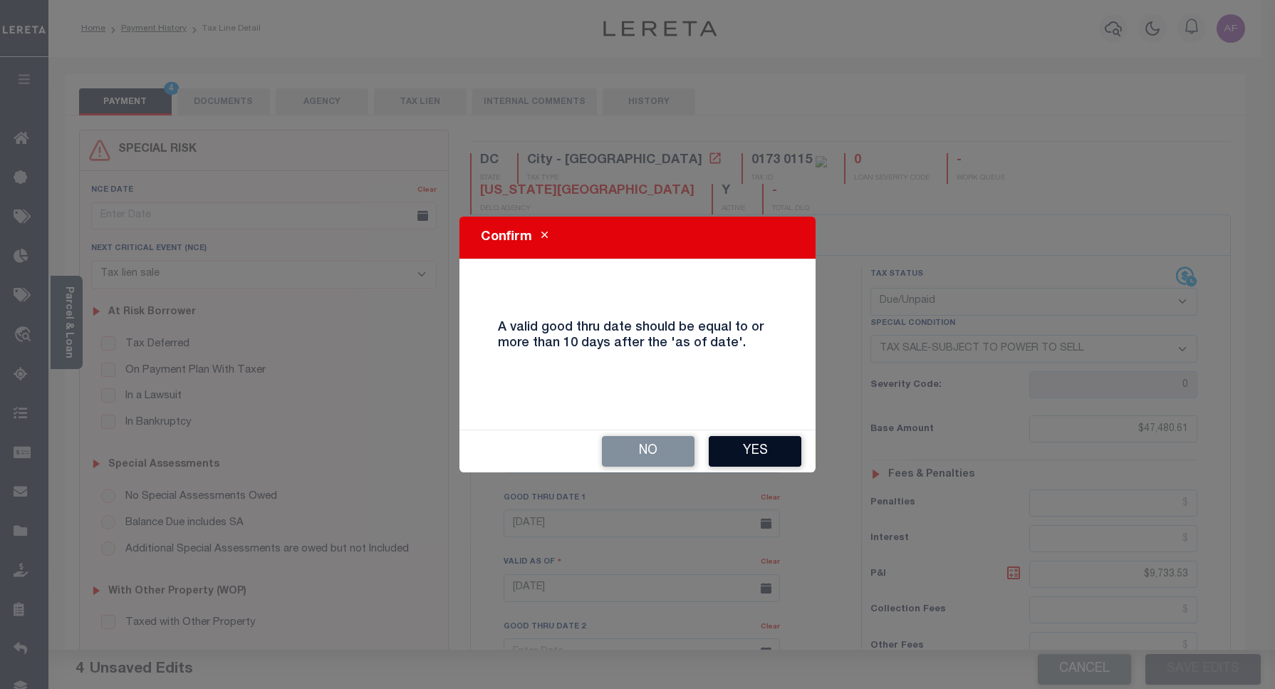
click at [753, 456] on button "Yes" at bounding box center [755, 451] width 93 height 31
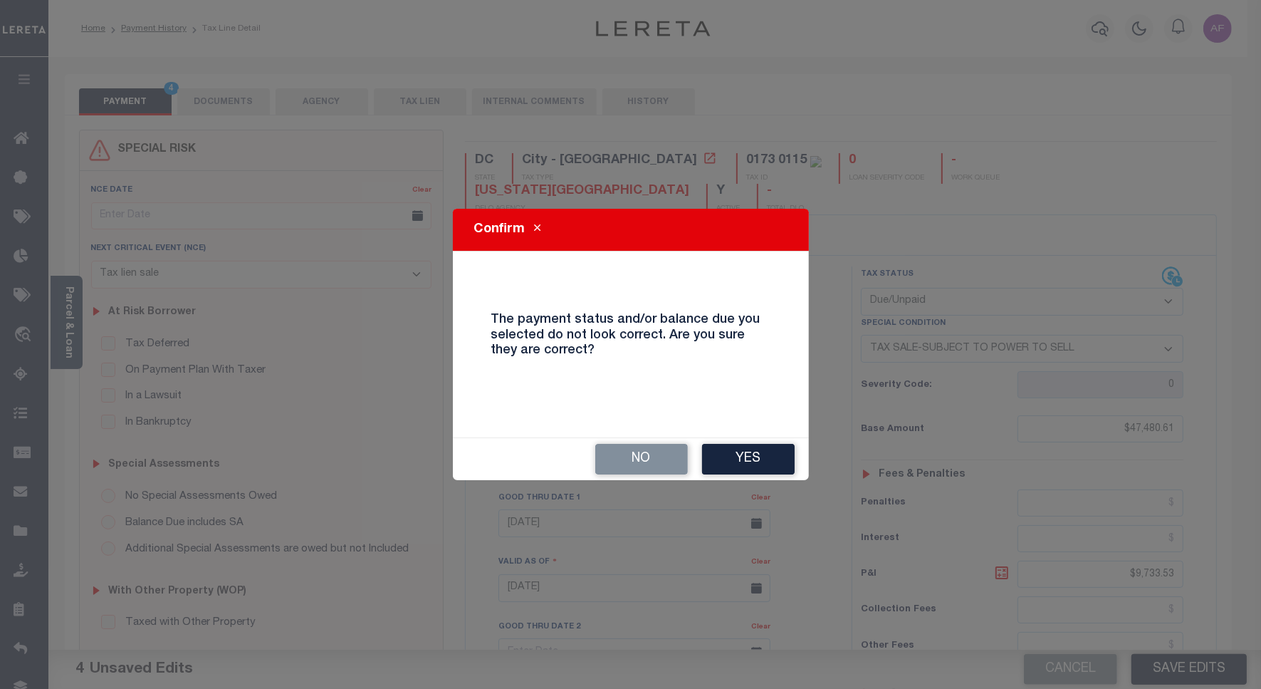
click at [753, 456] on button "Yes" at bounding box center [748, 459] width 93 height 31
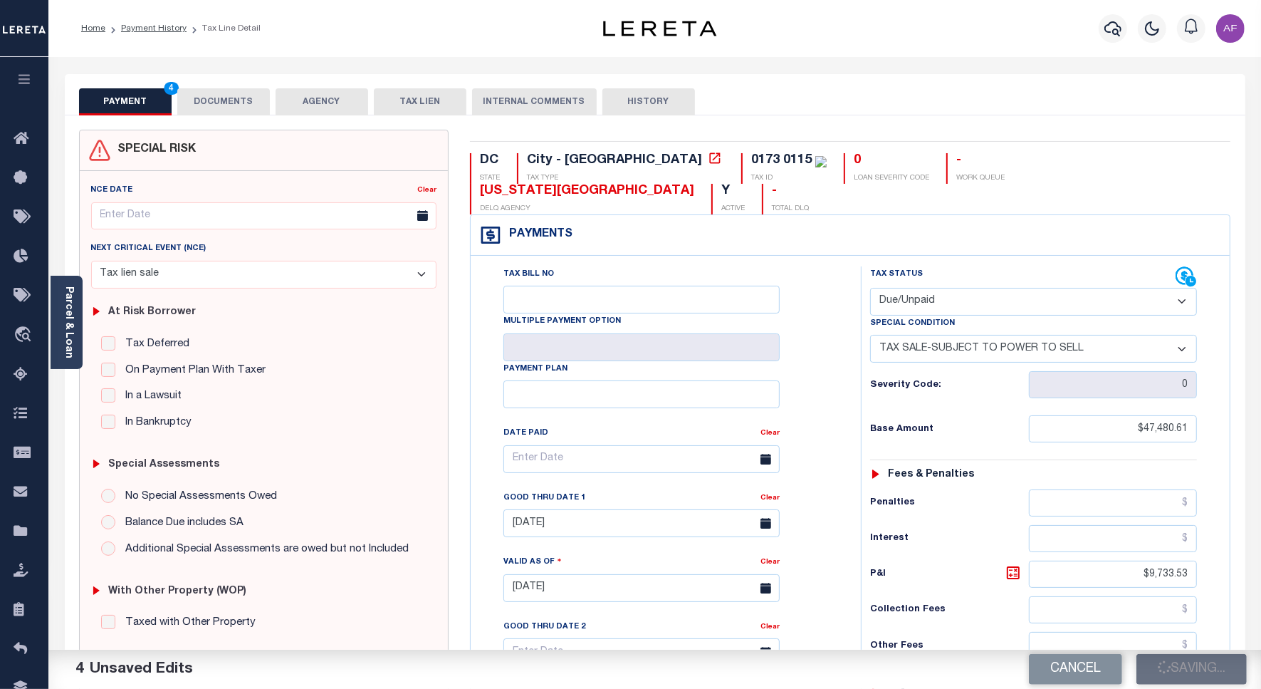
checkbox input "false"
type input "$47,480.61"
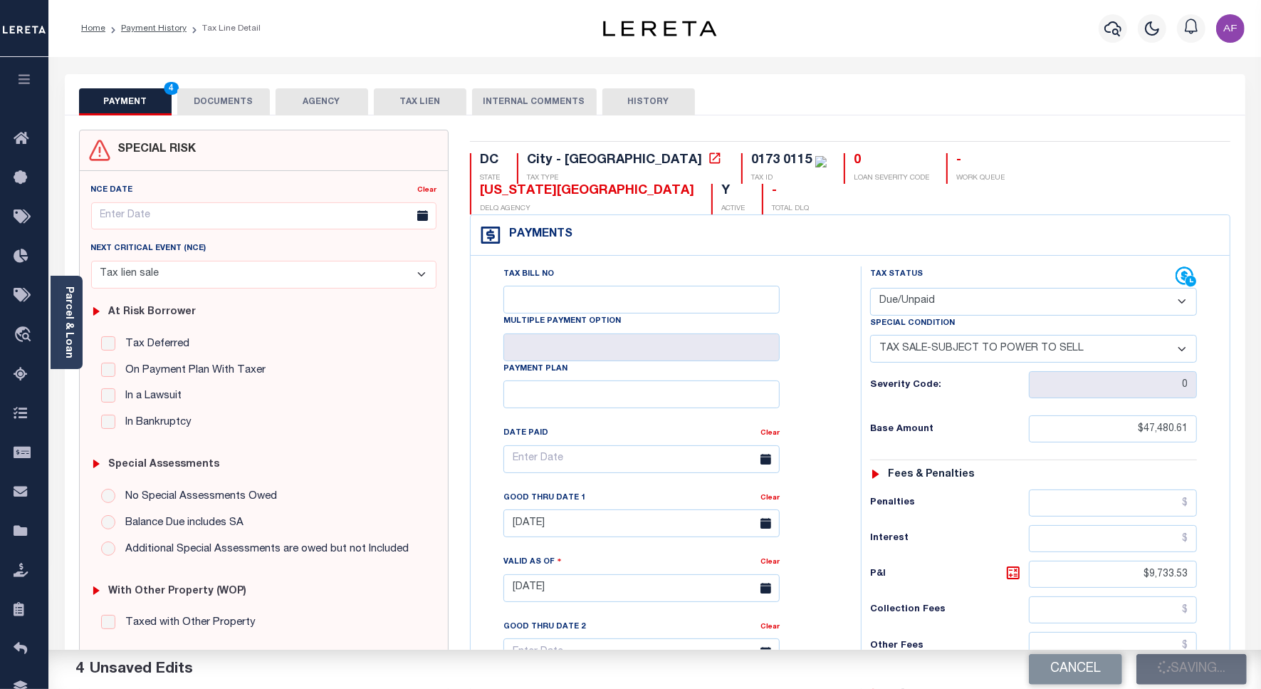
type input "$9,733.53"
type input "$57,214.14"
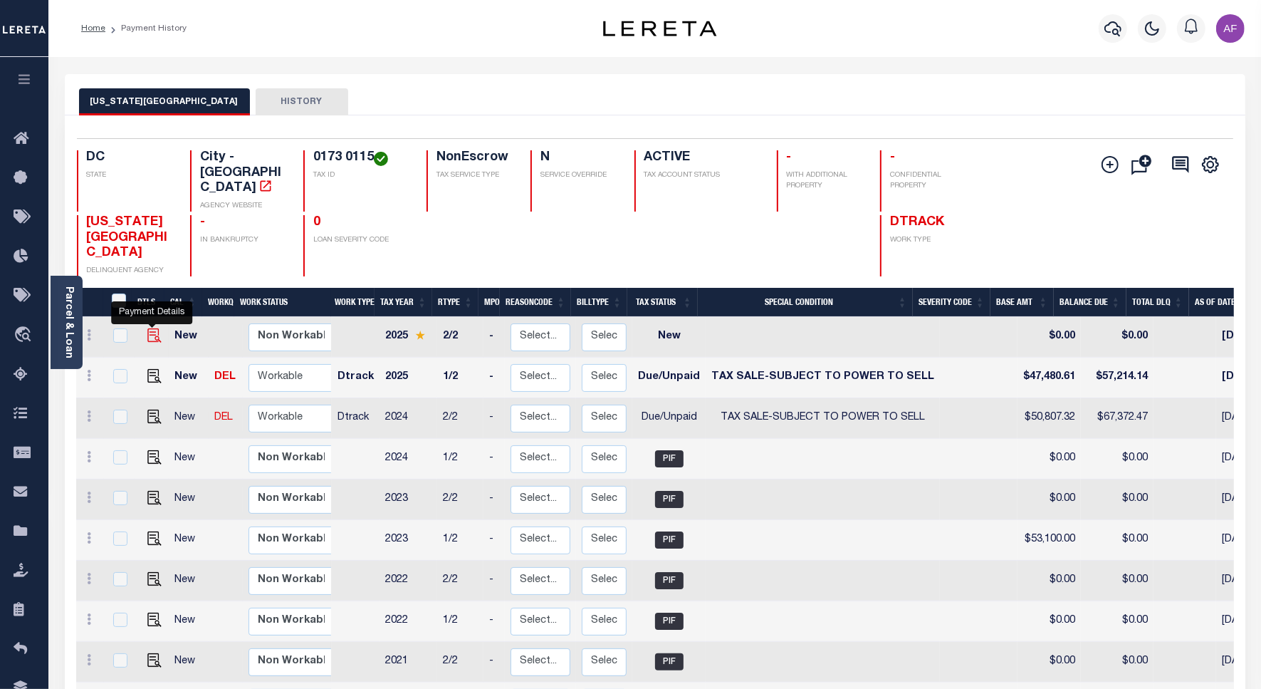
click at [154, 328] on img "" at bounding box center [154, 335] width 14 height 14
checkbox input "true"
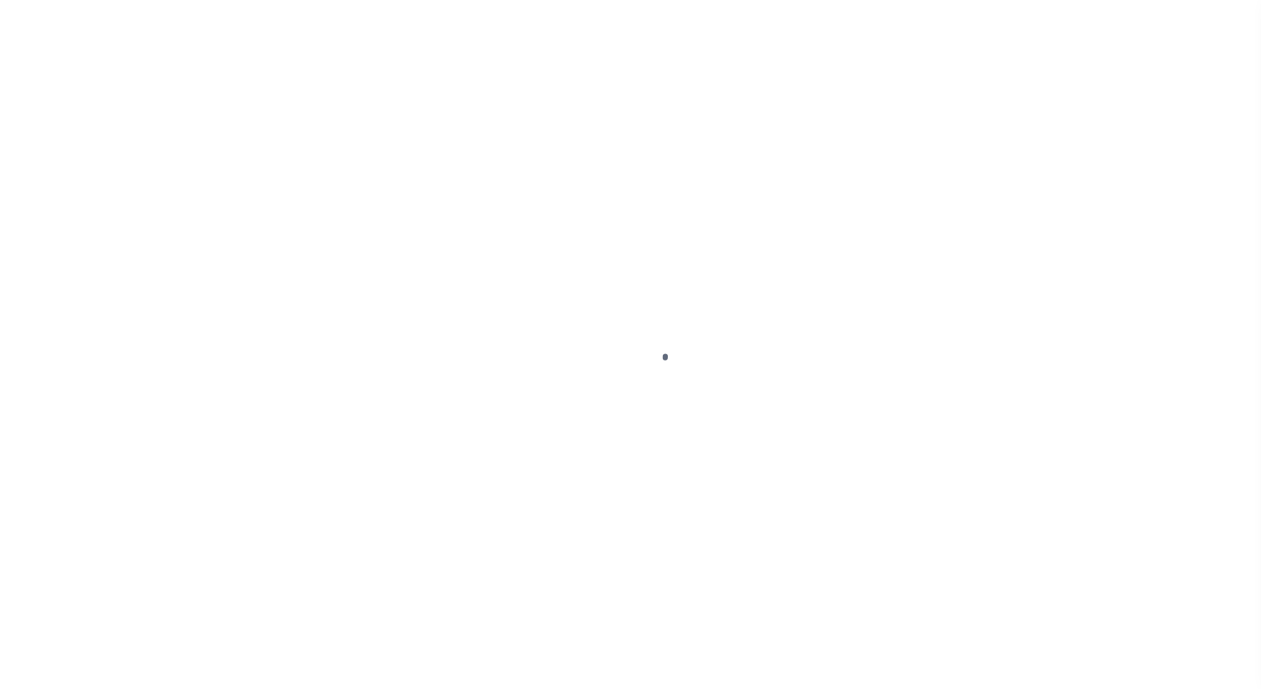
select select "NW2"
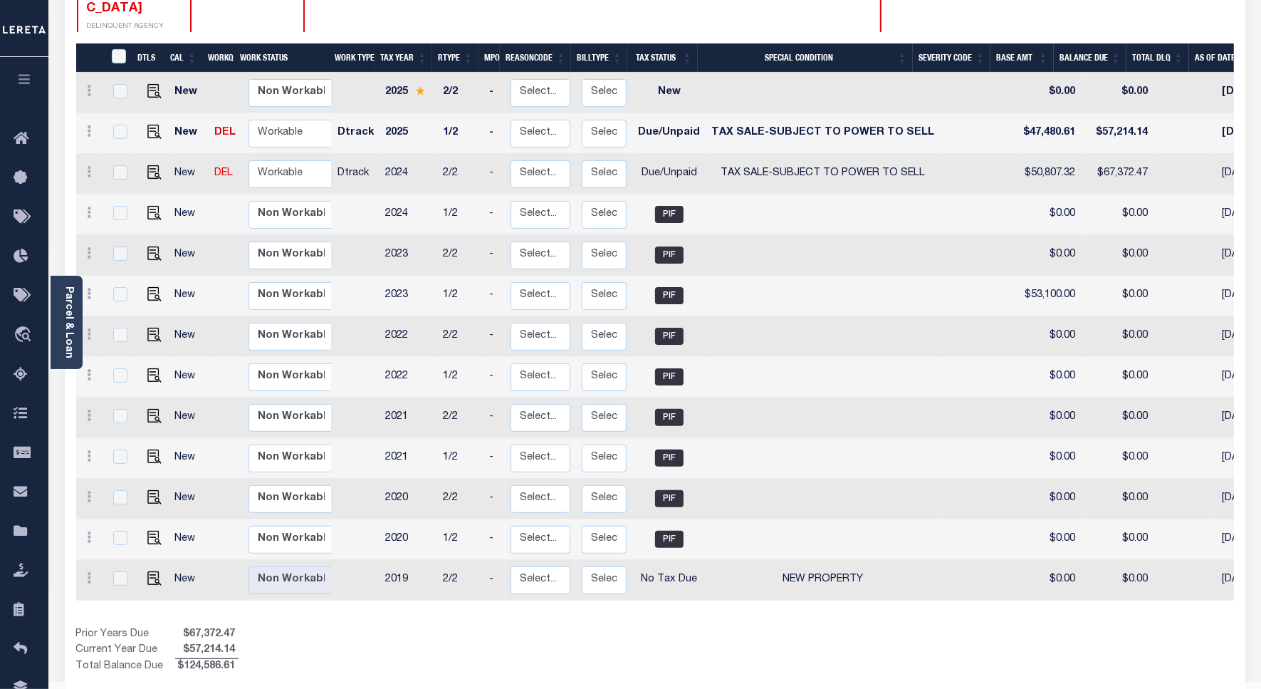
click at [1029, 113] on td "$47,480.61" at bounding box center [1049, 133] width 63 height 41
checkbox input "true"
click at [1029, 113] on td "$47,480.61" at bounding box center [1049, 133] width 63 height 41
checkbox input "false"
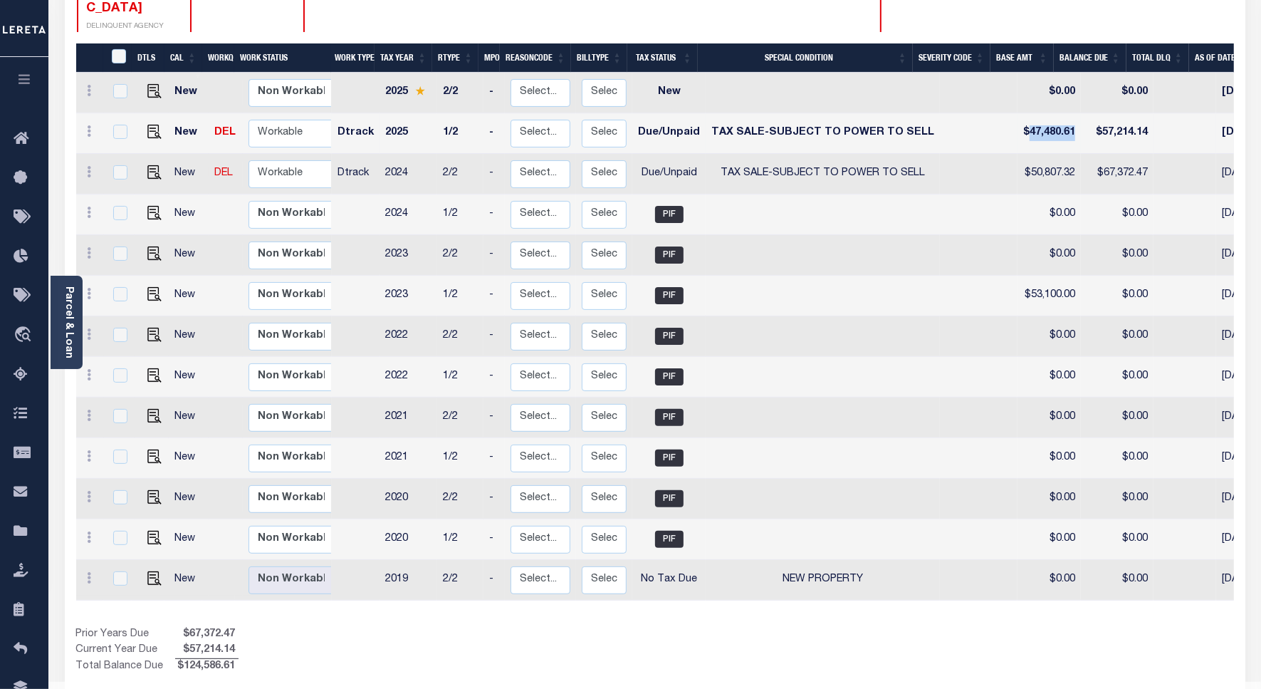
checkbox input "false"
copy td "47,480.61"
click at [157, 84] on img "" at bounding box center [154, 91] width 14 height 14
checkbox input "true"
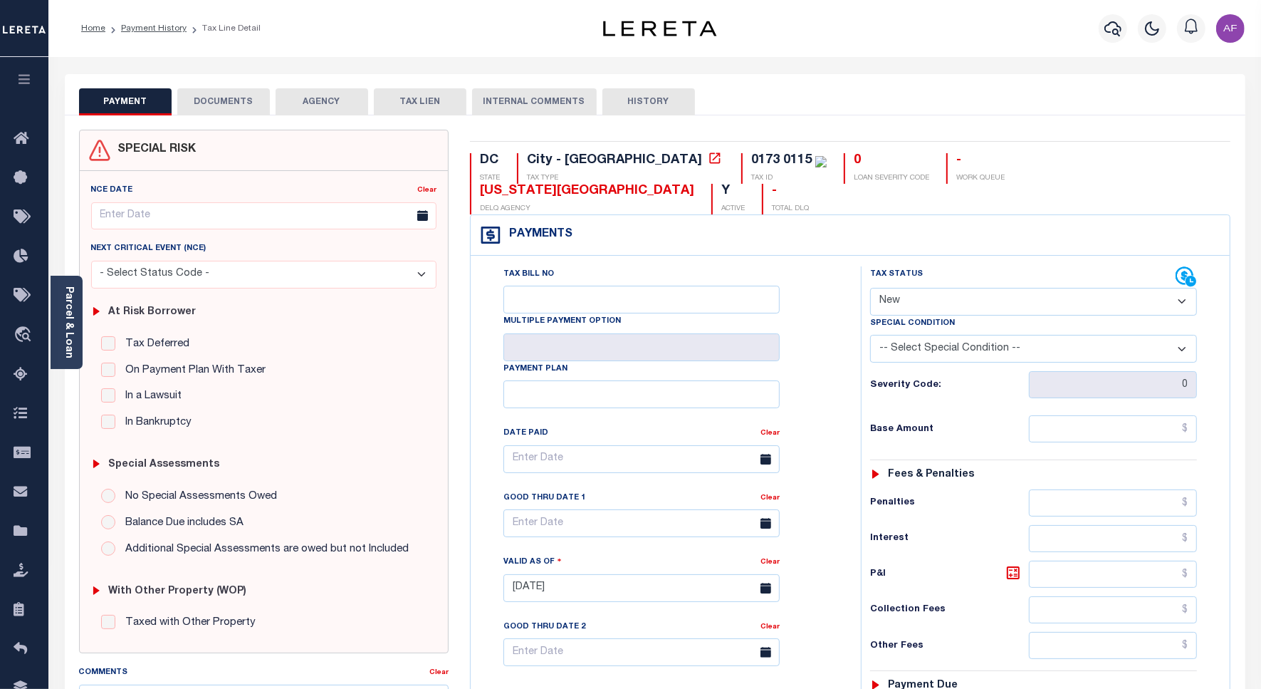
click at [944, 288] on select "- Select Status Code - Open Due/Unpaid Paid Incomplete No Tax Due Internal Refu…" at bounding box center [1033, 302] width 327 height 28
select select "DUE"
click at [870, 288] on select "- Select Status Code - Open Due/Unpaid Paid Incomplete No Tax Due Internal Refu…" at bounding box center [1033, 302] width 327 height 28
type input "[DATE]"
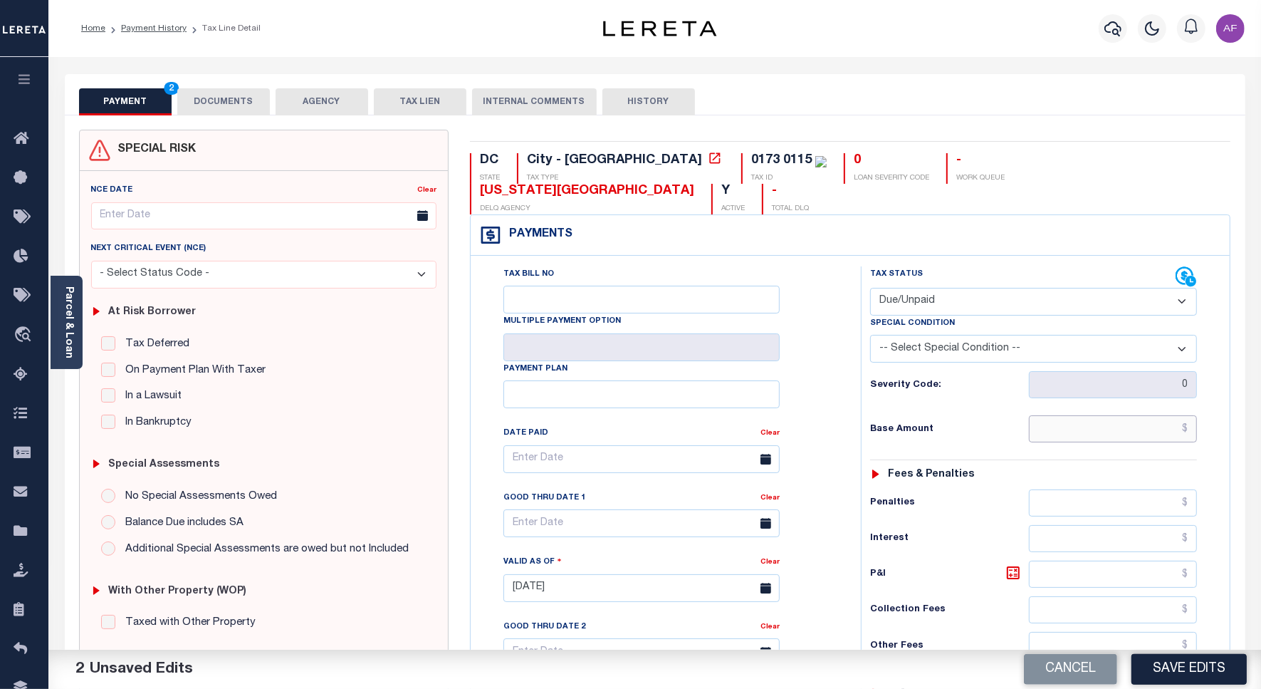
click at [1136, 415] on input "text" at bounding box center [1113, 428] width 168 height 27
paste input "47,480.61"
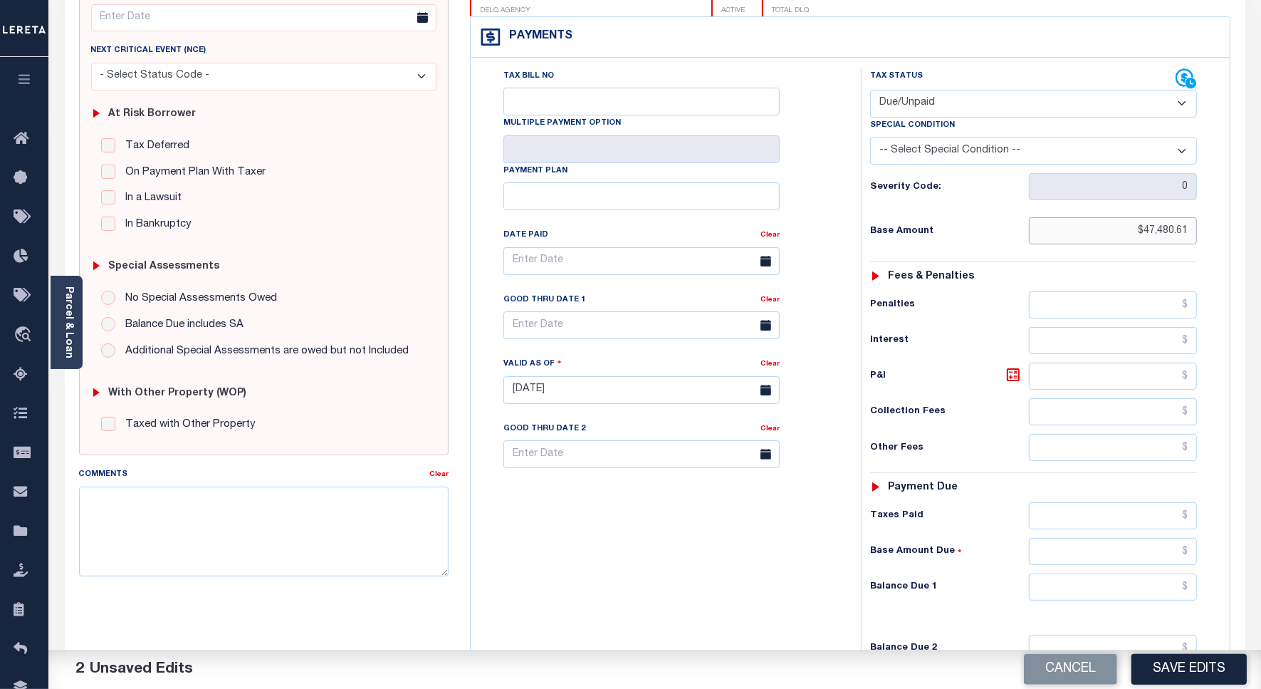
scroll to position [375, 0]
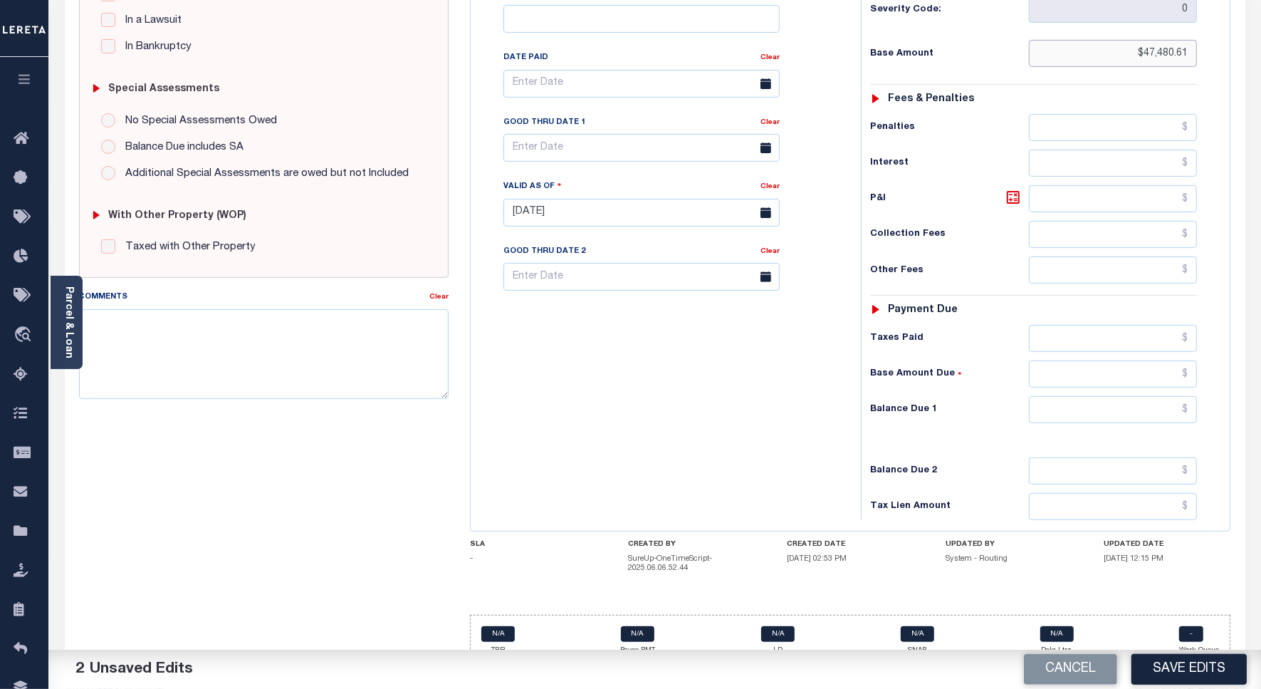
type input "$47,480.61"
click at [1175, 396] on input "text" at bounding box center [1113, 409] width 168 height 27
paste input "52,940.87"
type input "$52,940.87"
click at [1008, 189] on icon at bounding box center [1013, 197] width 17 height 17
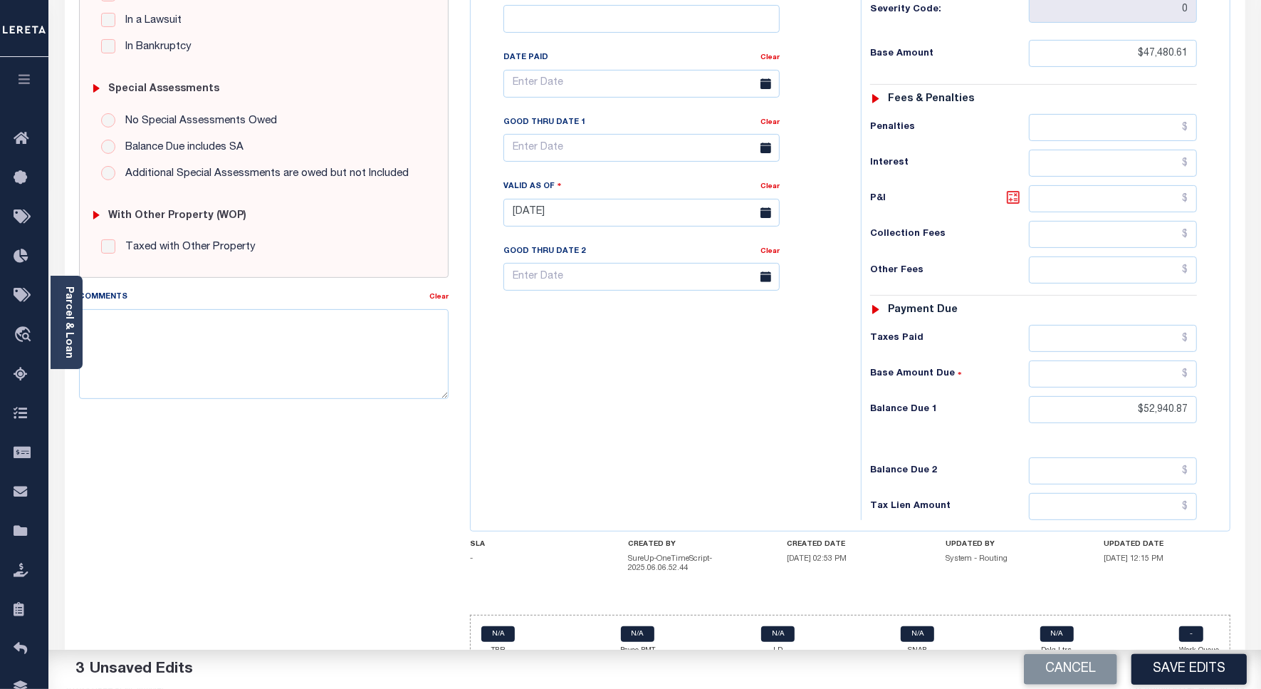
type input "$5,460.26"
click at [586, 134] on input "text" at bounding box center [641, 148] width 276 height 28
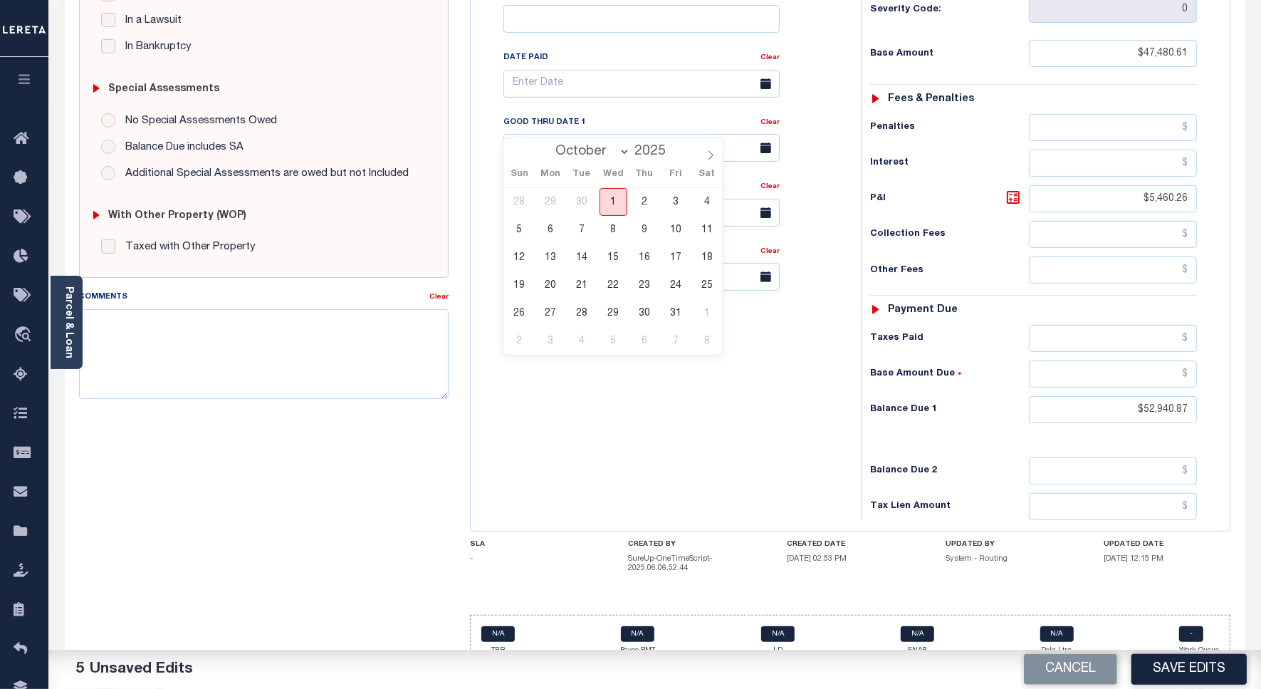
click at [607, 196] on span "1" at bounding box center [614, 202] width 28 height 28
type input "10/01/2025"
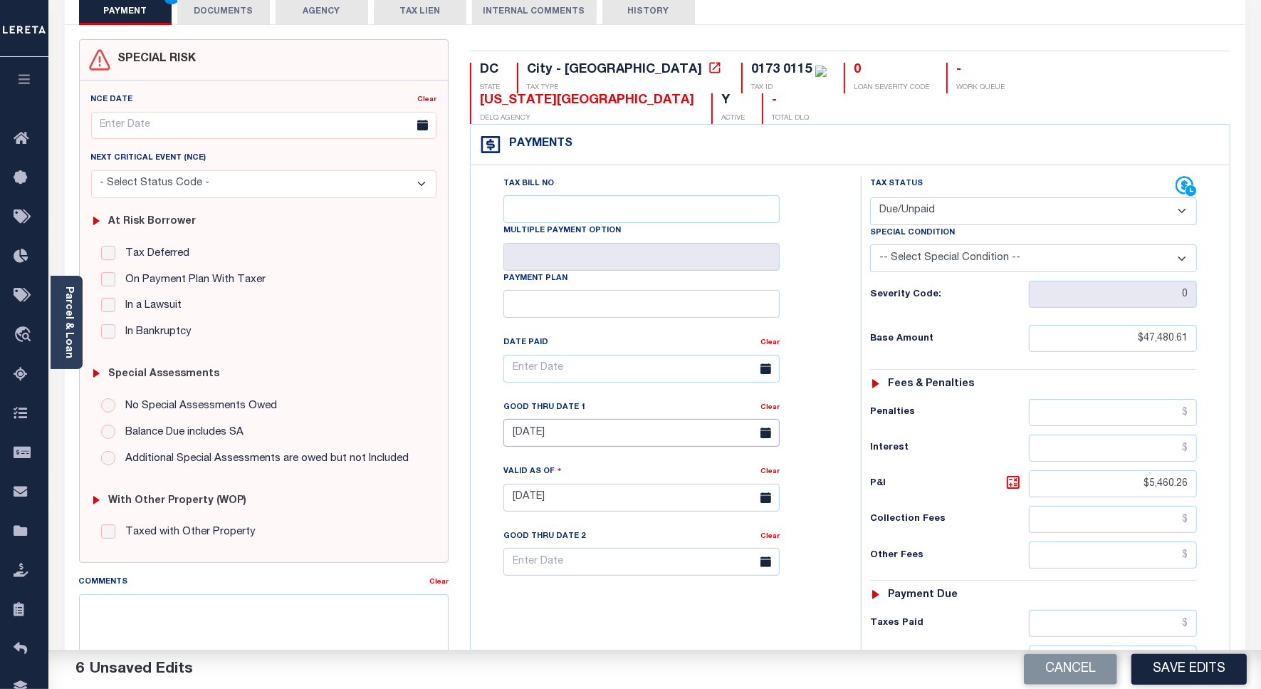
scroll to position [0, 0]
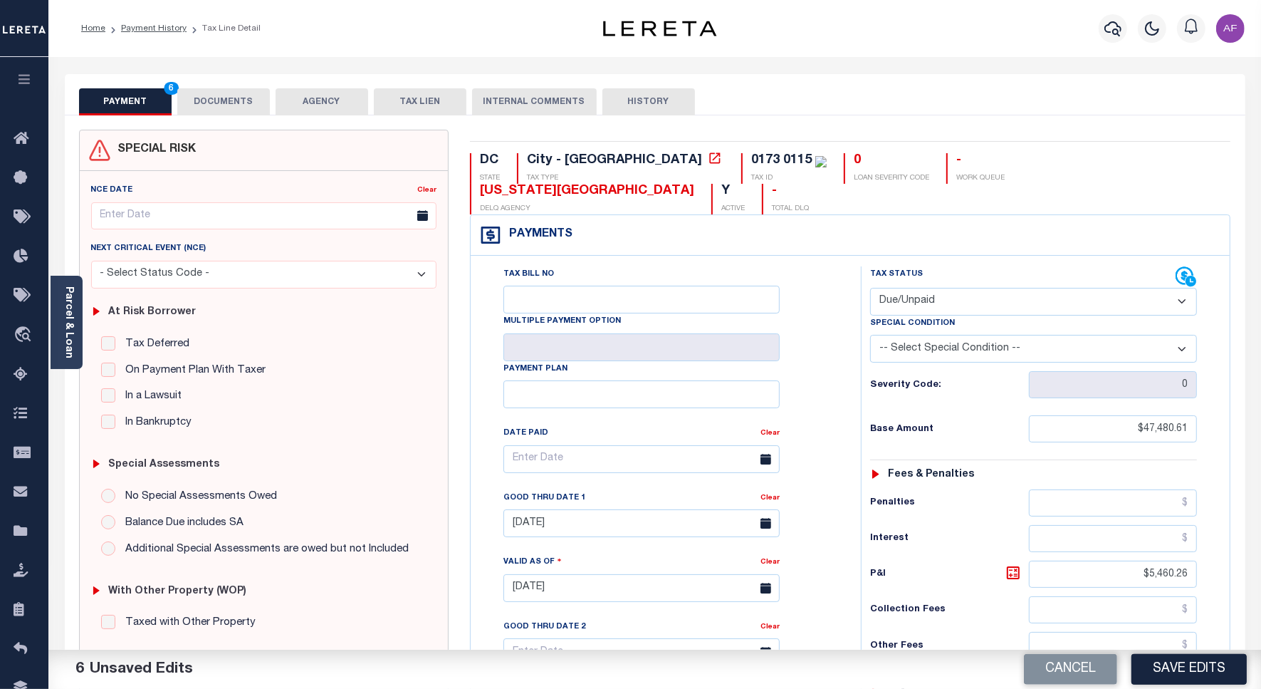
click at [224, 97] on button "DOCUMENTS" at bounding box center [223, 101] width 93 height 27
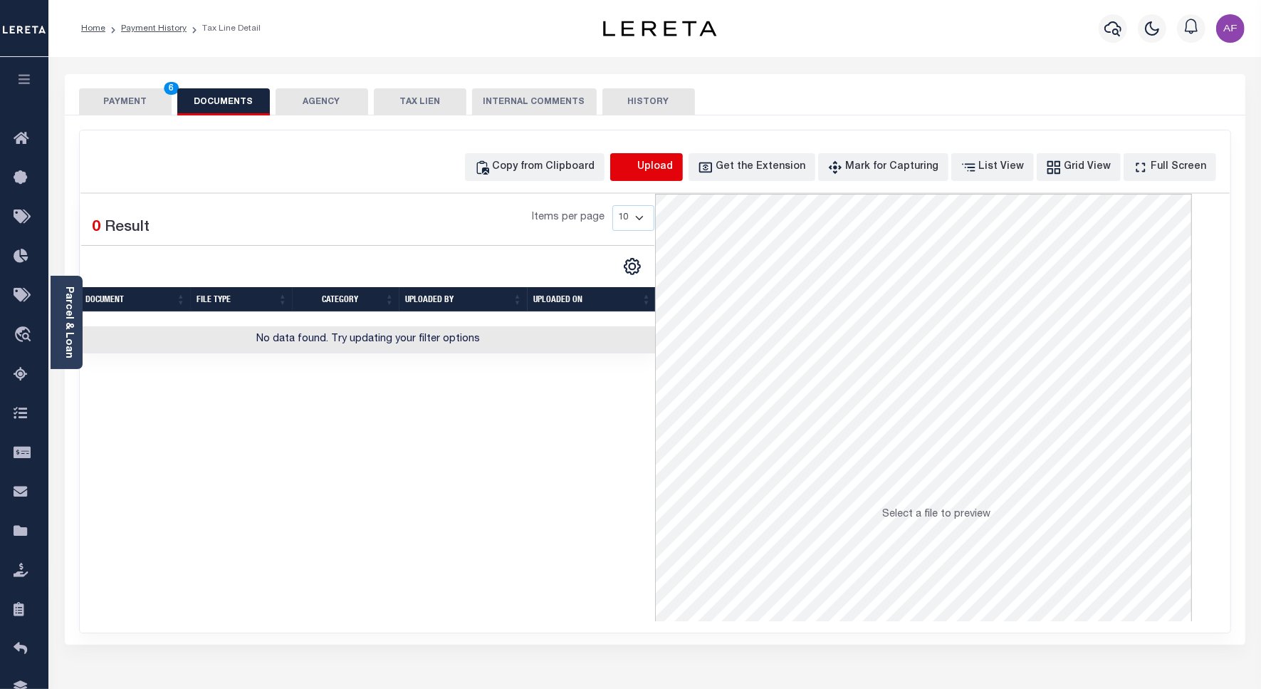
click at [635, 162] on icon "button" at bounding box center [628, 168] width 16 height 16
select select "POP"
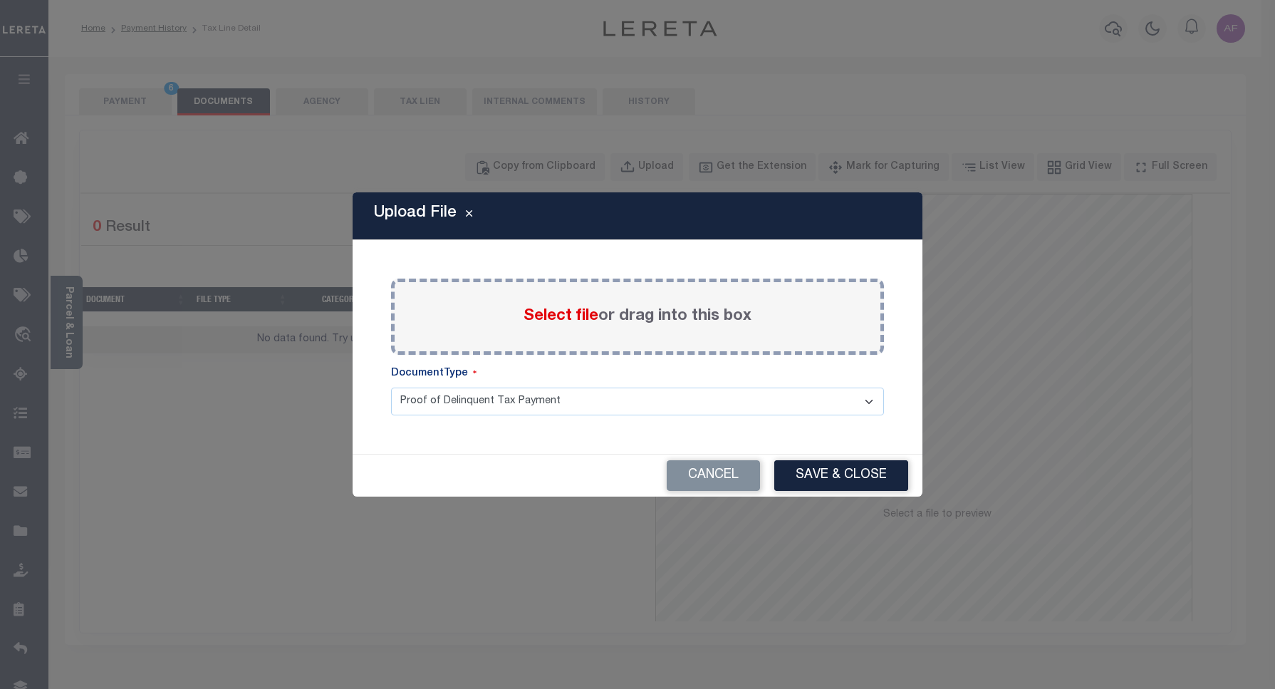
click at [545, 315] on span "Select file" at bounding box center [560, 316] width 75 height 16
click at [0, 0] on input "Select file or drag into this box" at bounding box center [0, 0] width 0 height 0
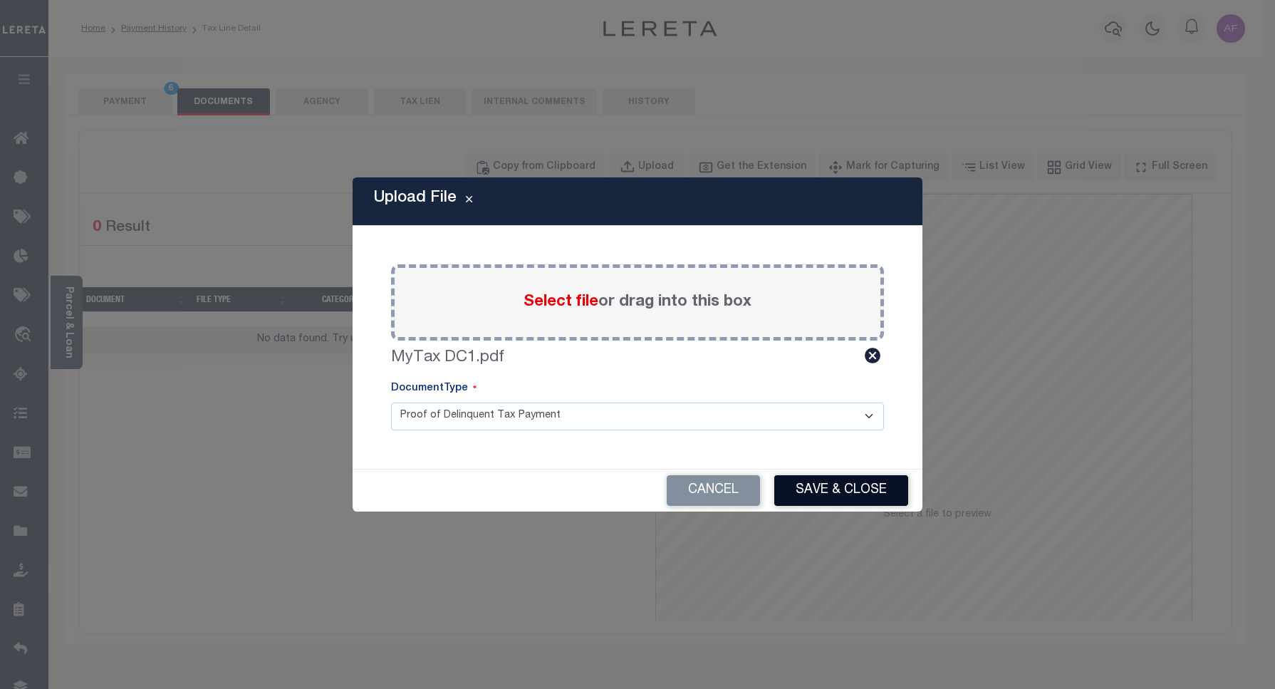
click at [851, 491] on button "Save & Close" at bounding box center [841, 490] width 134 height 31
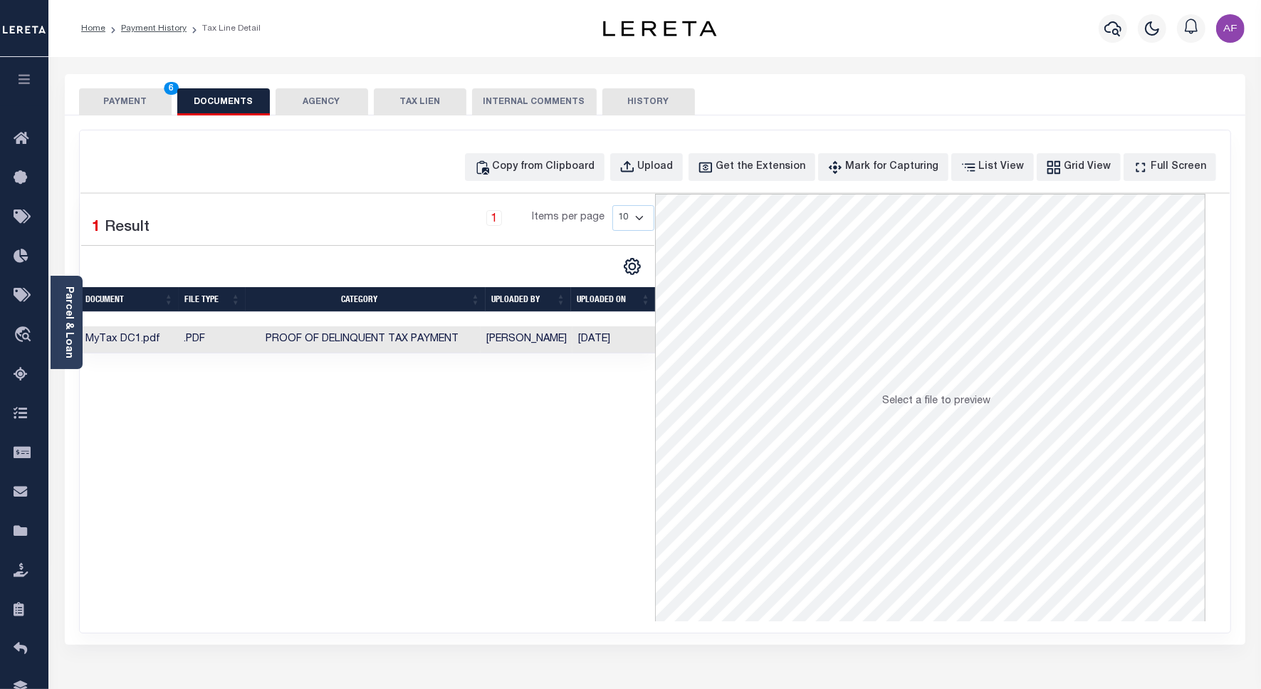
click at [127, 102] on button "PAYMENT 6" at bounding box center [125, 101] width 93 height 27
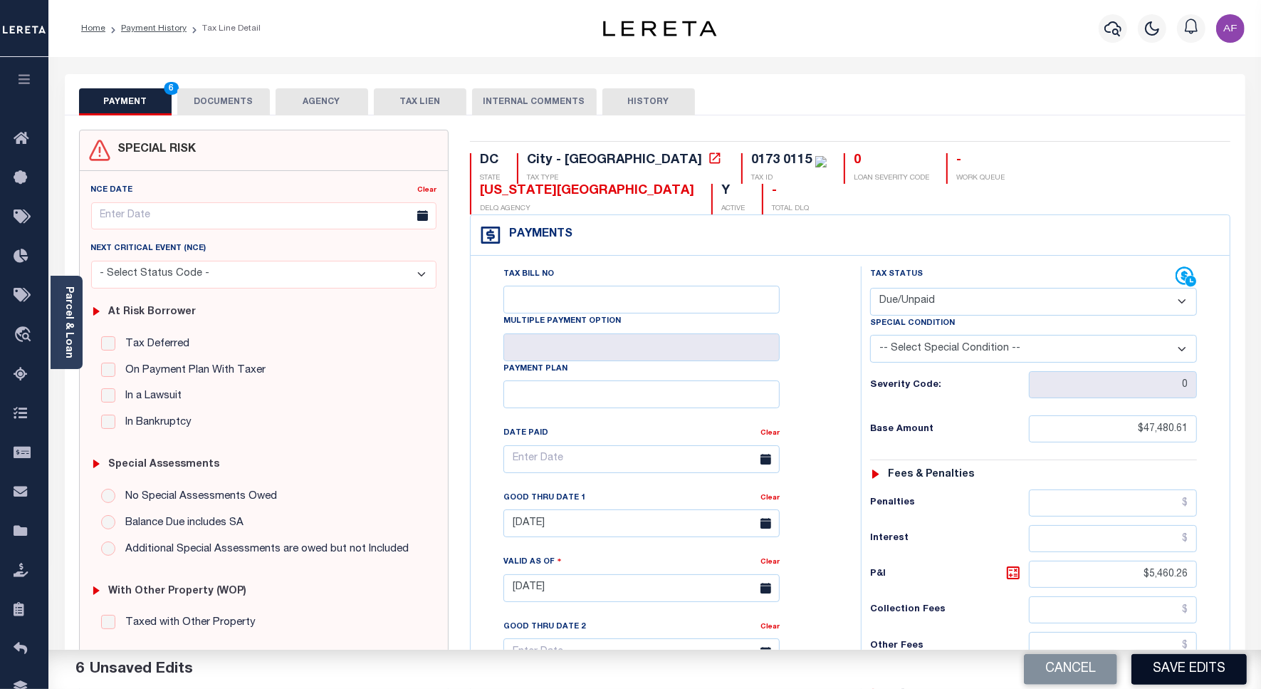
click at [1165, 663] on button "Save Edits" at bounding box center [1189, 669] width 115 height 31
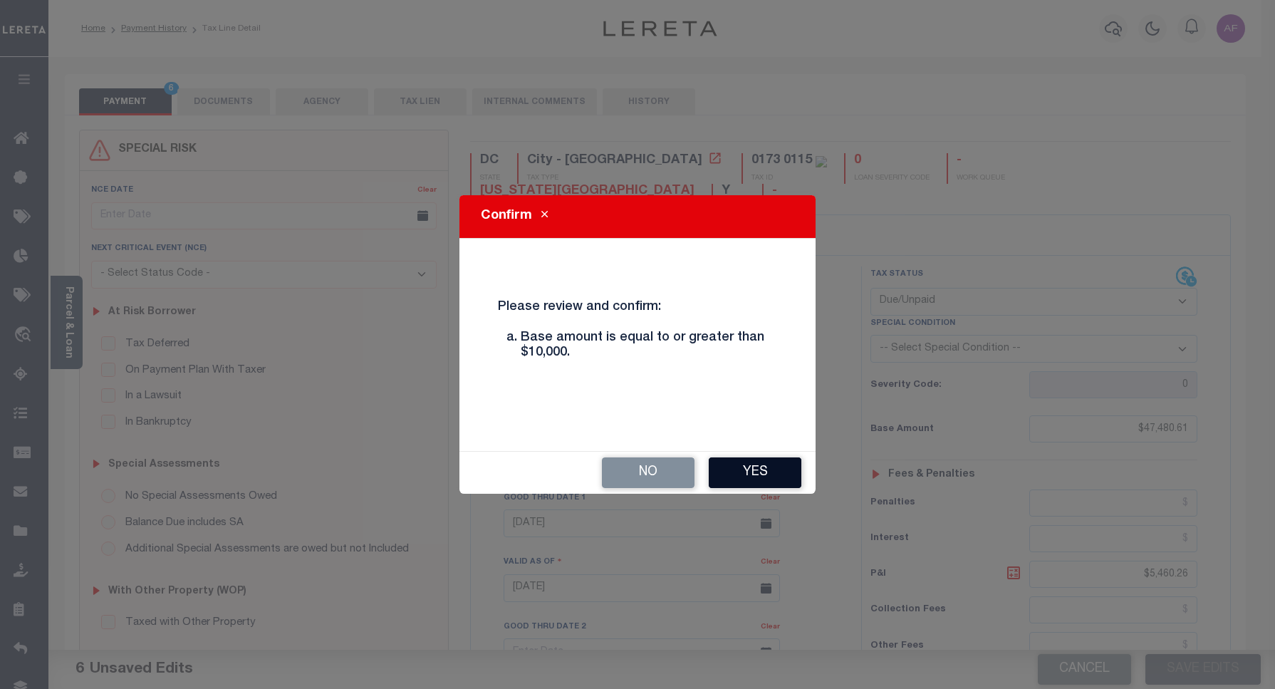
click at [737, 469] on button "Yes" at bounding box center [755, 472] width 93 height 31
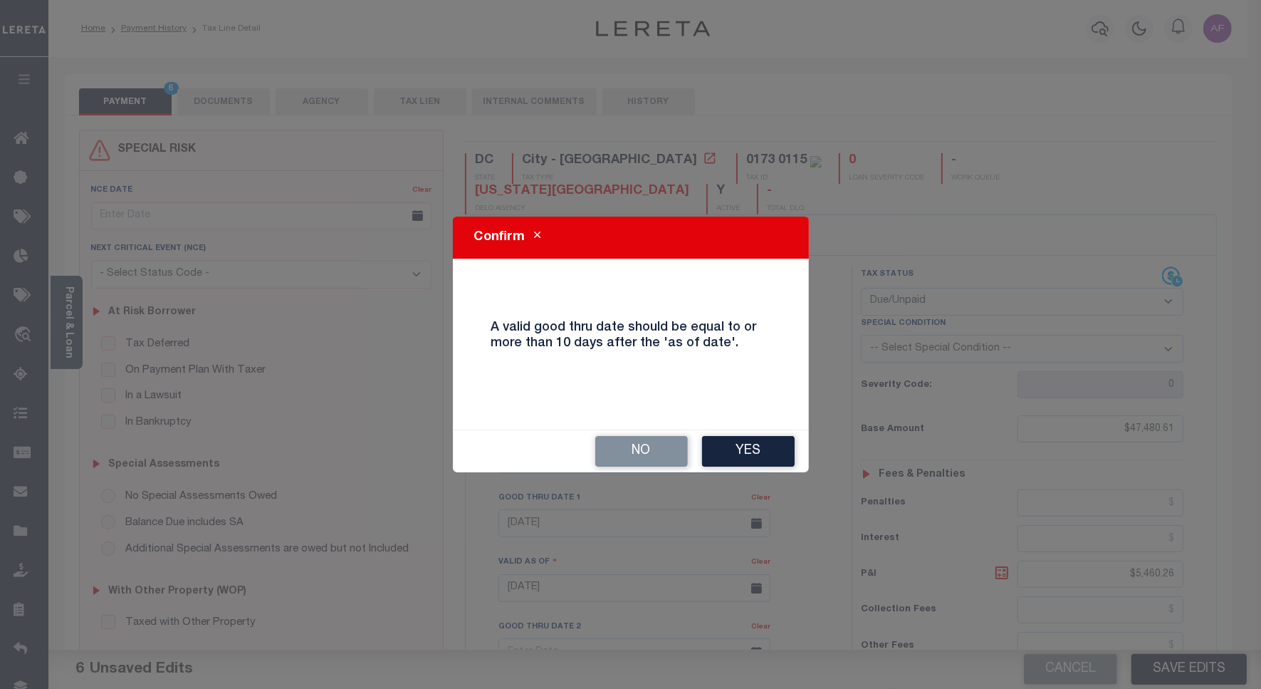
click at [737, 469] on div "No Yes" at bounding box center [631, 451] width 356 height 42
click at [741, 456] on button "Yes" at bounding box center [748, 451] width 93 height 31
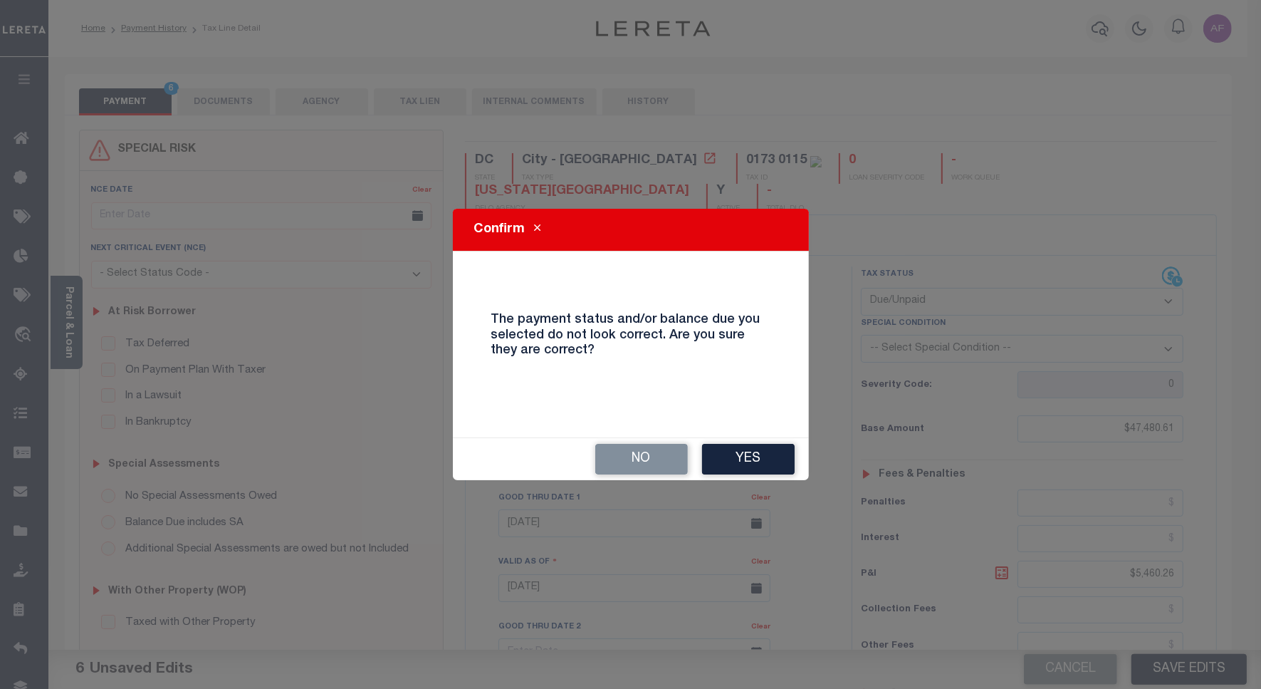
click at [741, 456] on button "Yes" at bounding box center [748, 459] width 93 height 31
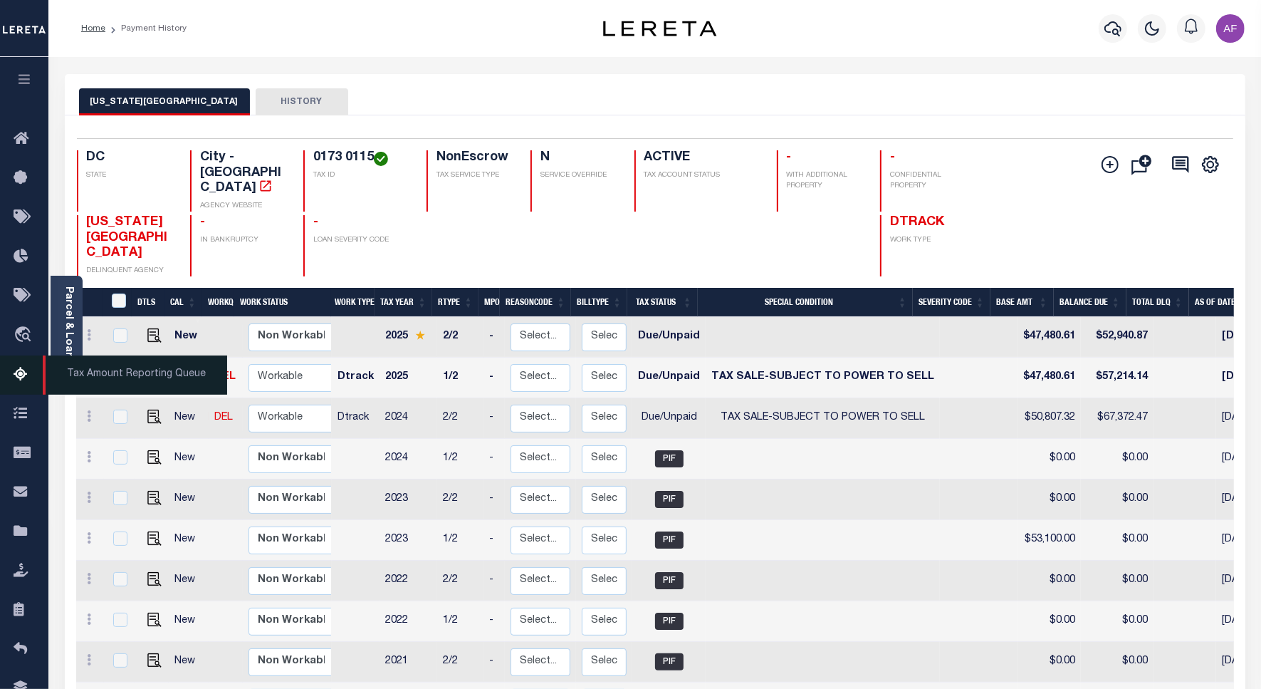
click at [20, 375] on icon at bounding box center [25, 375] width 23 height 18
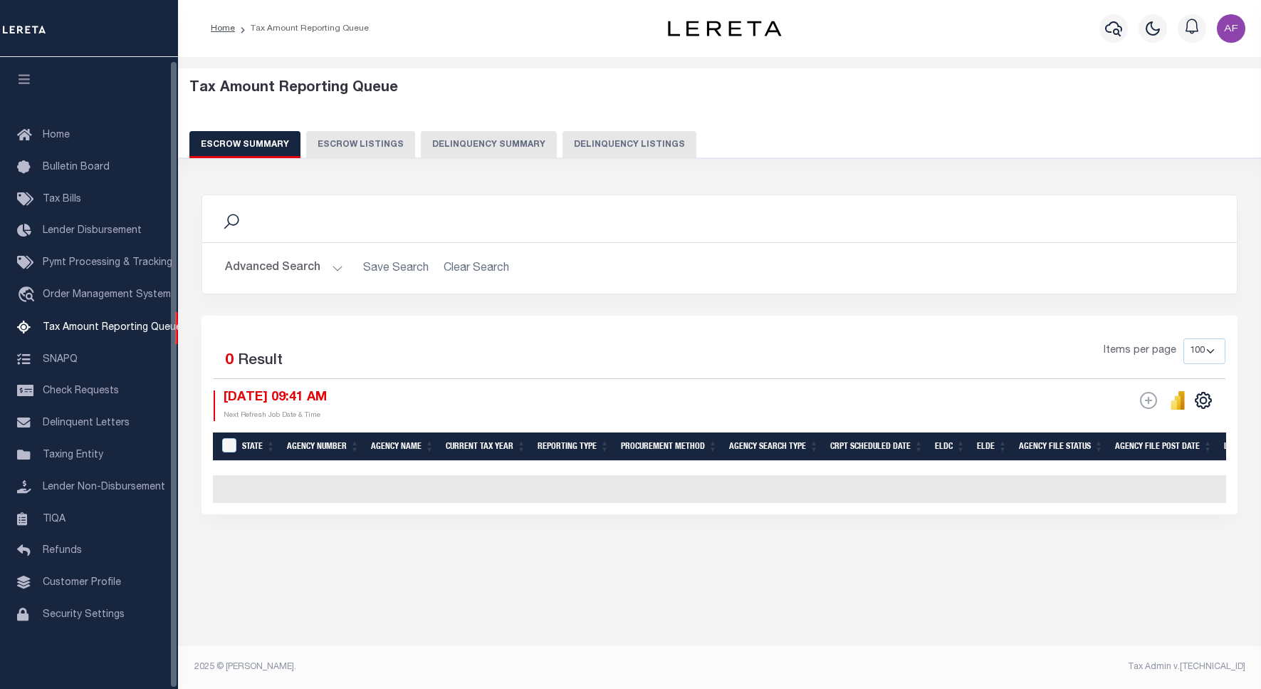
select select "100"
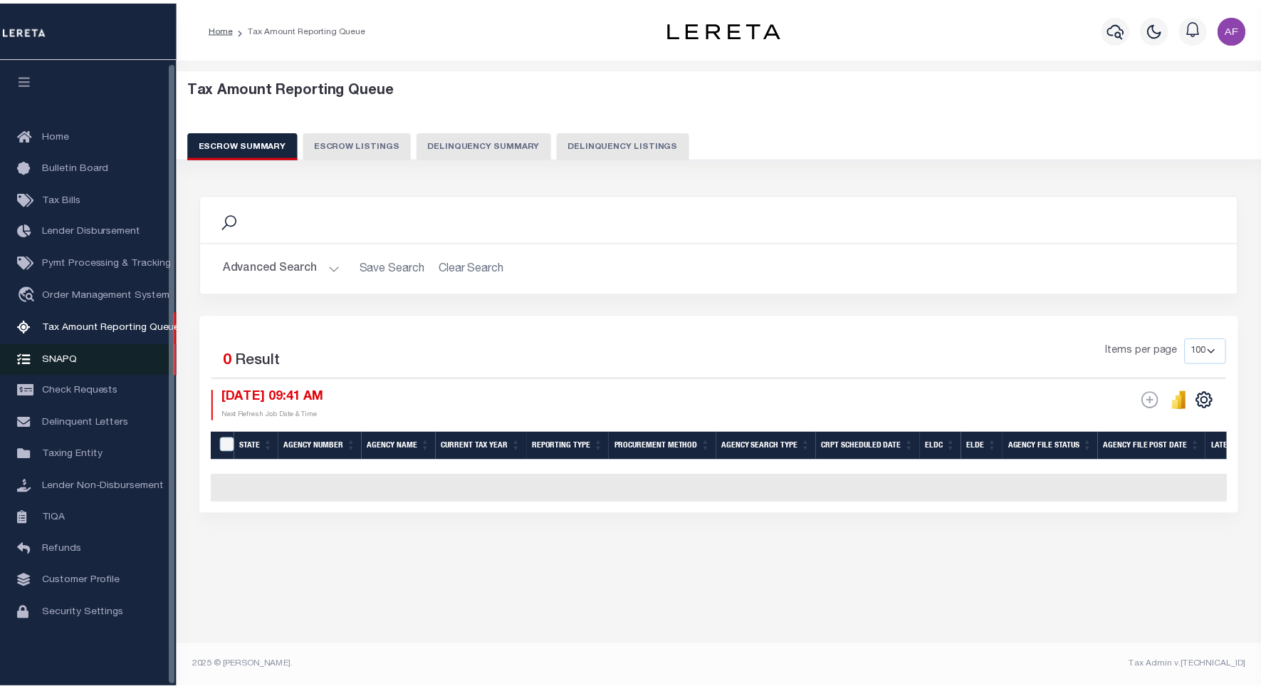
scroll to position [4, 0]
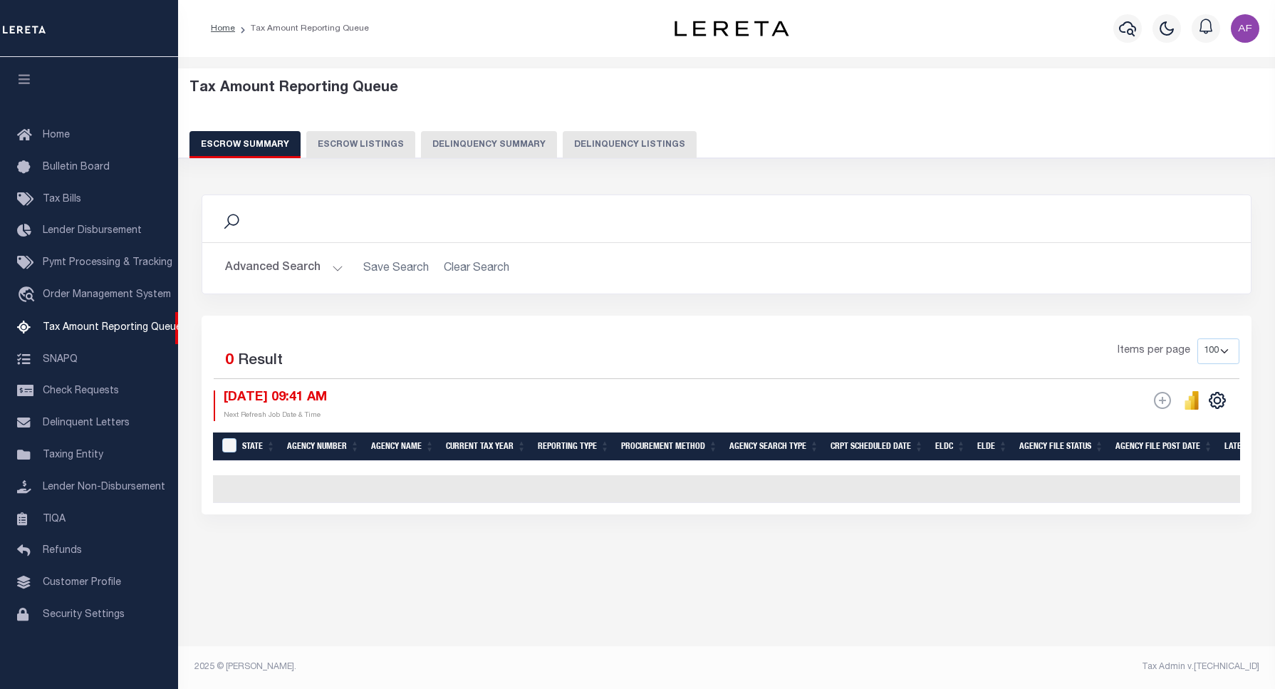
click at [662, 139] on button "Delinquency Listings" at bounding box center [630, 144] width 134 height 27
select select "100"
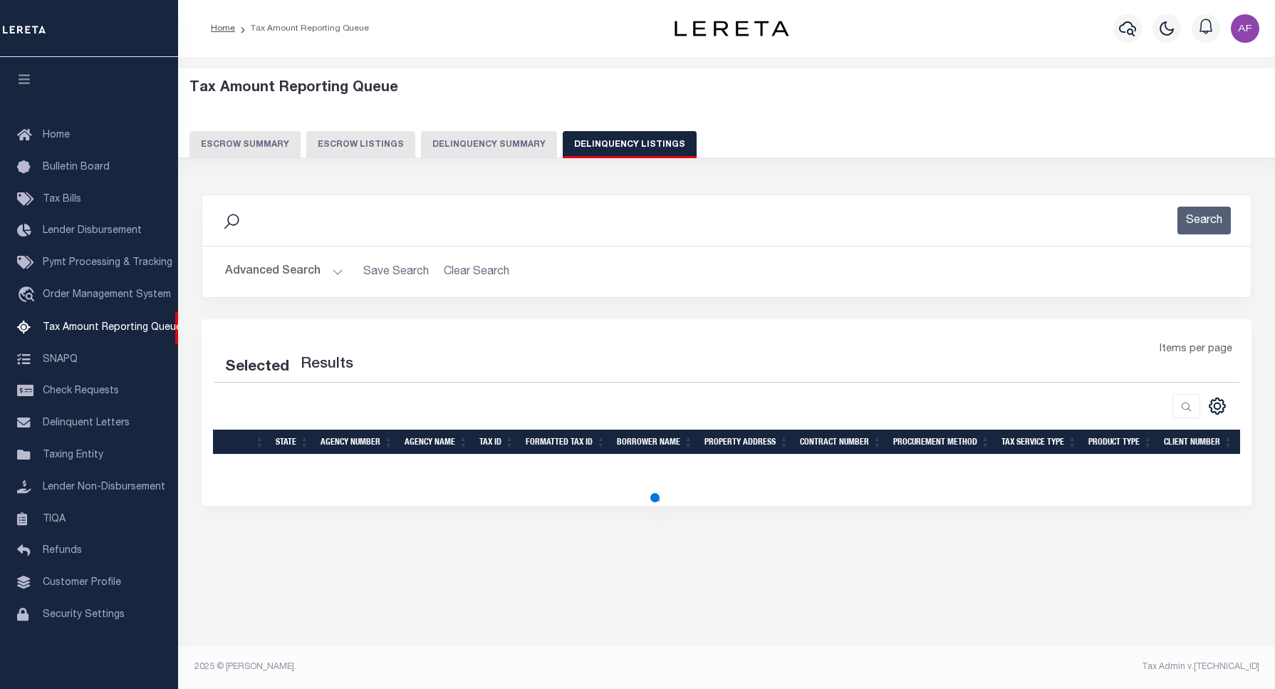
select select "100"
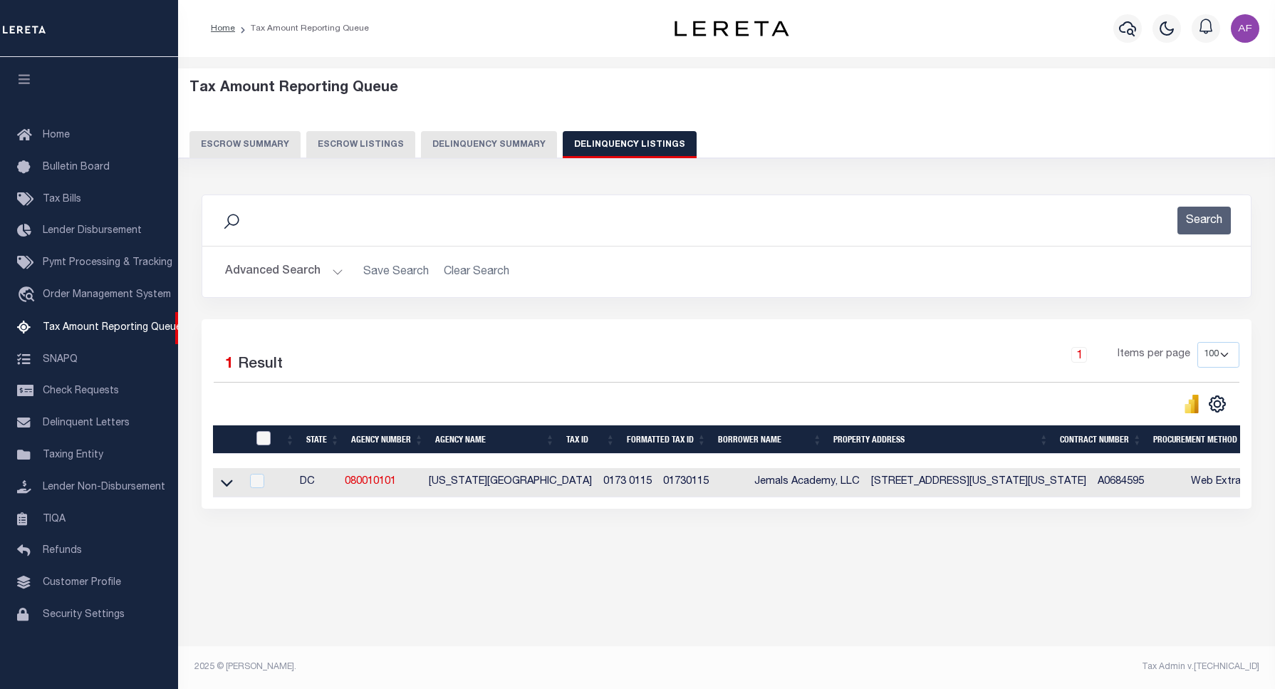
click at [261, 439] on input "checkbox" at bounding box center [263, 438] width 14 height 14
checkbox input "true"
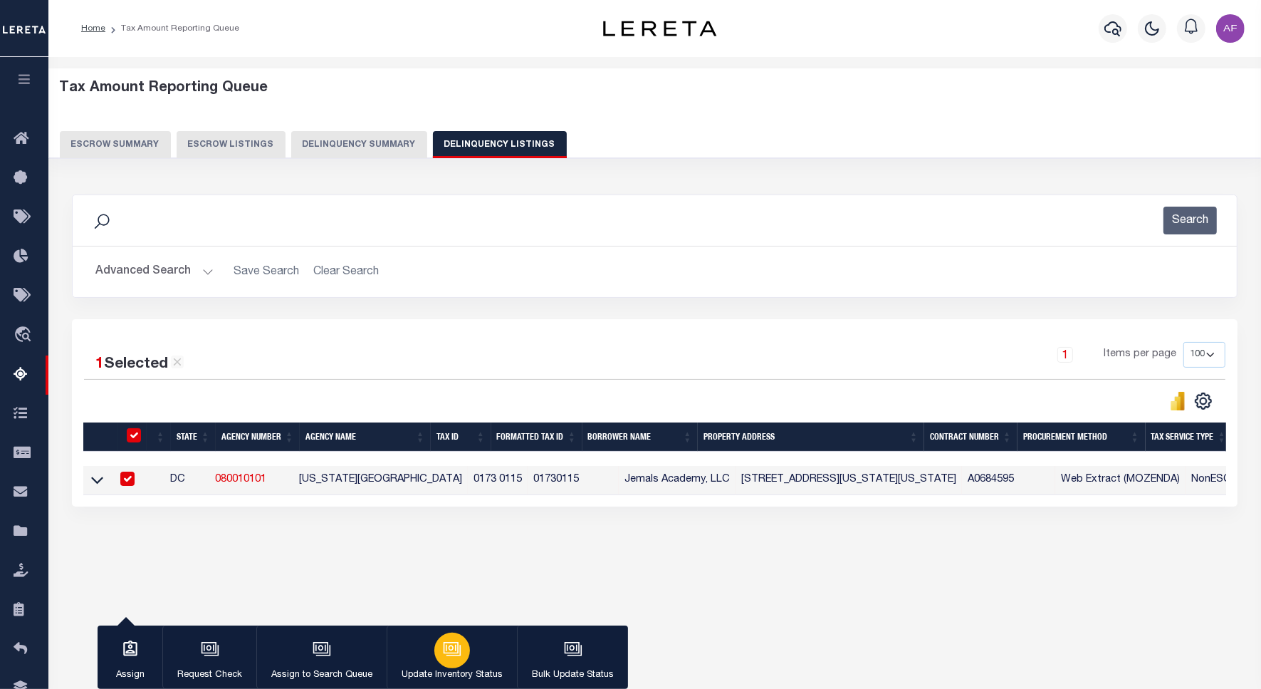
click at [468, 657] on button "Update Inventory Status" at bounding box center [452, 657] width 130 height 64
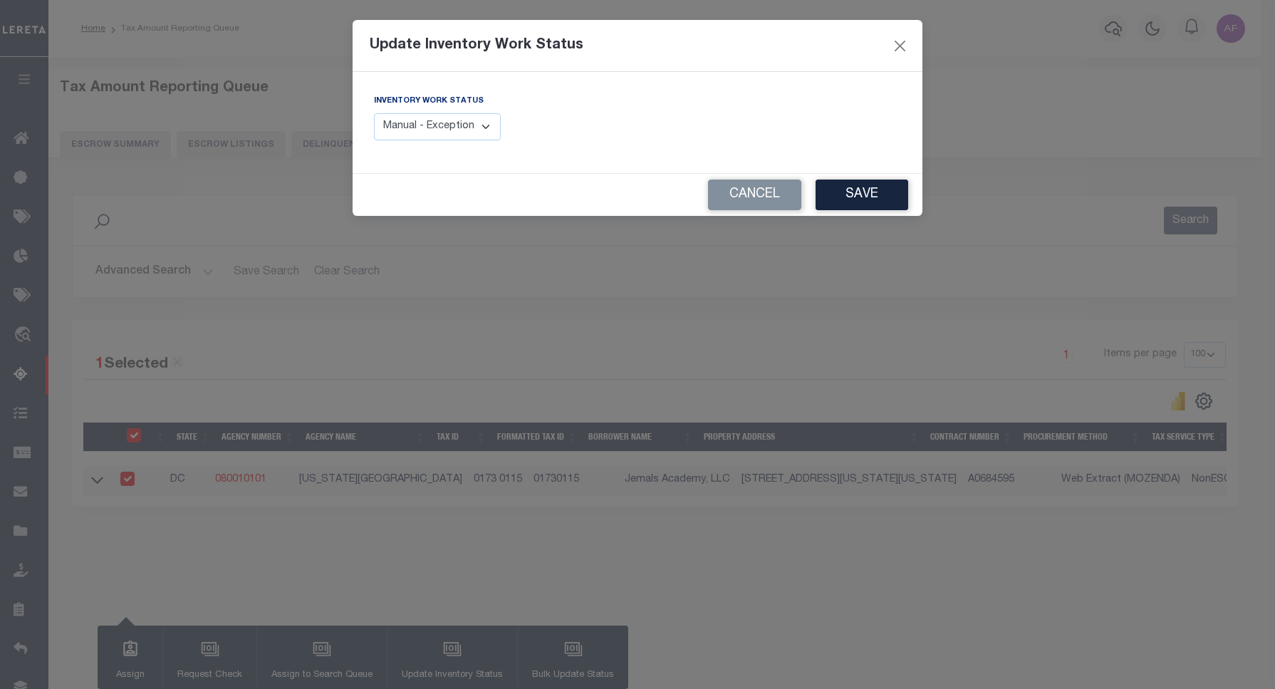
click at [474, 127] on select "Manual - Exception Pended - Awaiting Search Late Add Exception Completed" at bounding box center [437, 127] width 127 height 28
select select "4"
click at [374, 113] on select "Manual - Exception Pended - Awaiting Search Late Add Exception Completed" at bounding box center [437, 127] width 127 height 28
click at [852, 194] on button "Save" at bounding box center [861, 194] width 93 height 31
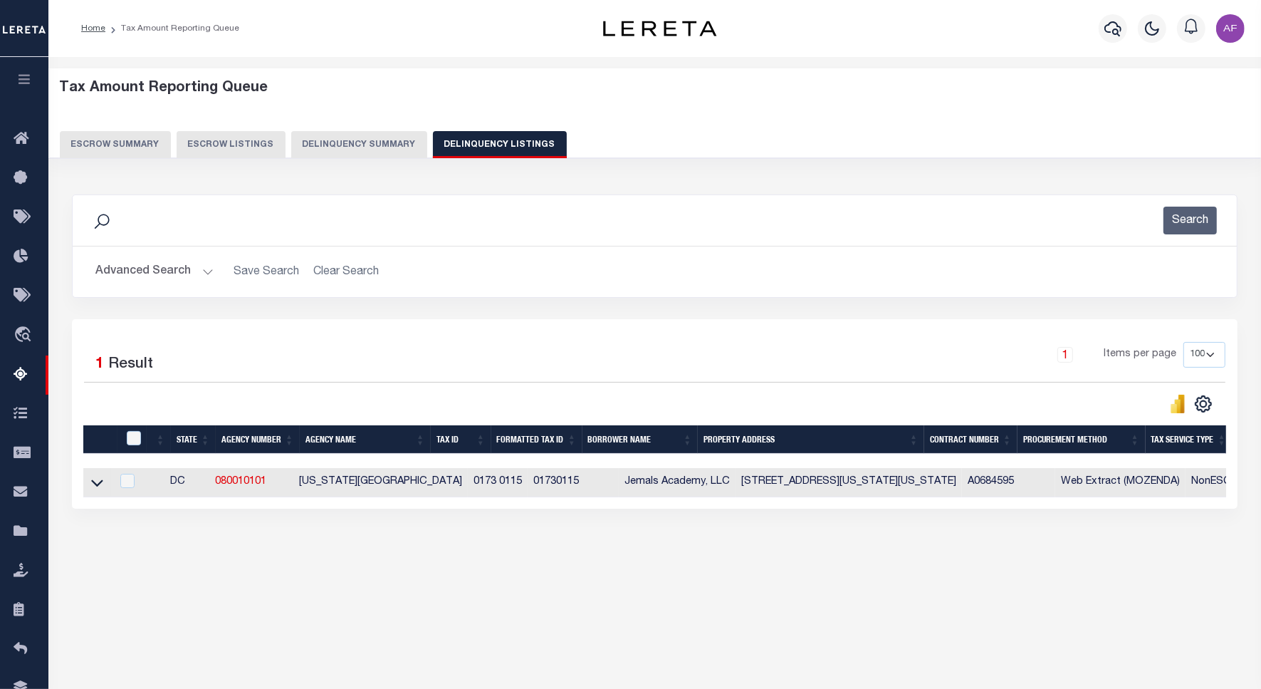
click at [159, 268] on button "Advanced Search" at bounding box center [154, 272] width 118 height 28
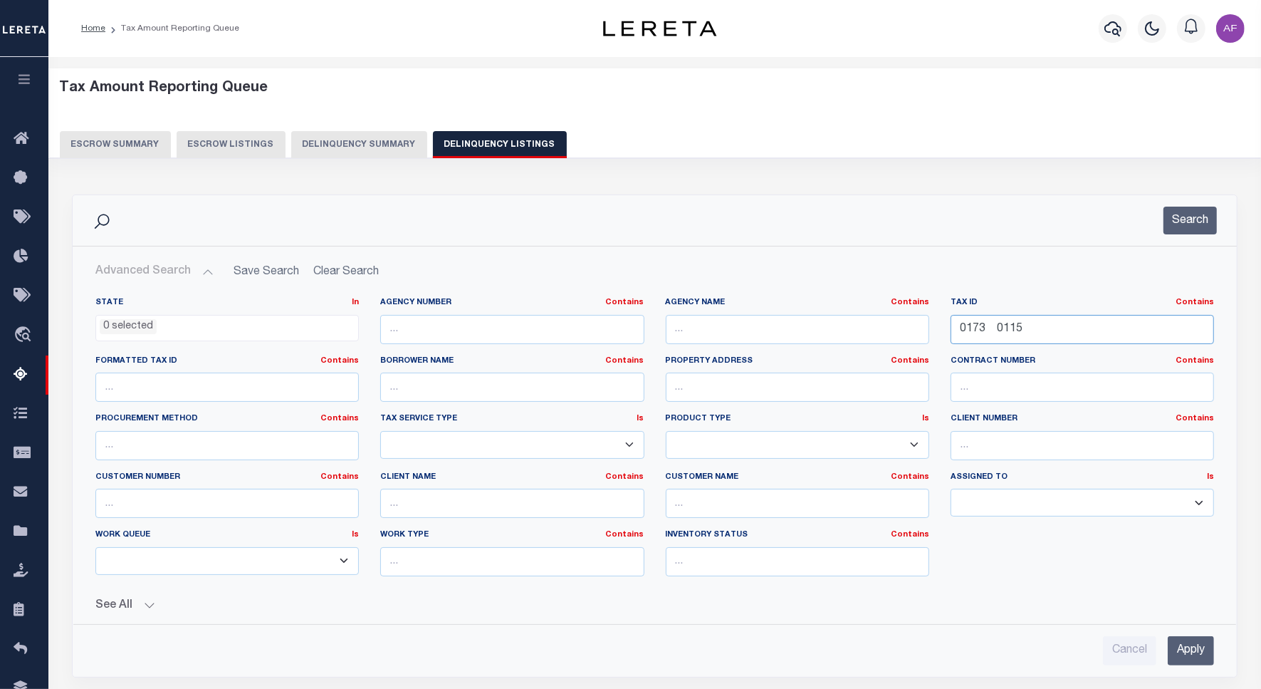
drag, startPoint x: 1075, startPoint y: 326, endPoint x: 915, endPoint y: 328, distance: 160.2
click at [915, 328] on div "State In In AK AL AR AZ CA CO CT DC DE FL GA GU HI IA ID IL IN KS KY LA MA MD M…" at bounding box center [655, 442] width 1140 height 291
paste input "512 0111"
type input "0512 0111"
click at [1191, 219] on button "Search" at bounding box center [1190, 221] width 53 height 28
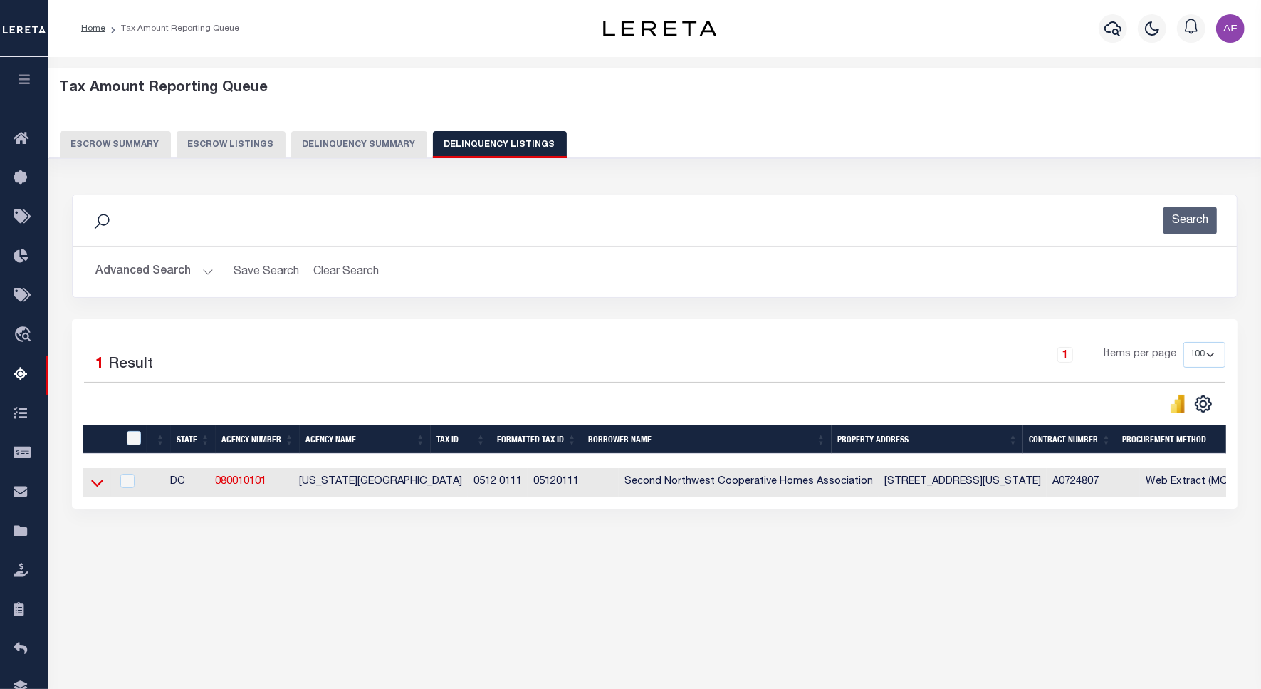
click at [98, 487] on icon at bounding box center [97, 483] width 12 height 7
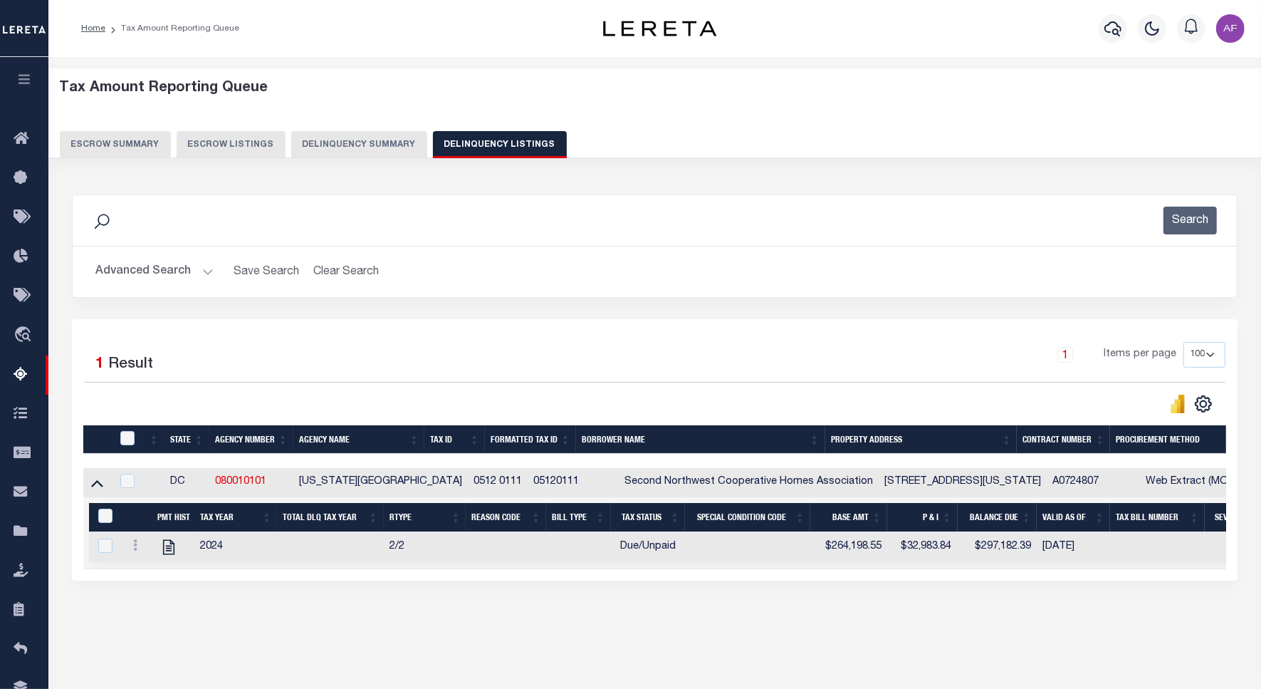
scroll to position [66, 0]
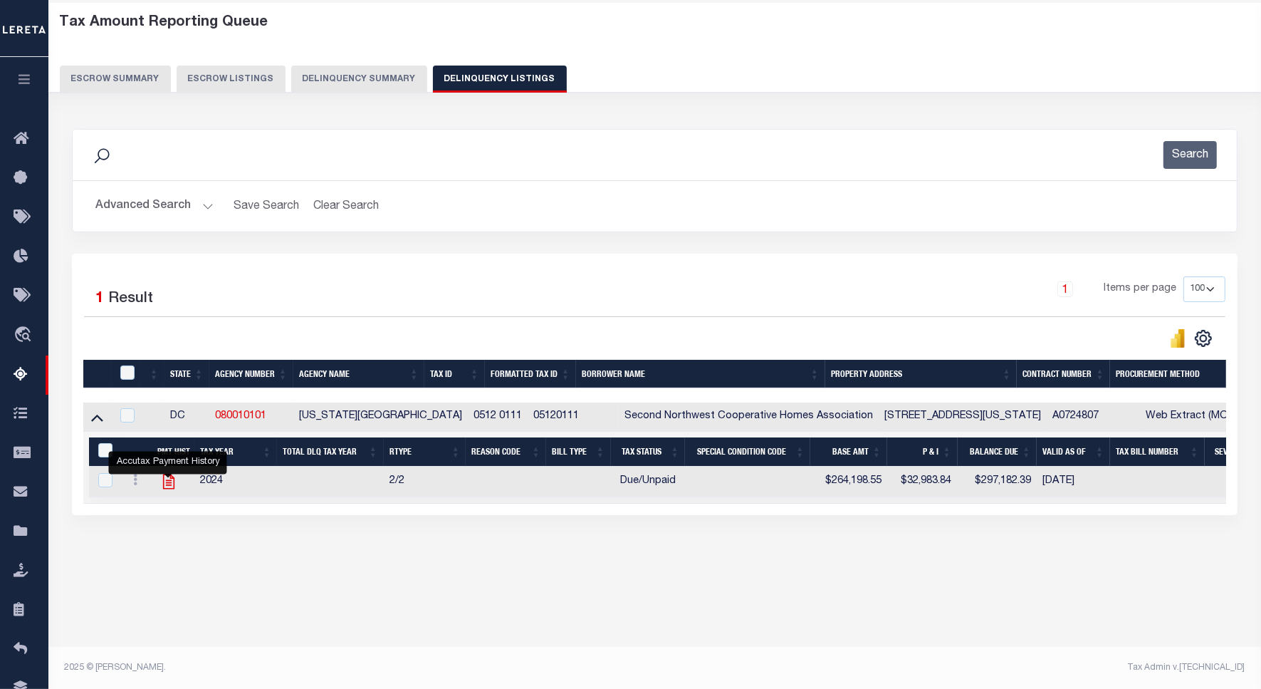
click at [164, 489] on icon "" at bounding box center [169, 481] width 19 height 19
checkbox input "true"
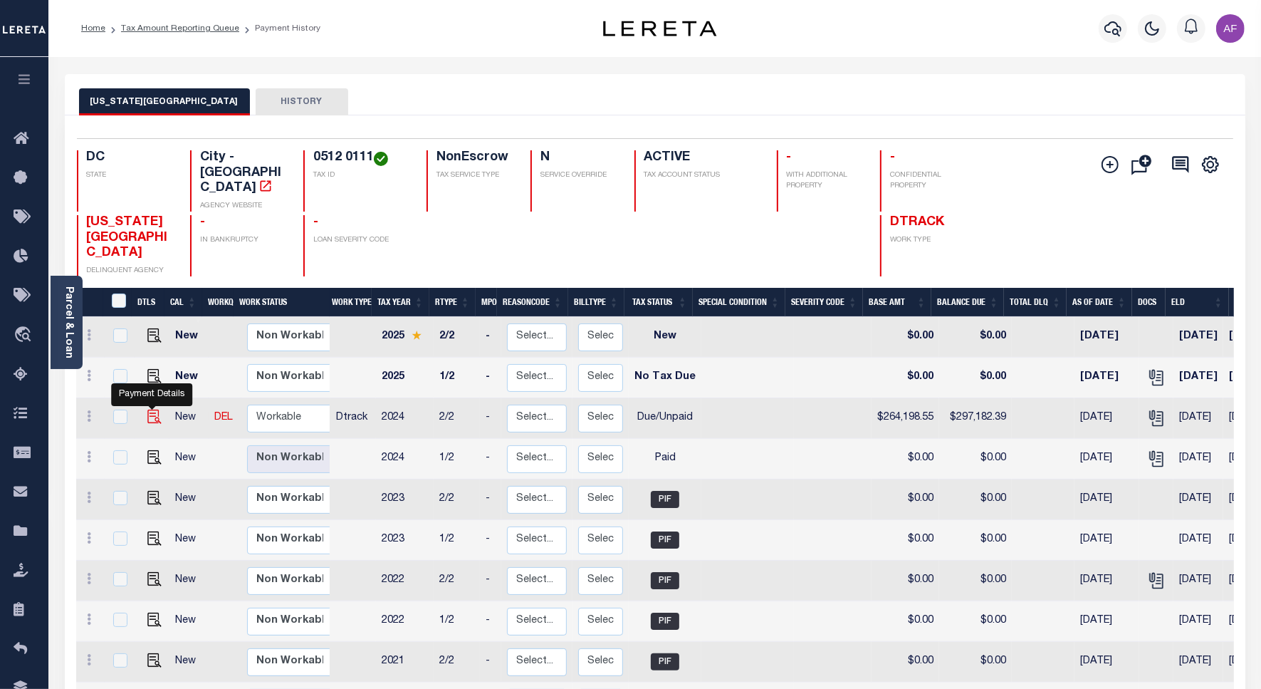
click at [147, 409] on img "" at bounding box center [154, 416] width 14 height 14
checkbox input "true"
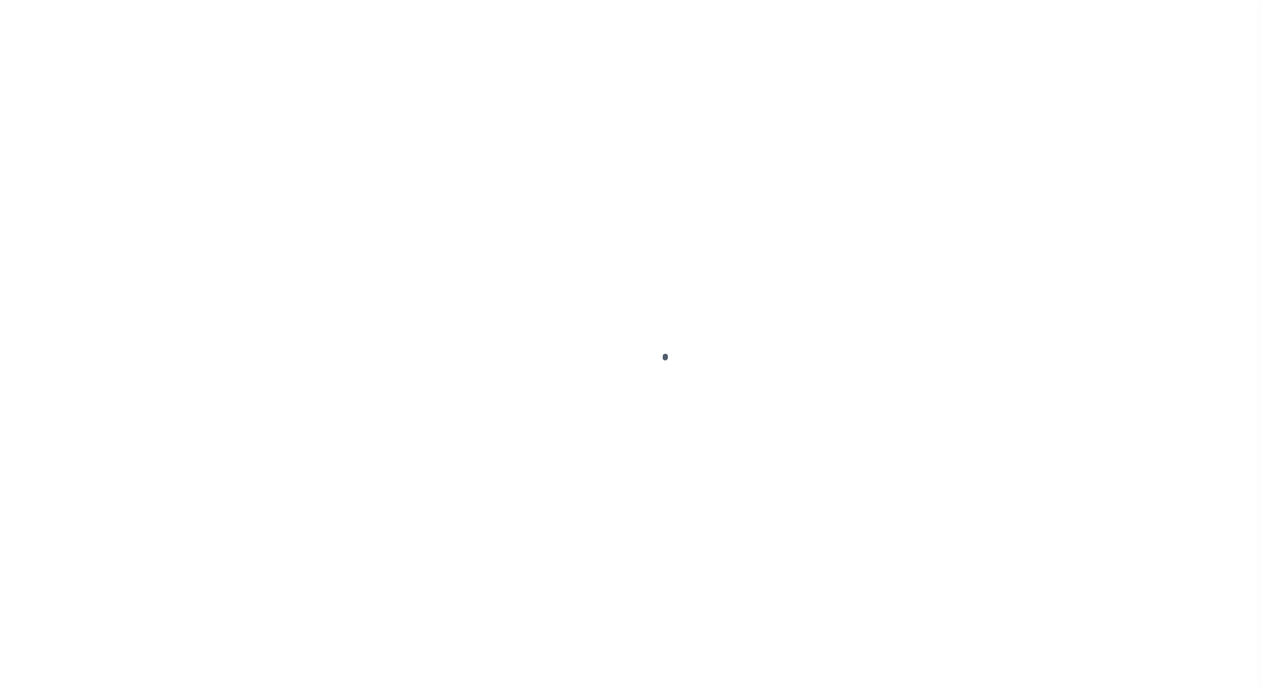
select select "DUE"
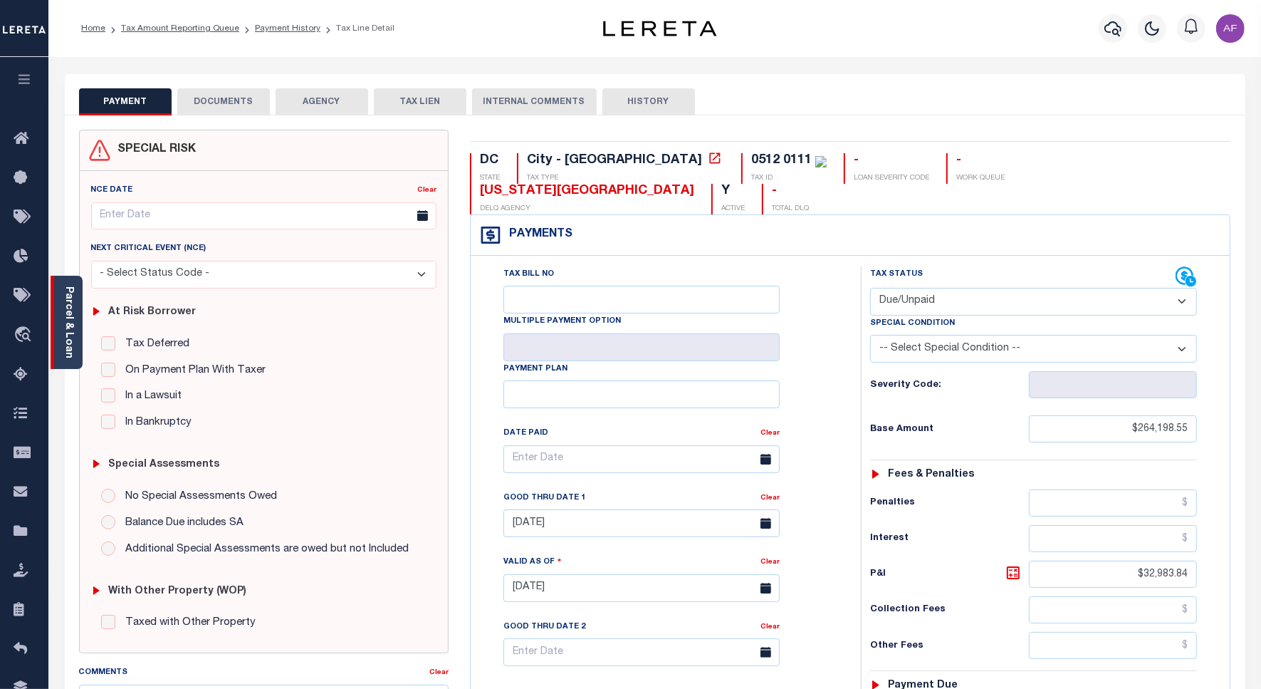
click at [61, 333] on div "Parcel & Loan" at bounding box center [67, 322] width 32 height 93
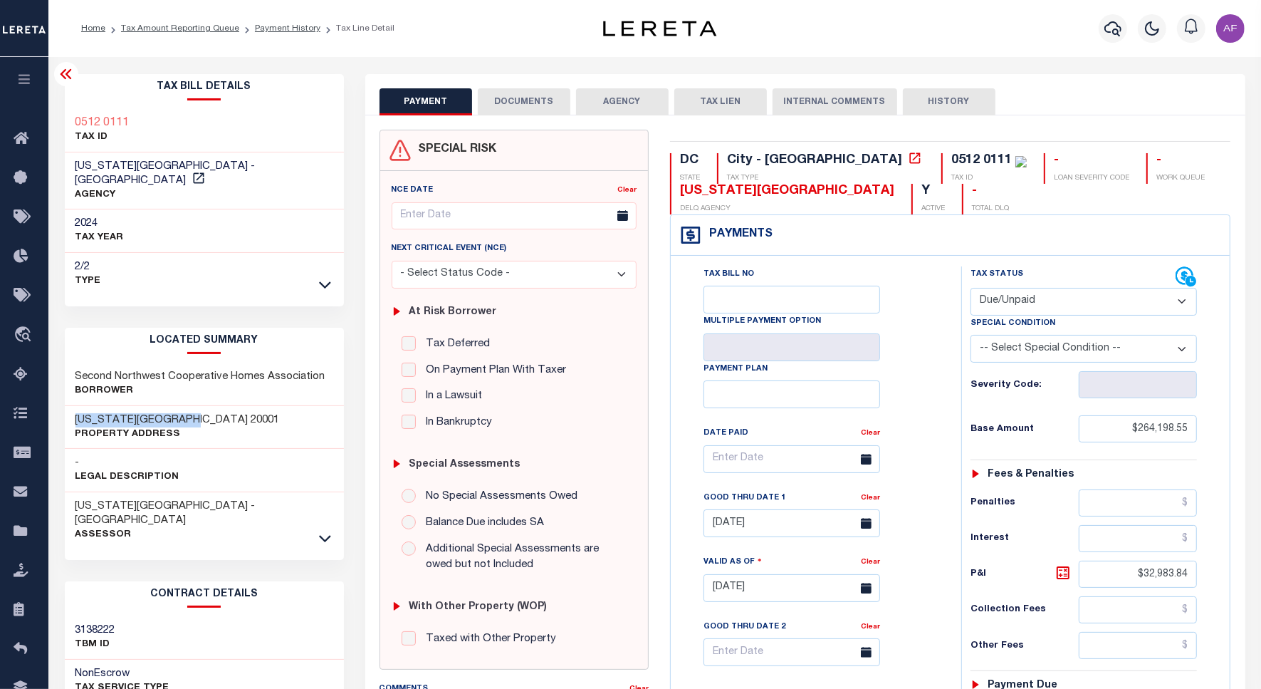
drag, startPoint x: 75, startPoint y: 407, endPoint x: 193, endPoint y: 410, distance: 118.3
click at [193, 410] on div "[US_STATE][GEOGRAPHIC_DATA] 20001 Property Address" at bounding box center [204, 427] width 279 height 43
copy h3 "[US_STATE][GEOGRAPHIC_DATA] 20001"
click at [951, 158] on div "0512 0111" at bounding box center [981, 160] width 61 height 13
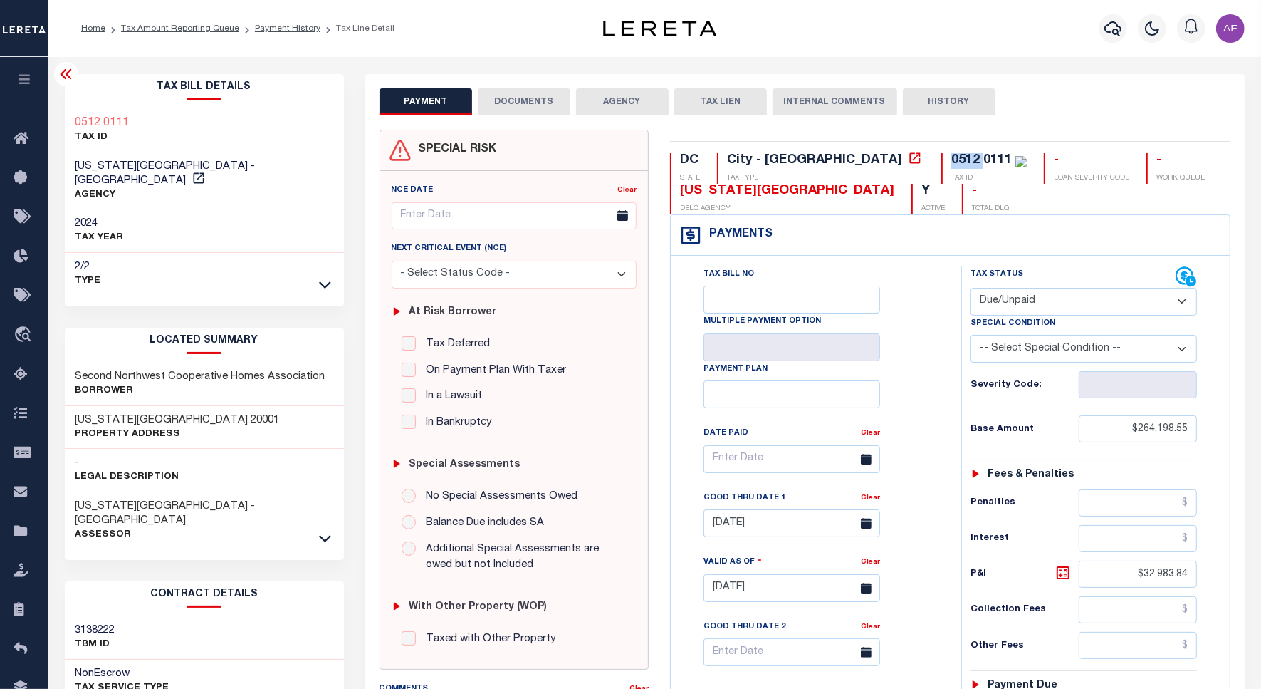
copy div "0512"
click at [951, 159] on div "0512 0111" at bounding box center [981, 160] width 61 height 13
copy div "0111"
click at [517, 85] on div "PAYMENT DOCUMENTS AGENCY DELINQUENT PAYEE TAX LIEN" at bounding box center [805, 94] width 880 height 41
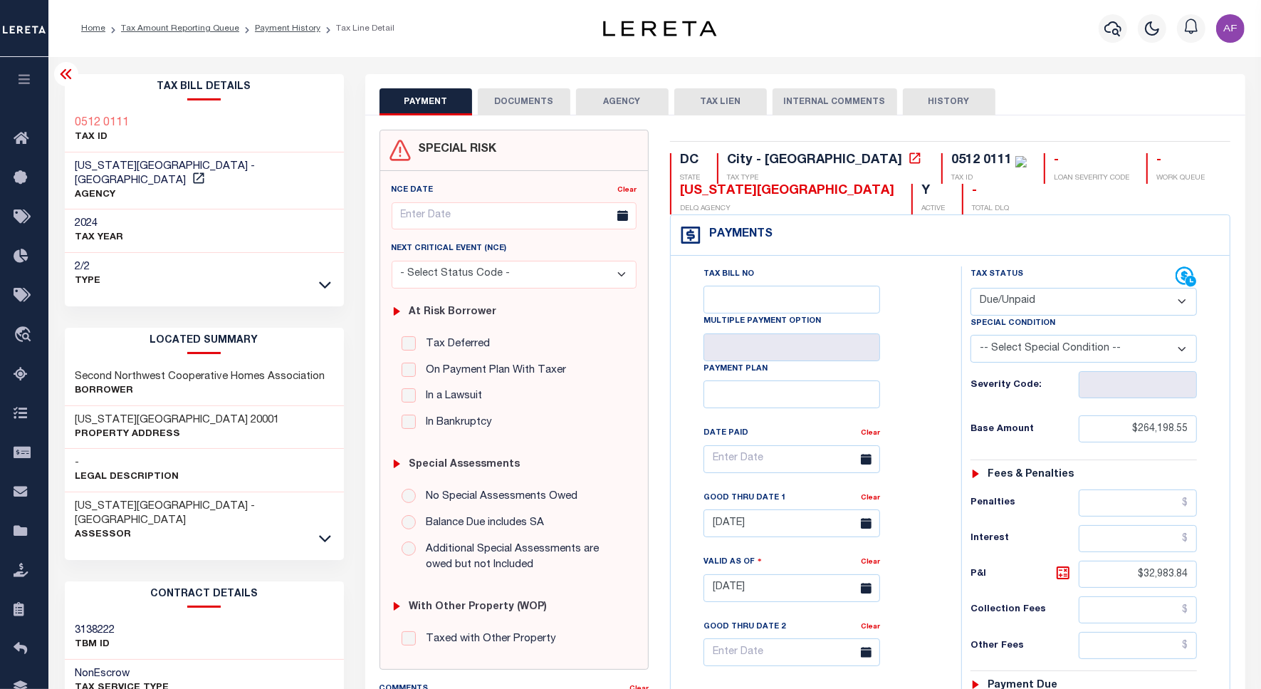
click at [513, 89] on button "DOCUMENTS" at bounding box center [524, 101] width 93 height 27
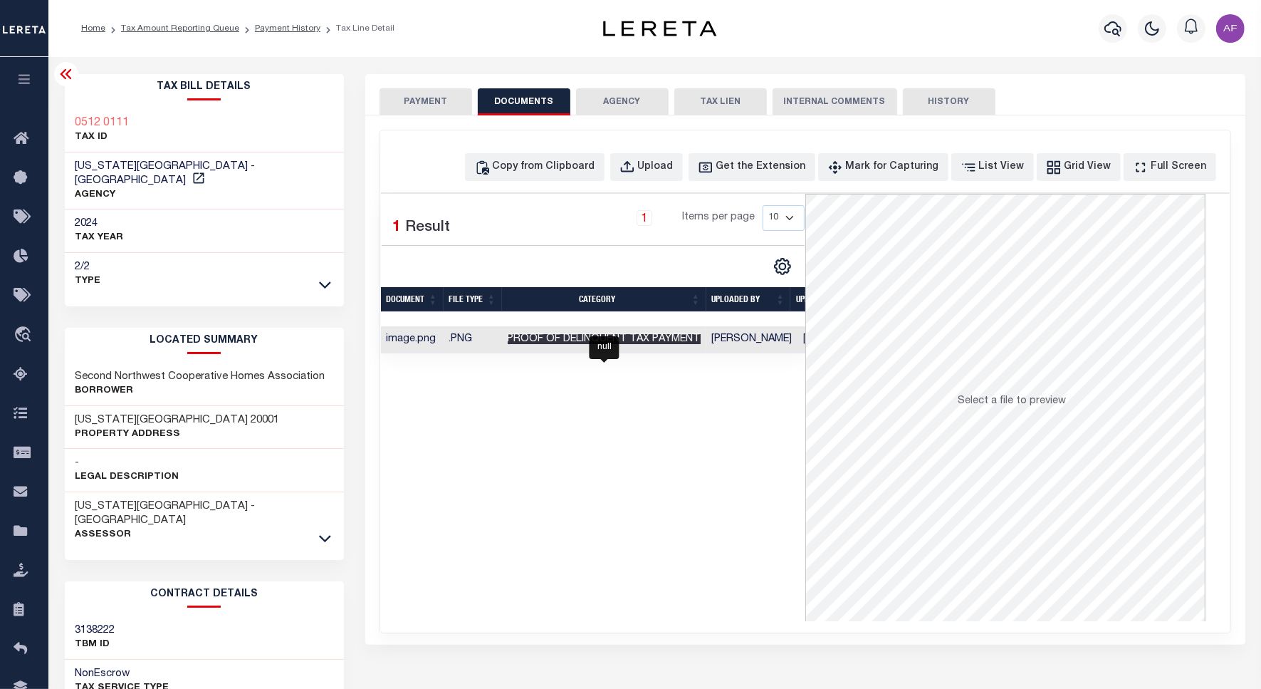
click at [585, 343] on span "Proof of Delinquent Tax Payment" at bounding box center [604, 339] width 193 height 10
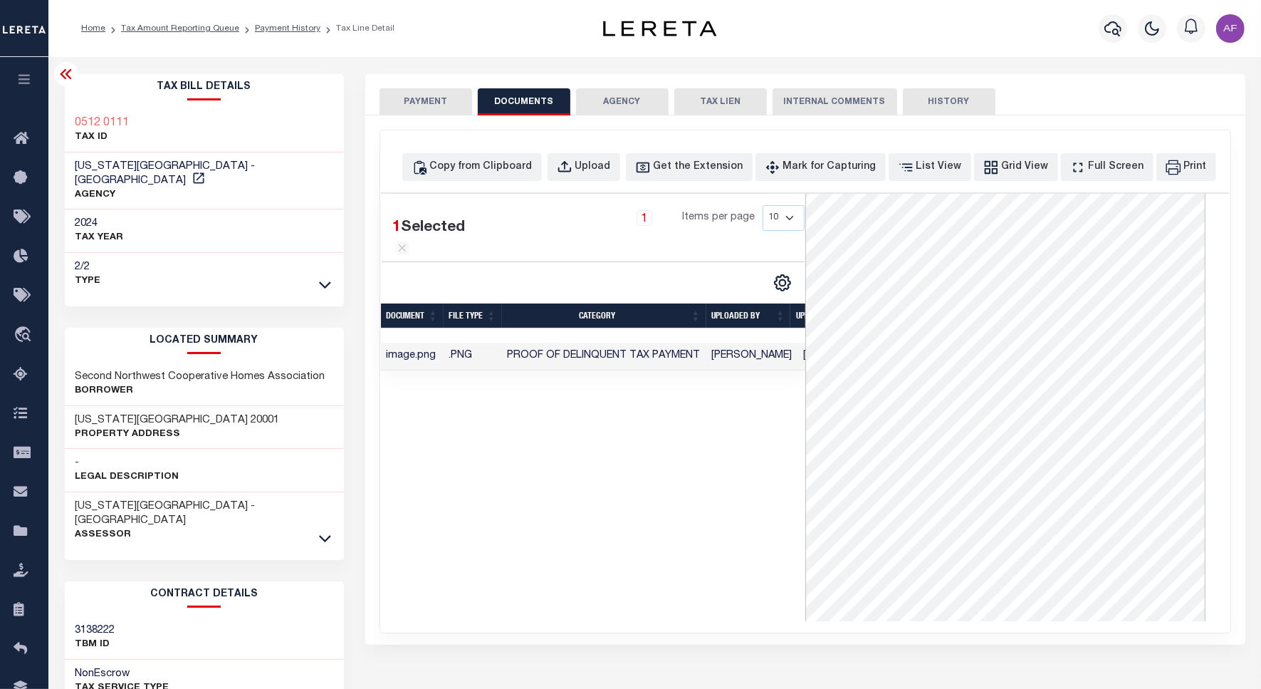
scroll to position [229, 0]
click at [555, 529] on div "1 Selected 1 Result 1 Items per page 10 25 50 100" at bounding box center [593, 407] width 424 height 427
click at [166, 413] on h3 "[US_STATE][GEOGRAPHIC_DATA] 20001" at bounding box center [177, 420] width 204 height 14
click at [324, 531] on icon at bounding box center [325, 538] width 12 height 15
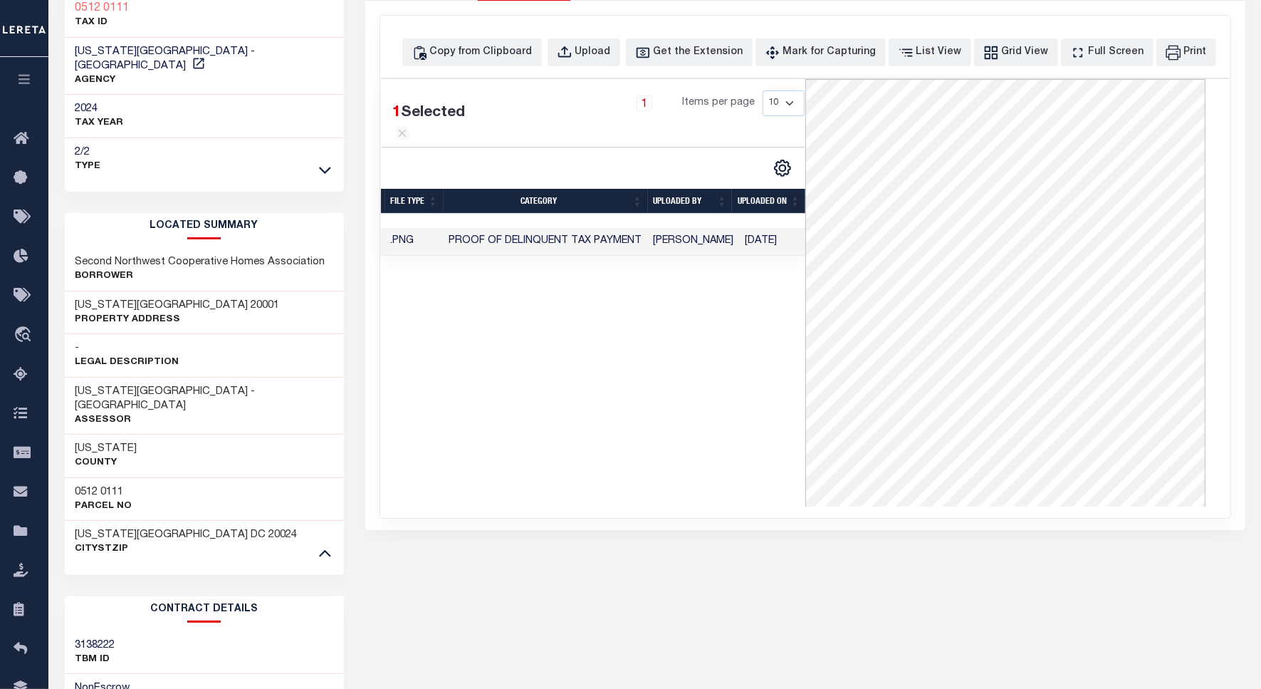
scroll to position [178, 0]
